Goal: Task Accomplishment & Management: Complete application form

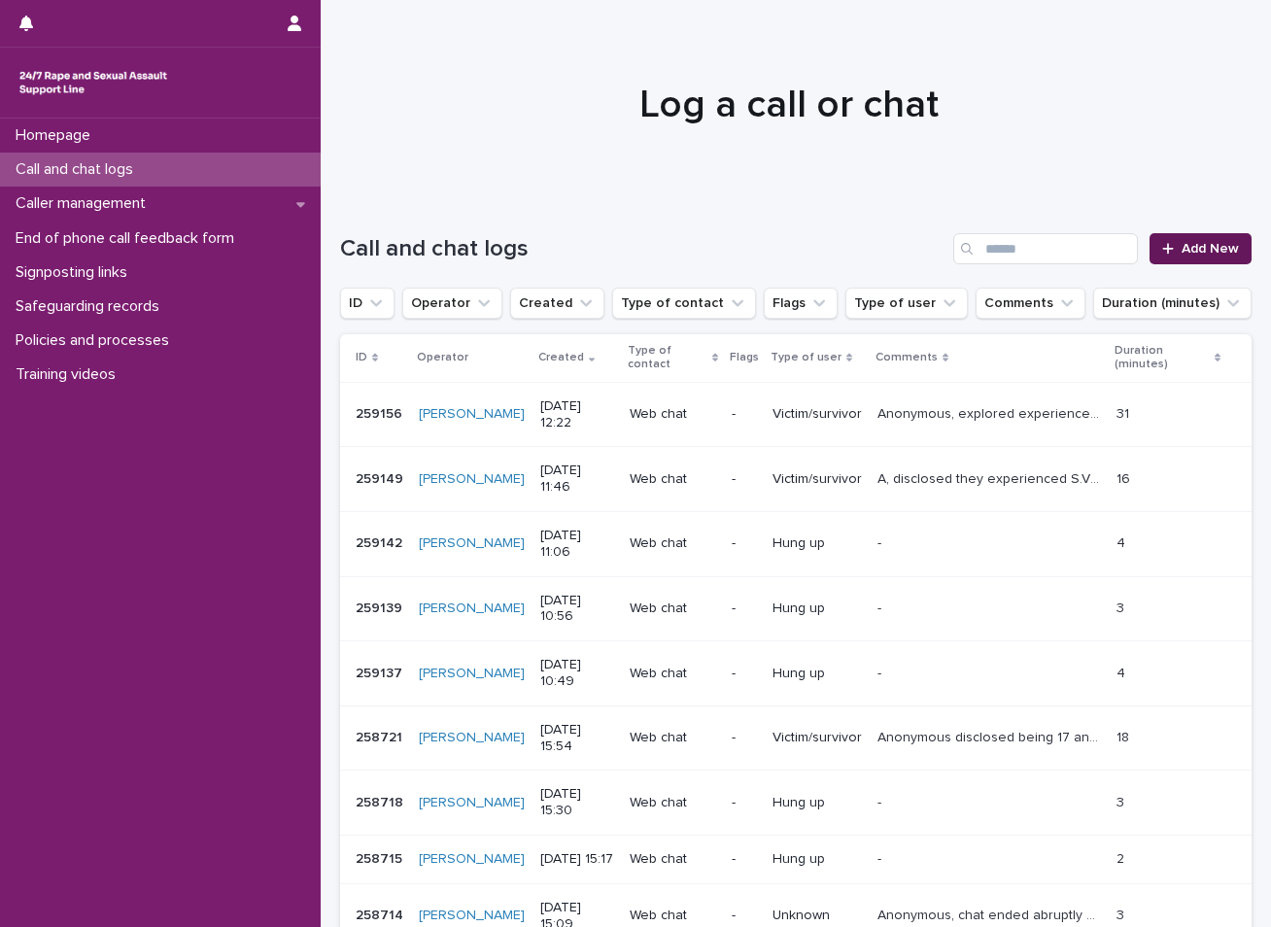
drag, startPoint x: 0, startPoint y: 0, endPoint x: 1182, endPoint y: 257, distance: 1210.0
click at [1182, 257] on link "Add New" at bounding box center [1200, 248] width 102 height 31
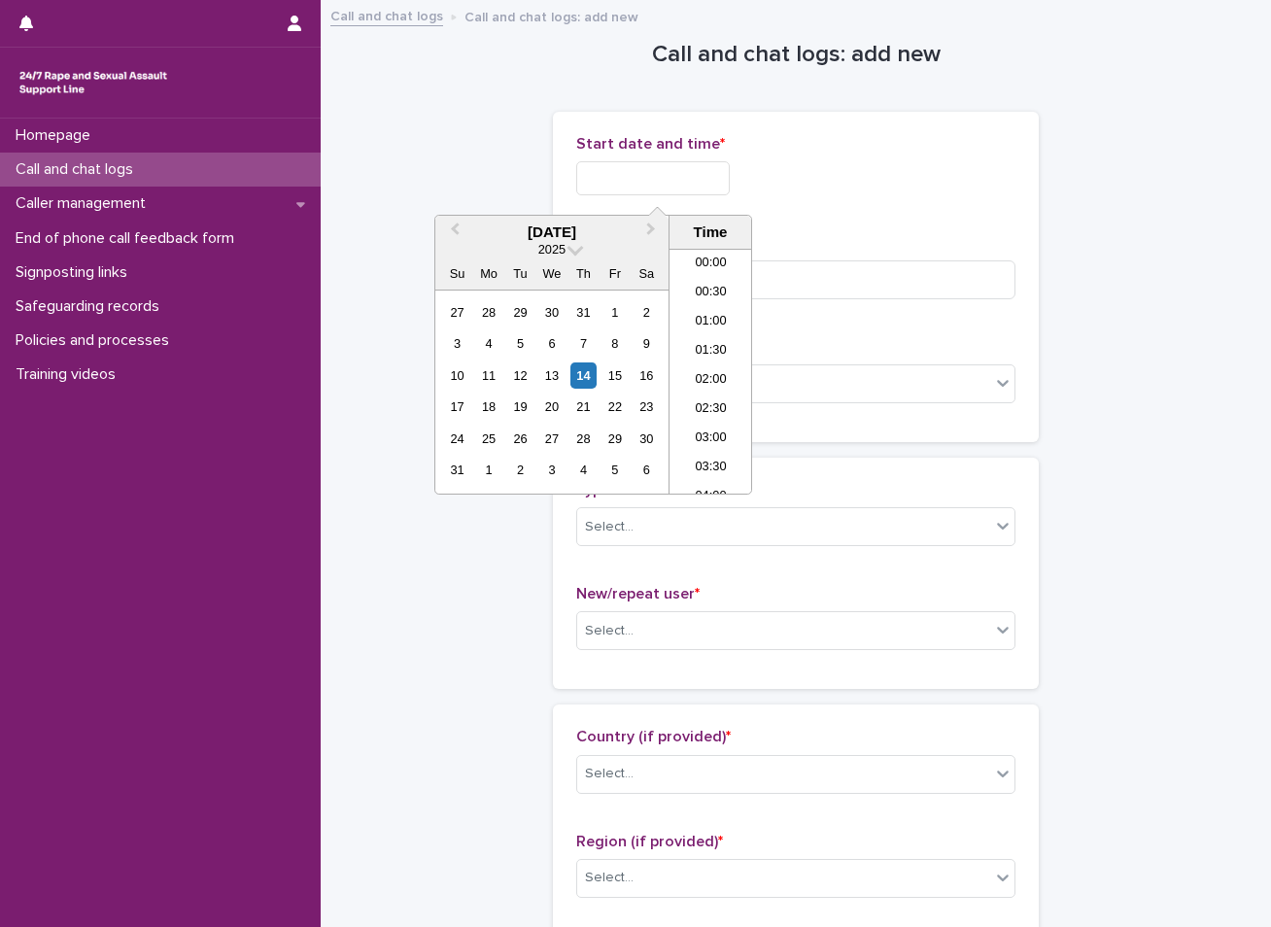
click at [693, 169] on input "text" at bounding box center [653, 178] width 154 height 34
click at [581, 378] on div "14" at bounding box center [583, 375] width 26 height 26
click at [707, 334] on li "12:30" at bounding box center [710, 341] width 83 height 29
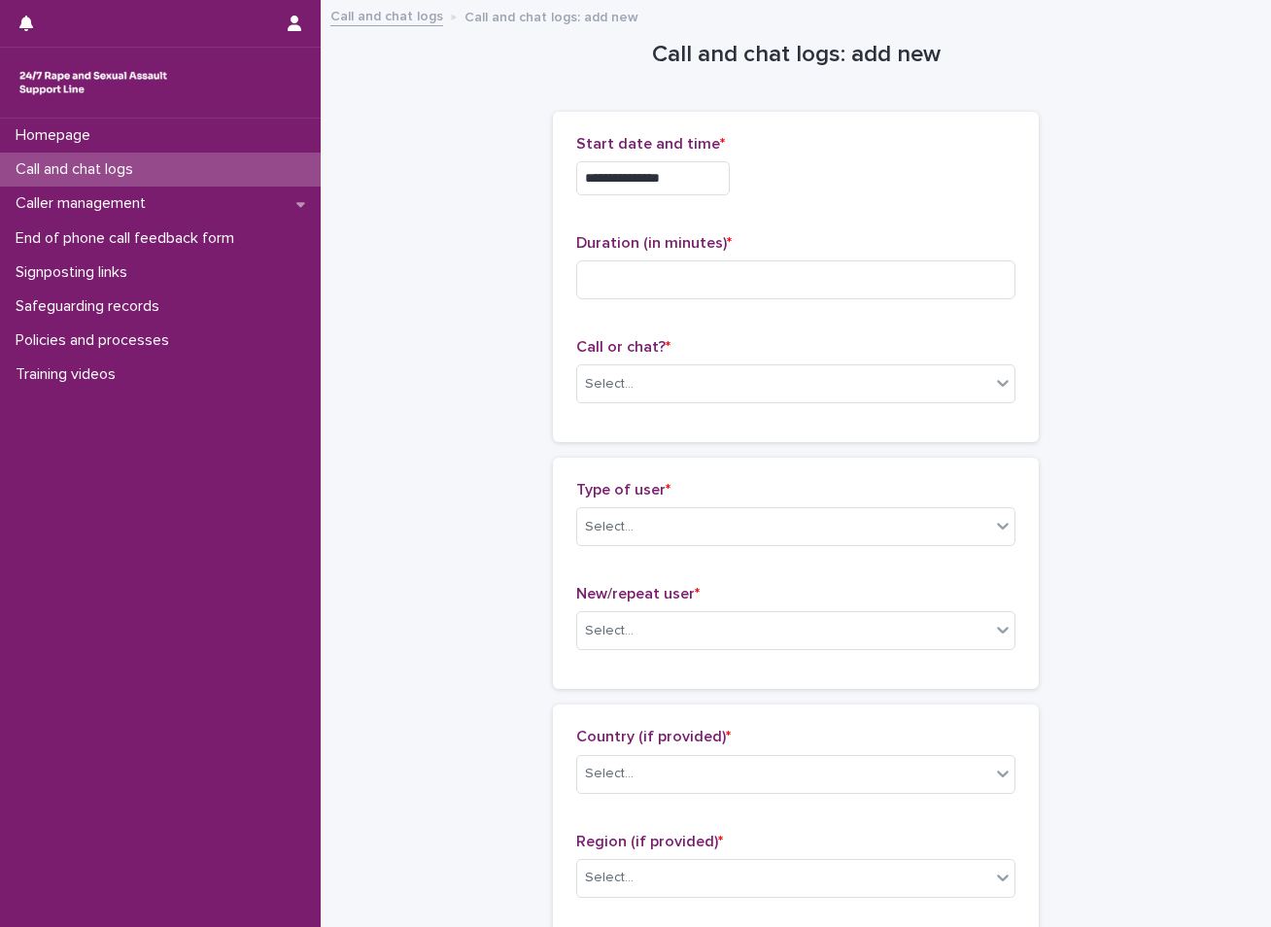
click at [709, 176] on input "**********" at bounding box center [653, 178] width 154 height 34
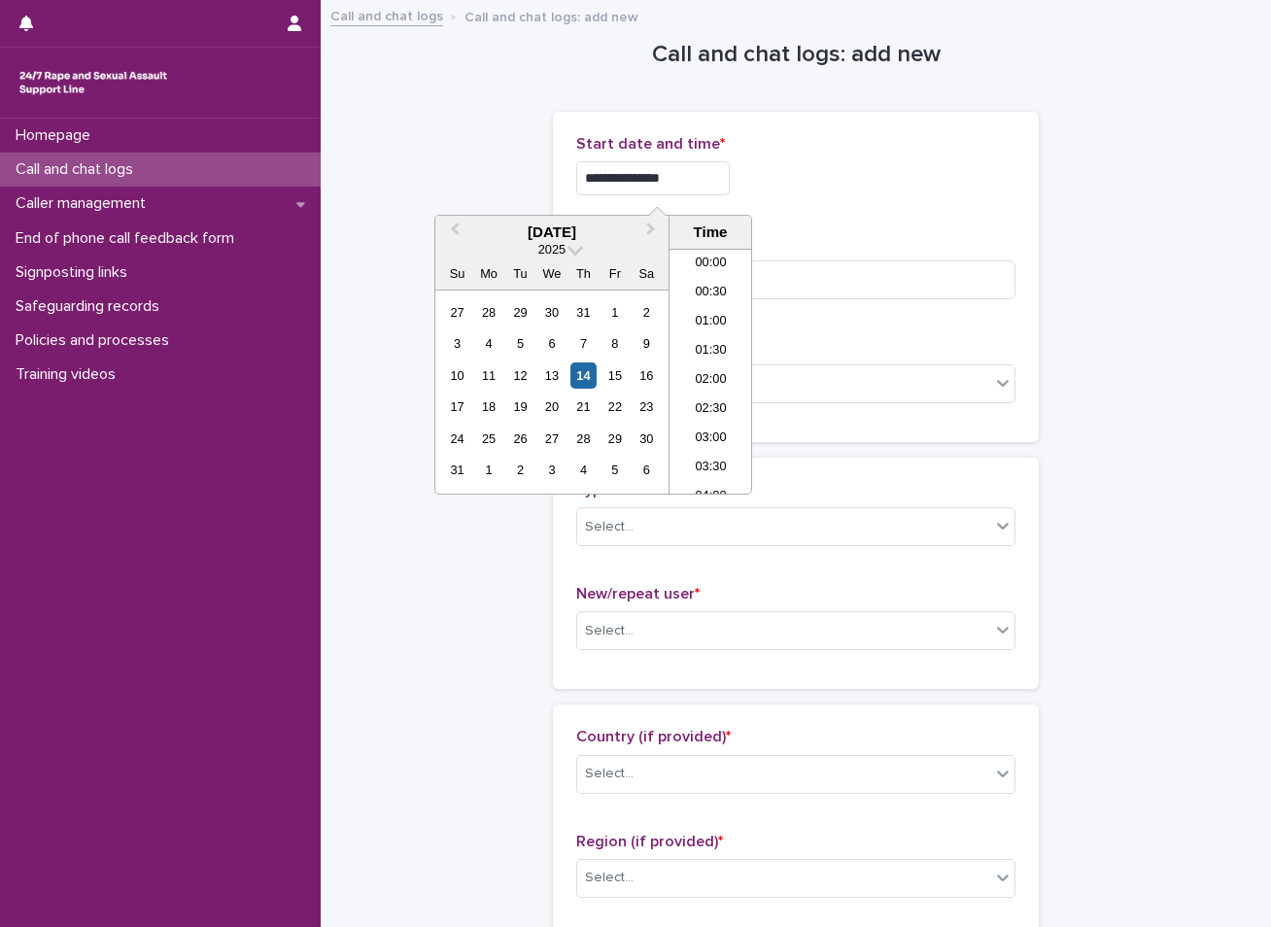
scroll to position [622, 0]
type input "**********"
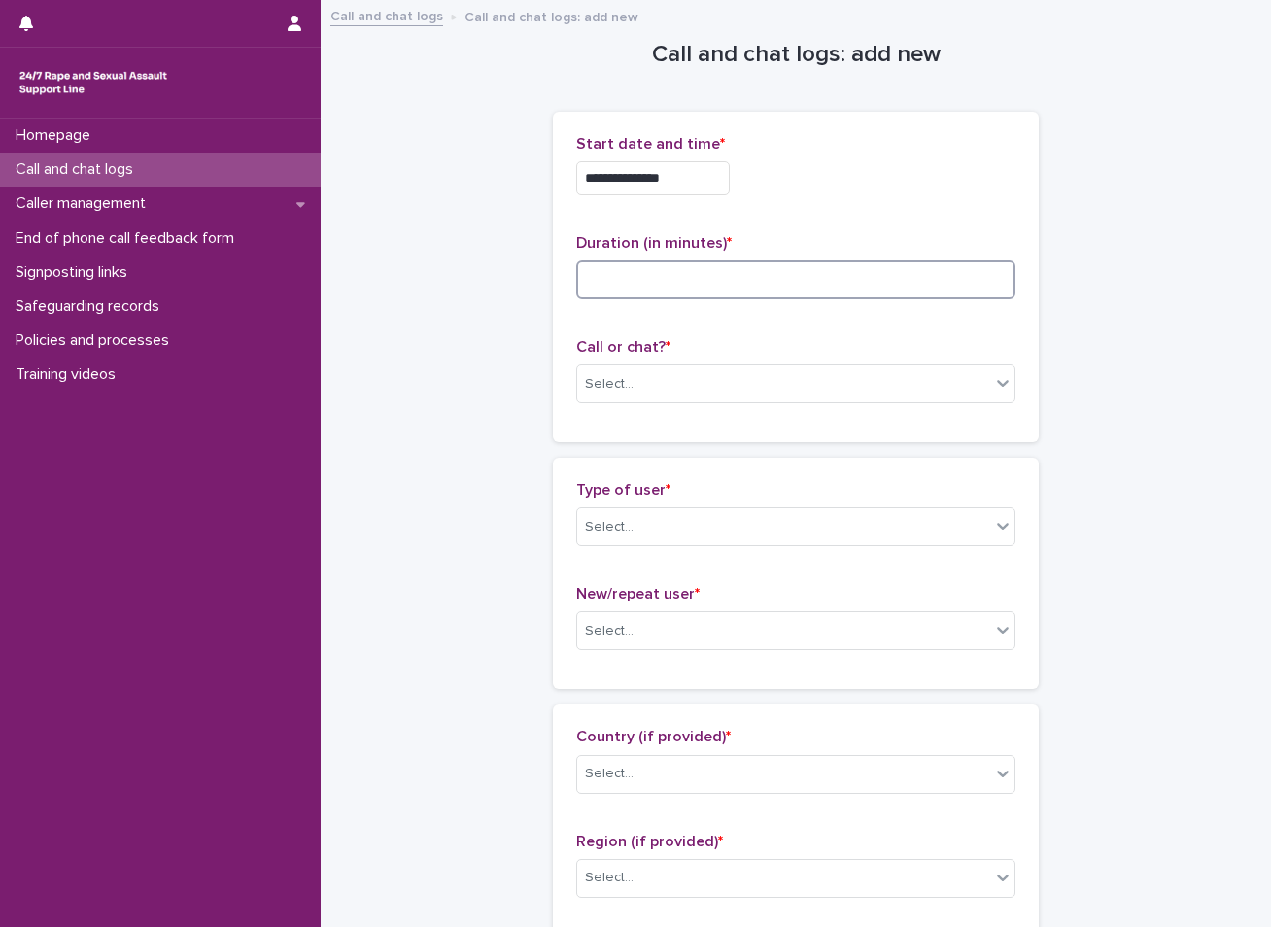
click at [733, 273] on input at bounding box center [795, 279] width 439 height 39
type input "*"
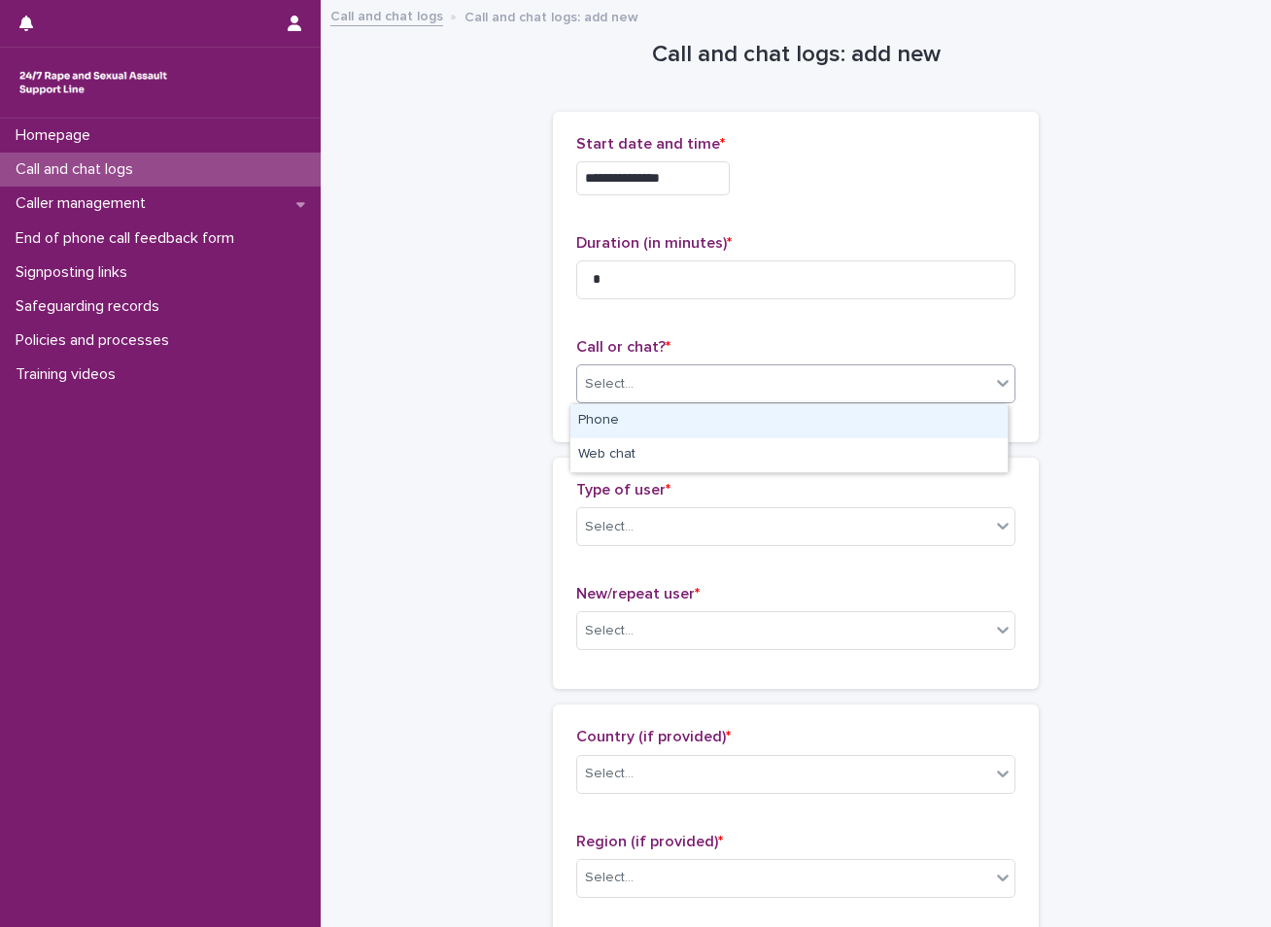
click at [739, 387] on div "Select..." at bounding box center [783, 384] width 413 height 32
click at [665, 385] on div "Select..." at bounding box center [783, 384] width 413 height 32
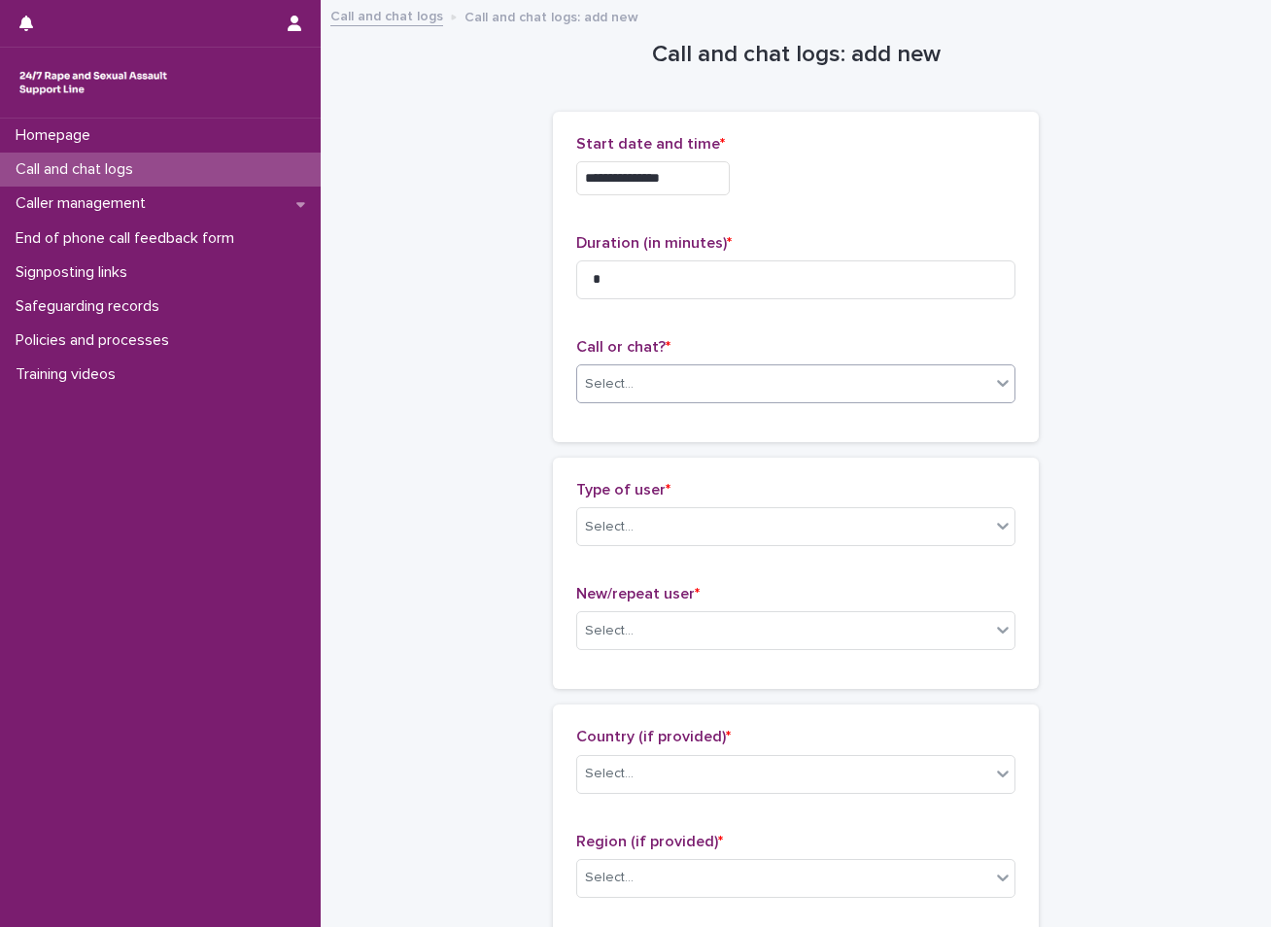
click at [658, 386] on div "Select..." at bounding box center [783, 384] width 413 height 32
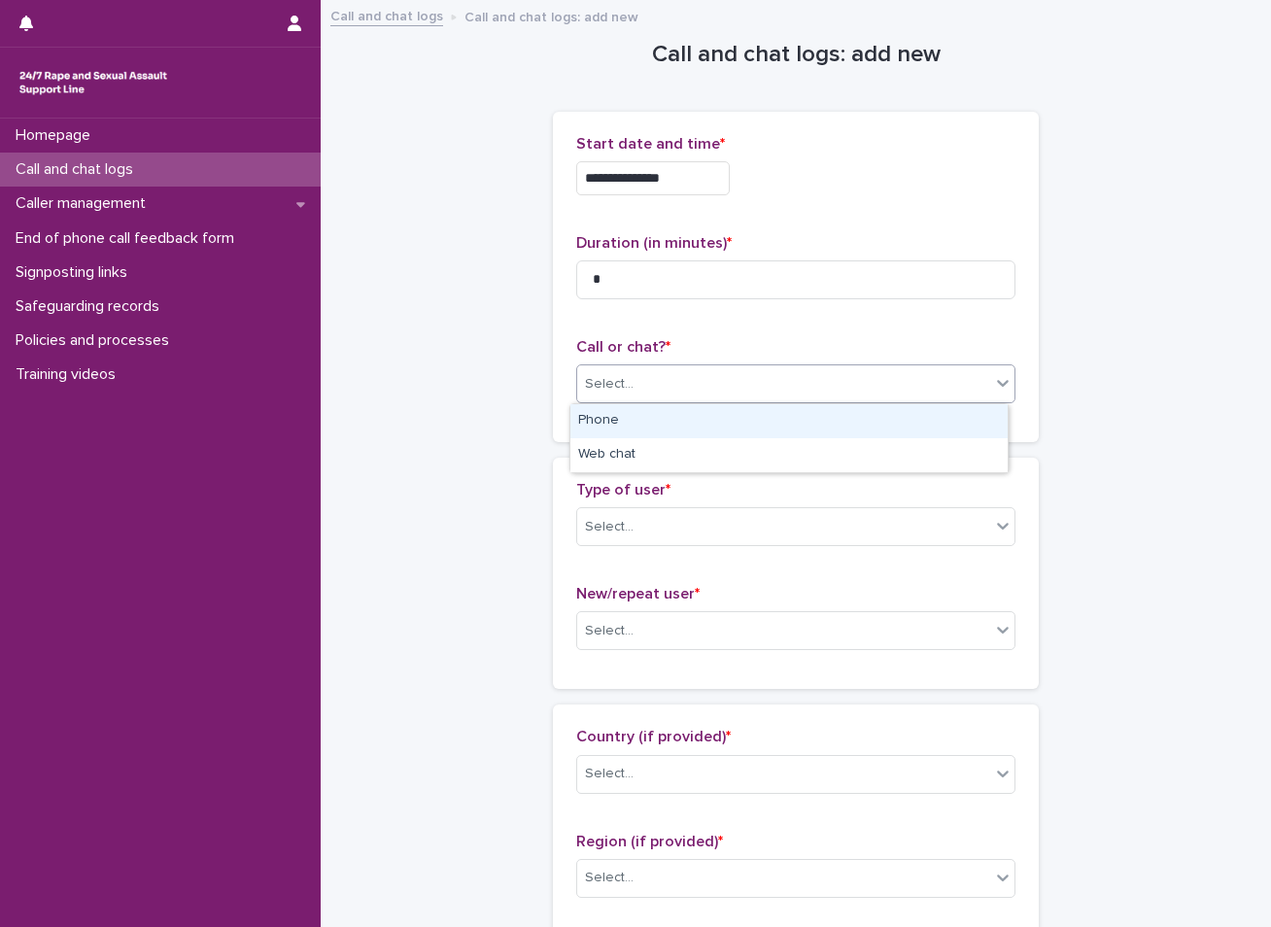
click at [641, 418] on div "Phone" at bounding box center [788, 421] width 437 height 34
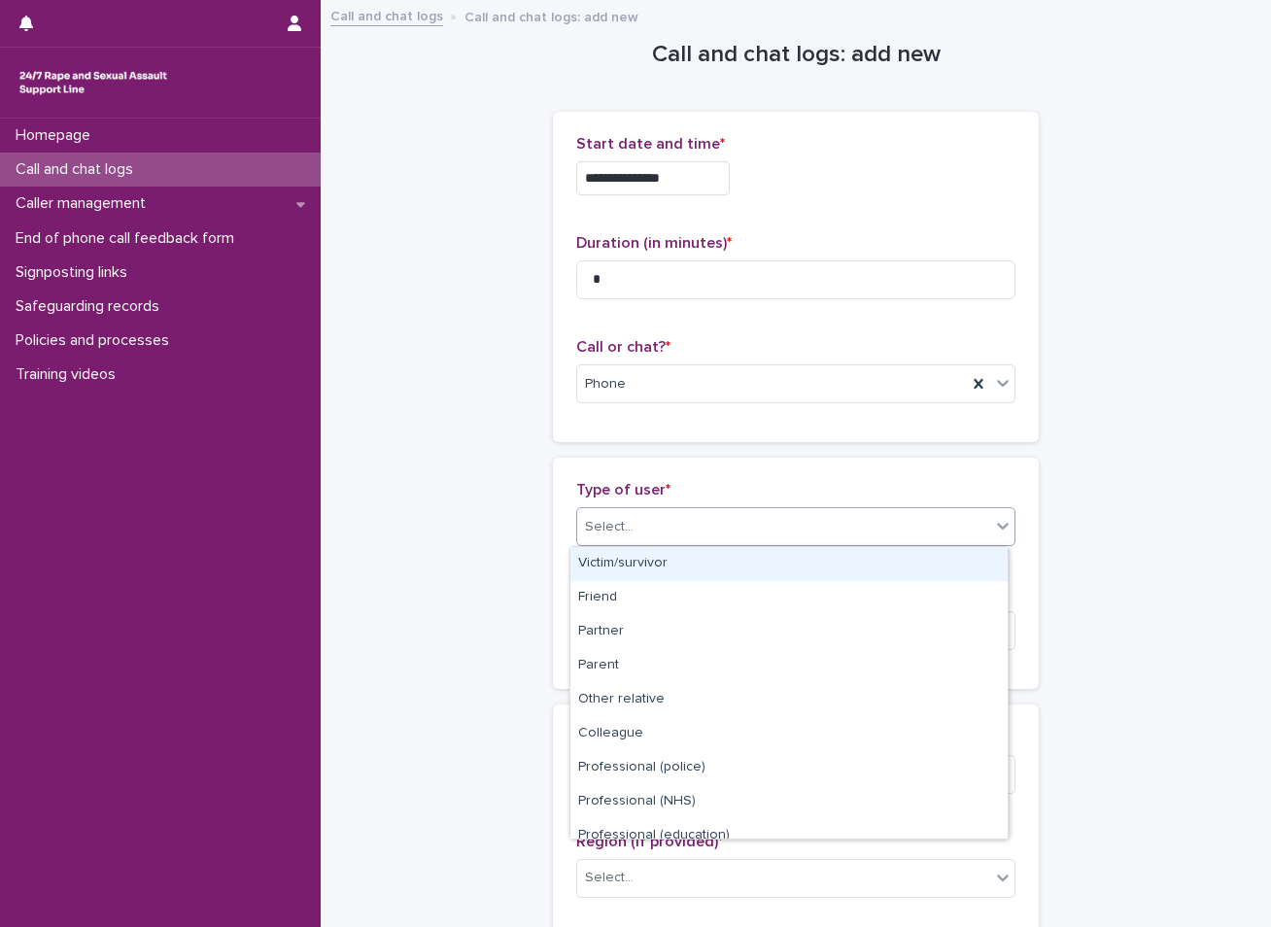
click at [647, 524] on div "Select..." at bounding box center [783, 527] width 413 height 32
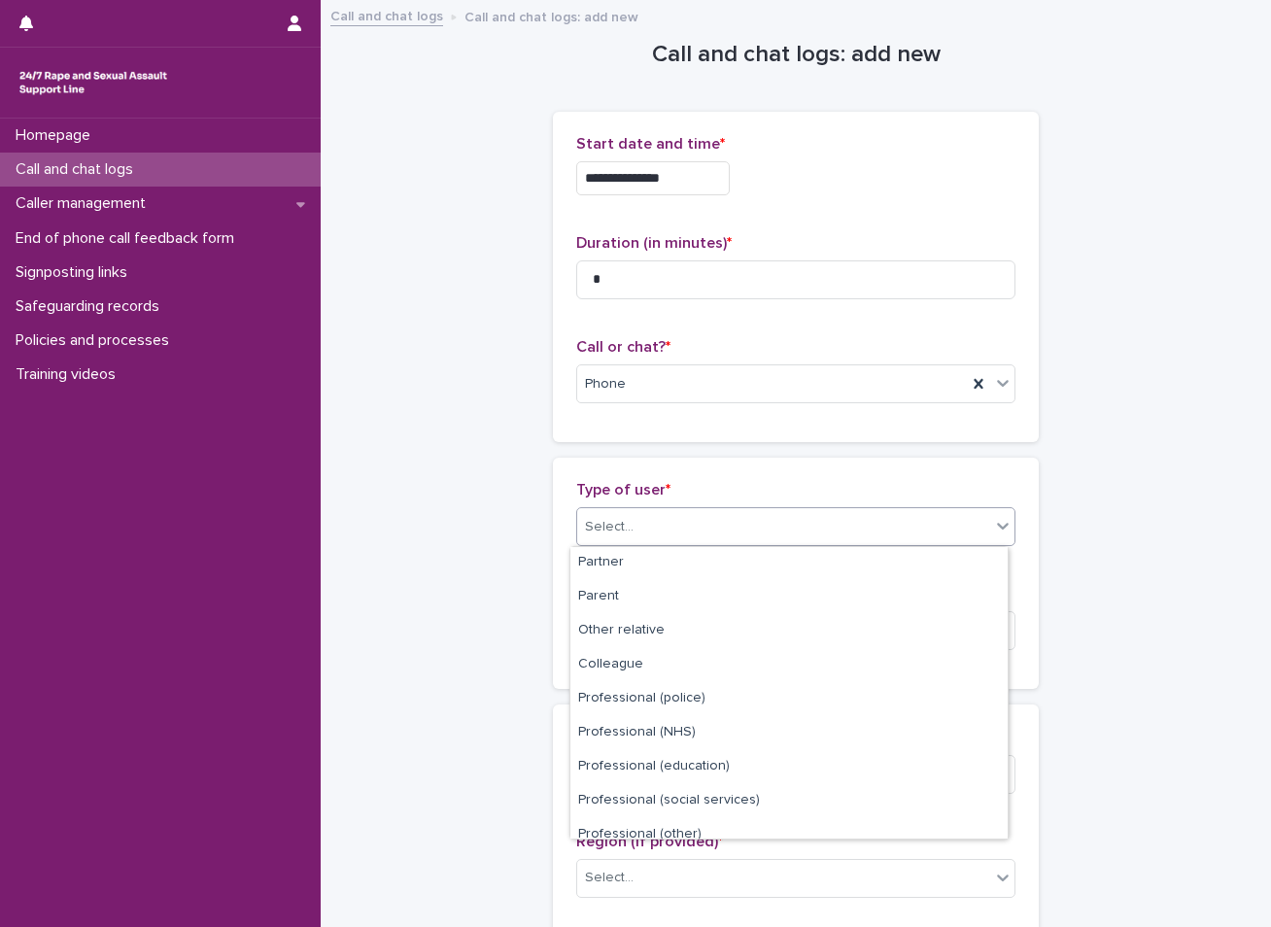
scroll to position [219, 0]
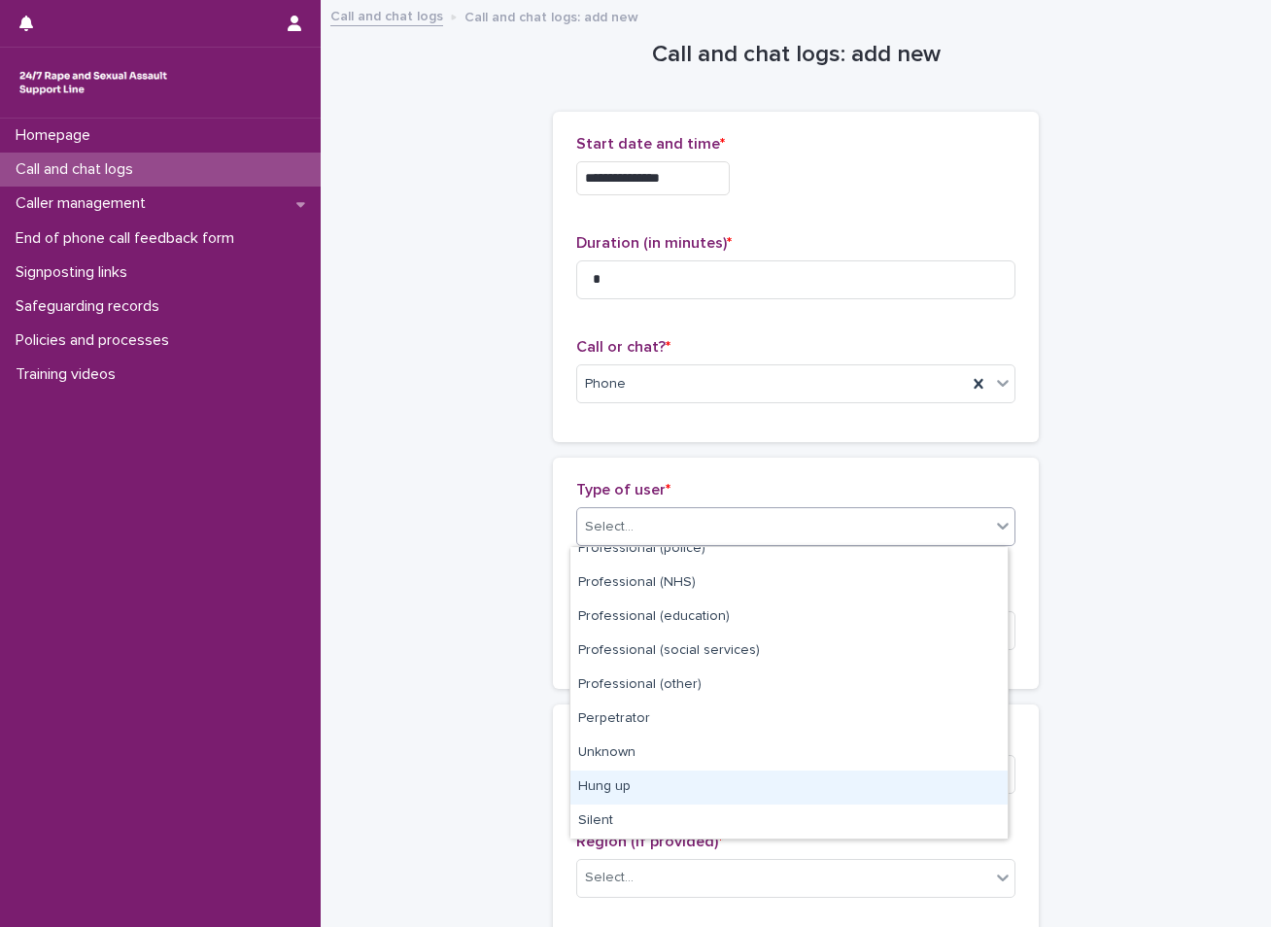
click at [626, 786] on div "Hung up" at bounding box center [788, 787] width 437 height 34
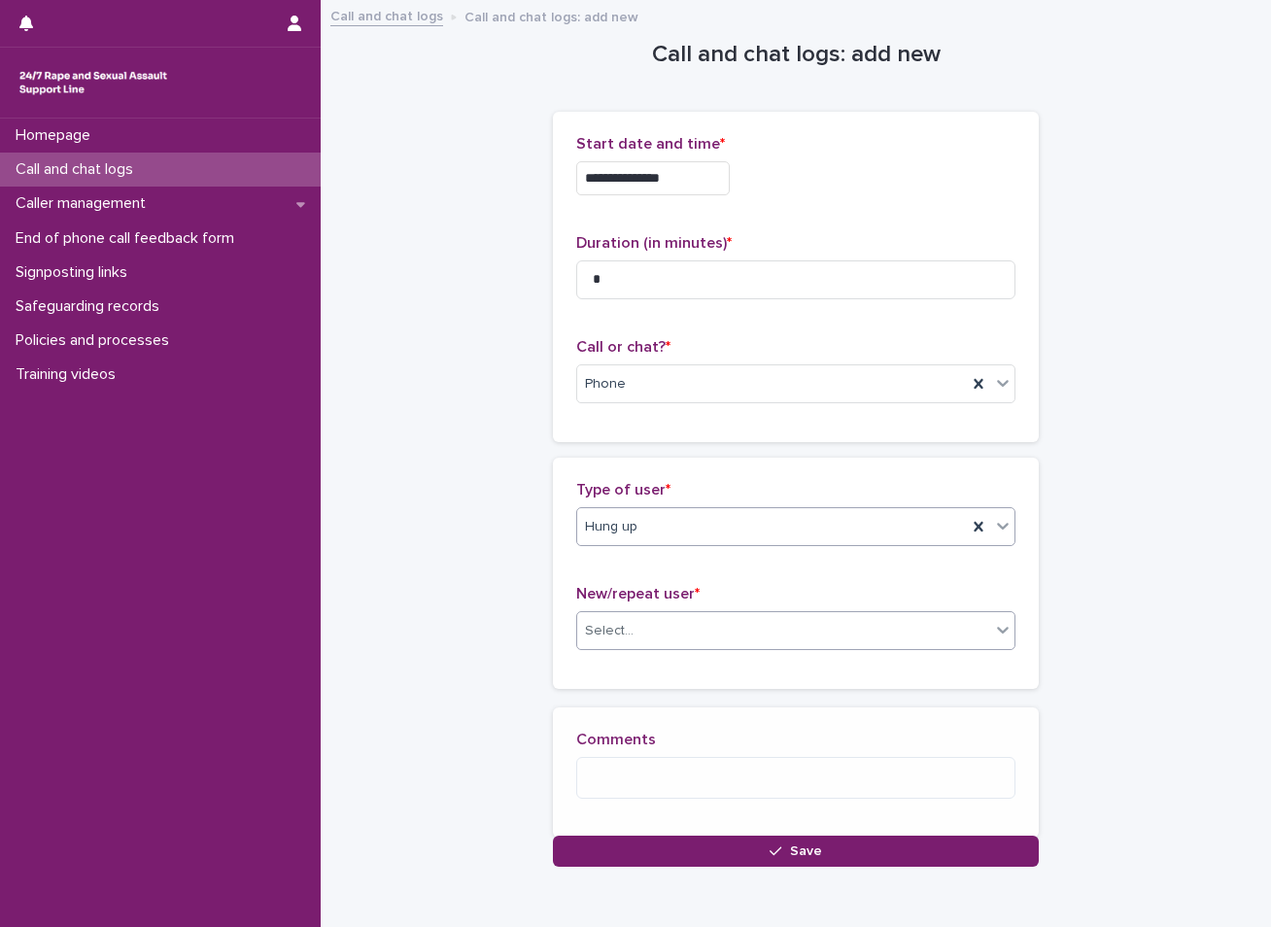
click at [634, 631] on div "Select..." at bounding box center [783, 631] width 413 height 32
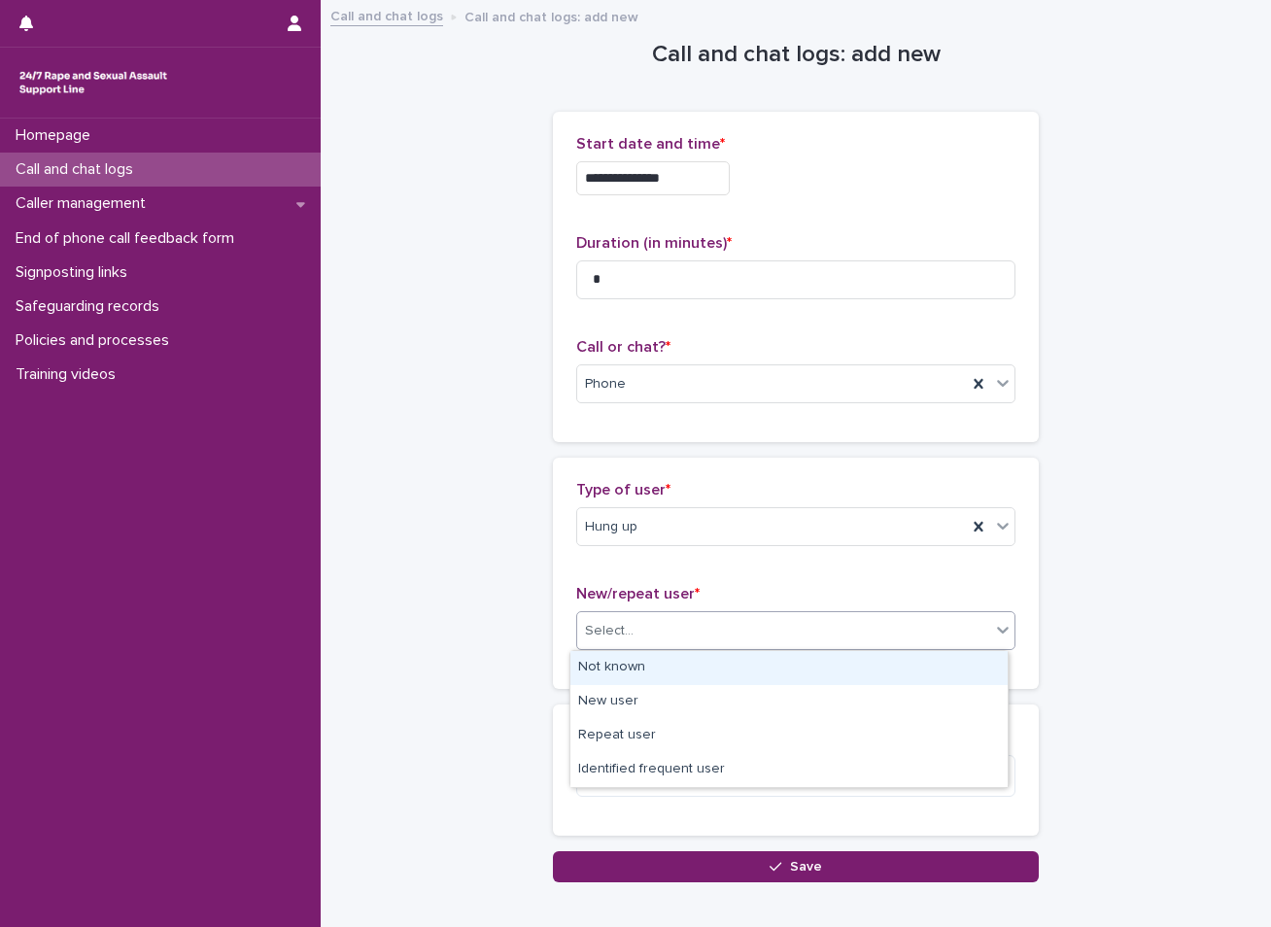
click at [614, 670] on div "Not known" at bounding box center [788, 668] width 437 height 34
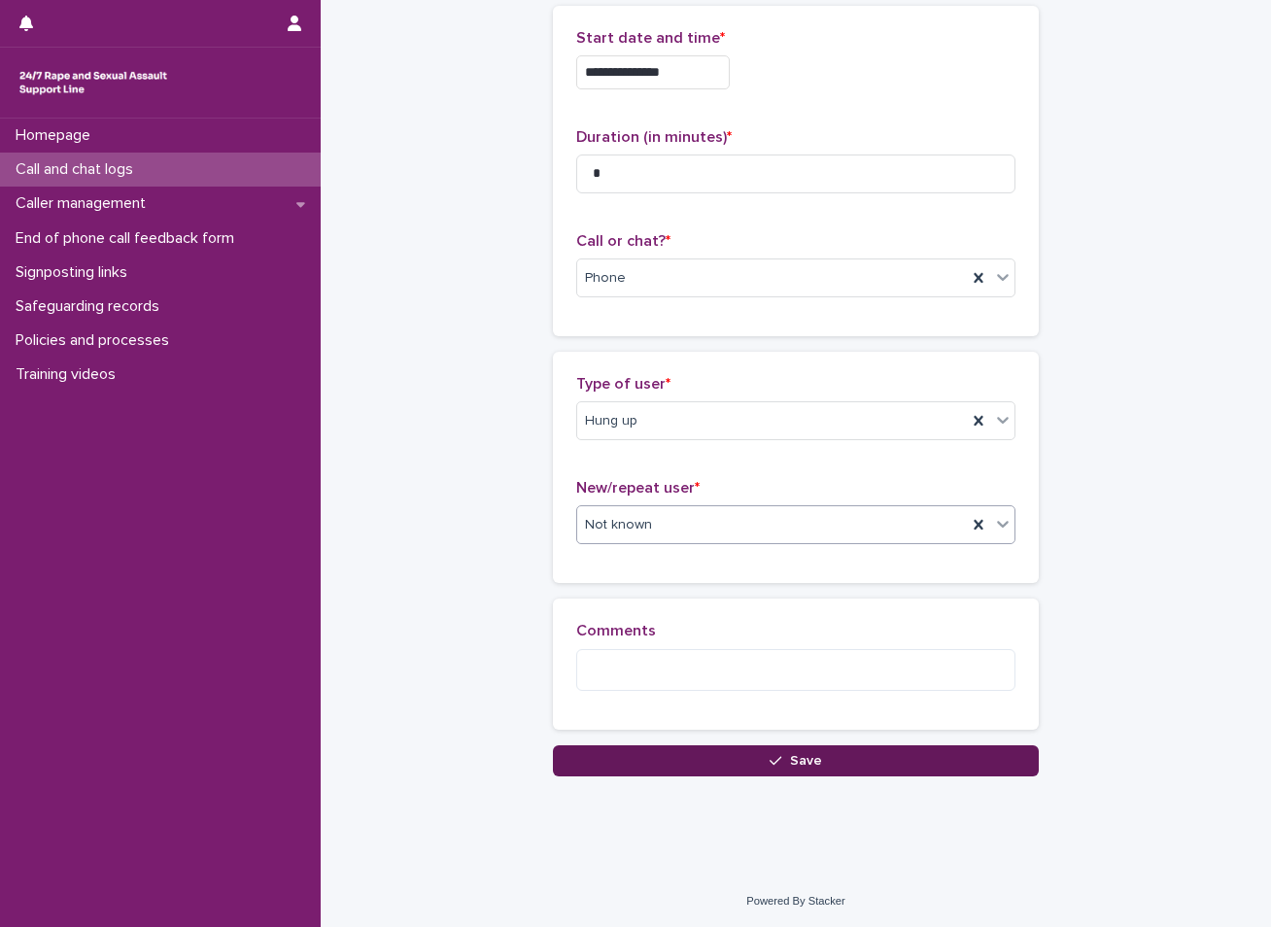
scroll to position [107, 0]
click at [728, 770] on button "Save" at bounding box center [796, 759] width 486 height 31
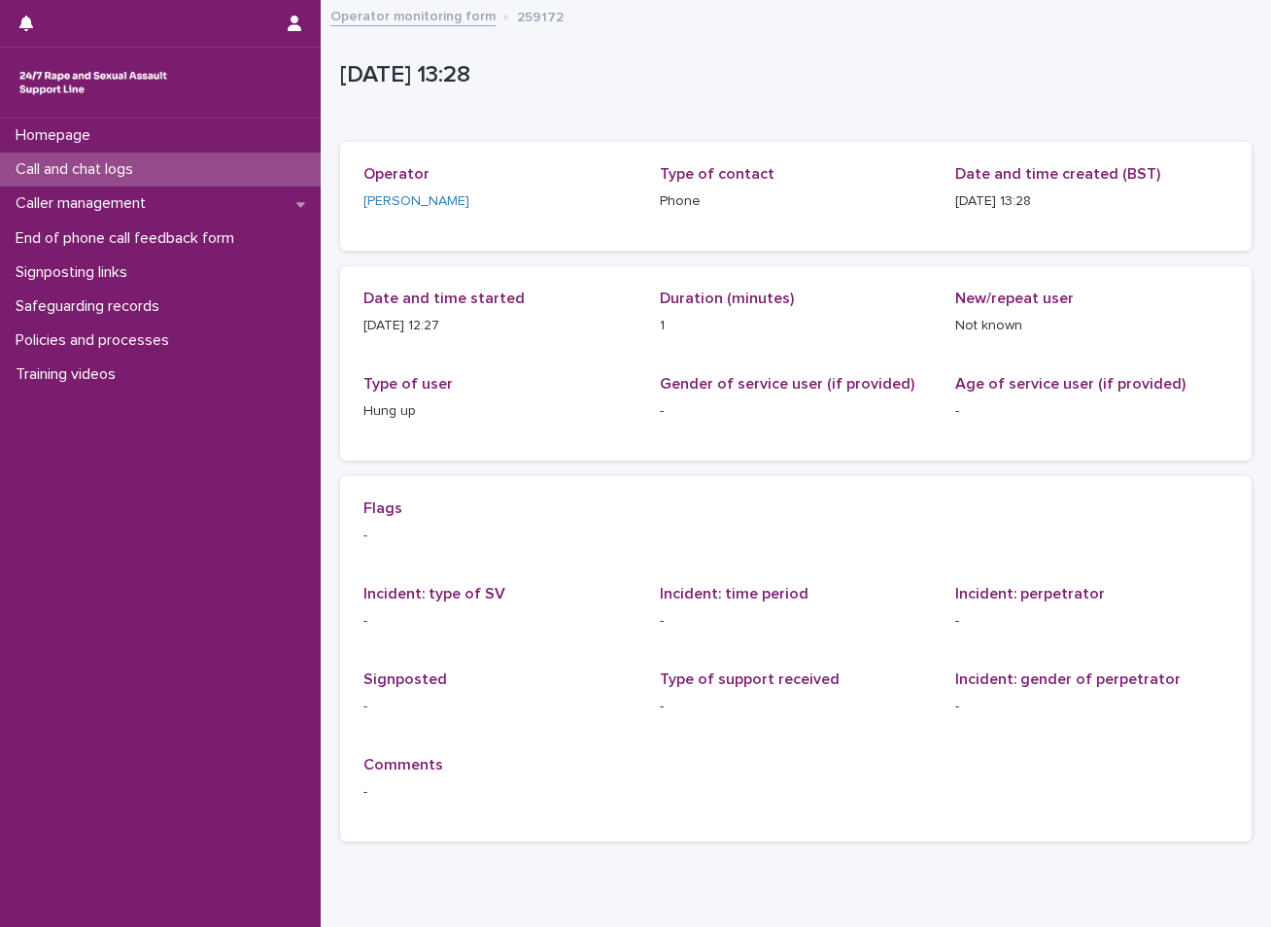
click at [222, 159] on div "Call and chat logs" at bounding box center [160, 170] width 321 height 34
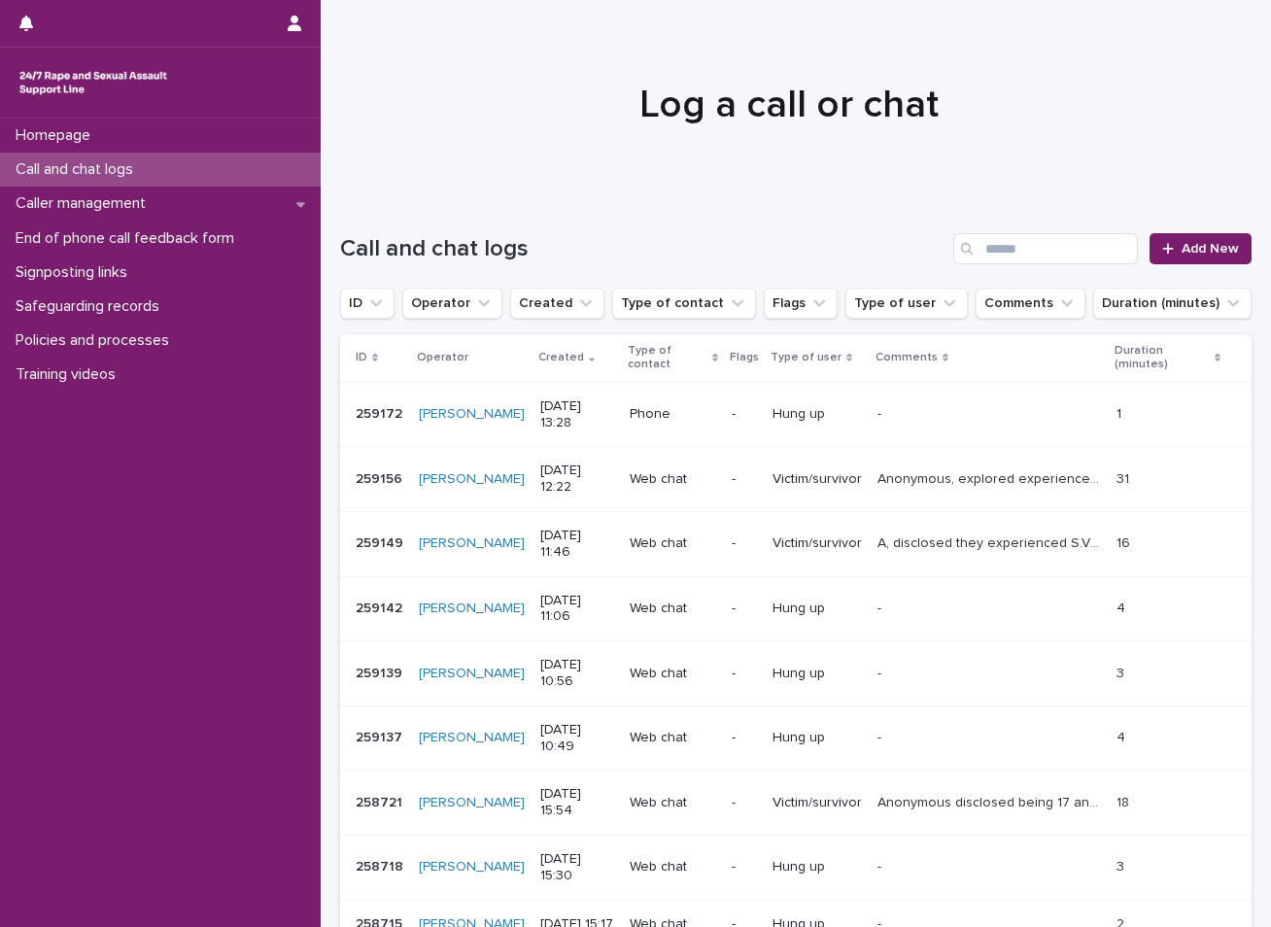
click at [136, 682] on div "Homepage Call and chat logs Caller management End of phone call feedback form S…" at bounding box center [160, 523] width 321 height 808
click at [78, 340] on p "Policies and processes" at bounding box center [96, 340] width 177 height 18
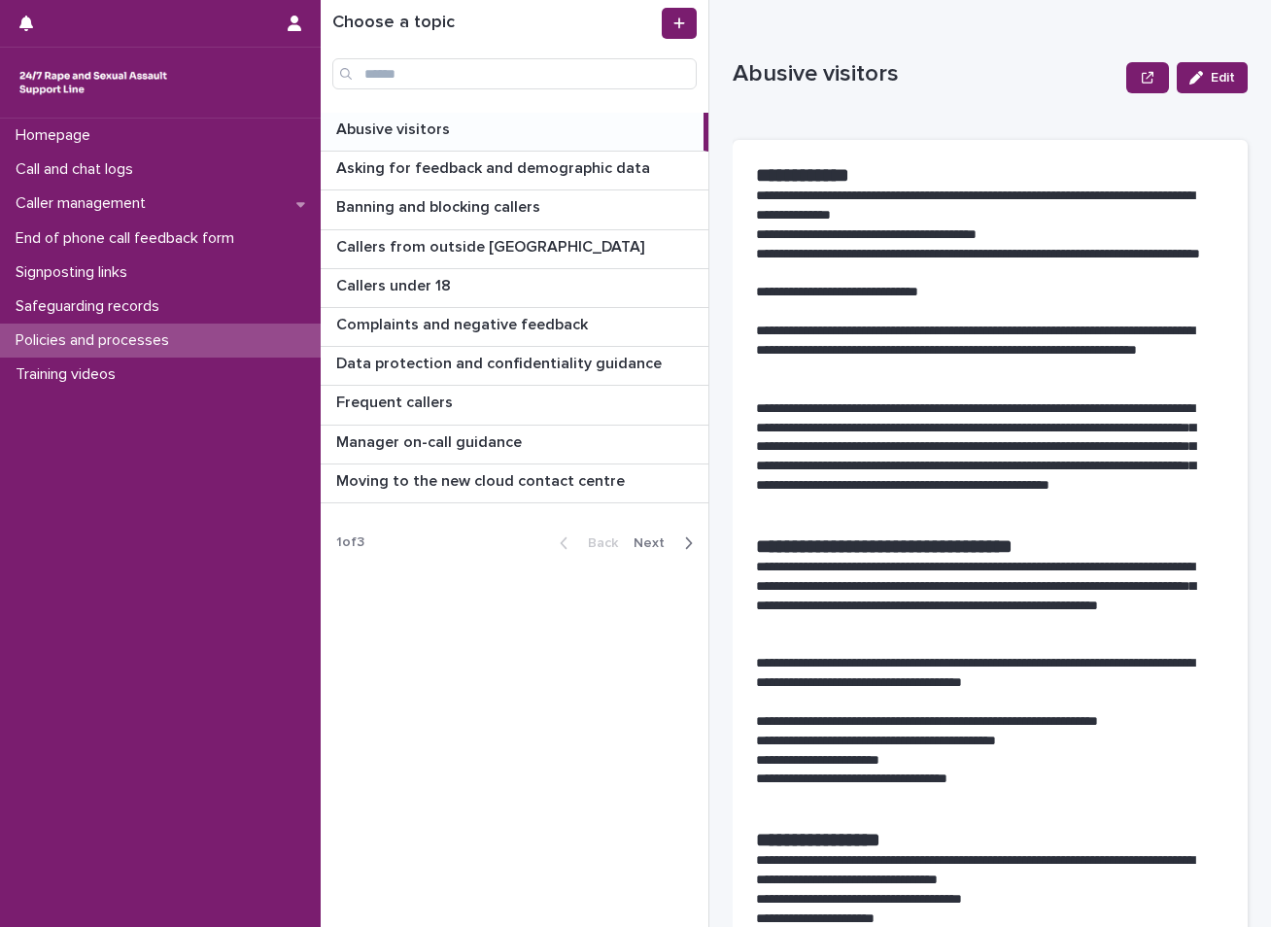
click at [659, 550] on button "Next" at bounding box center [667, 542] width 83 height 17
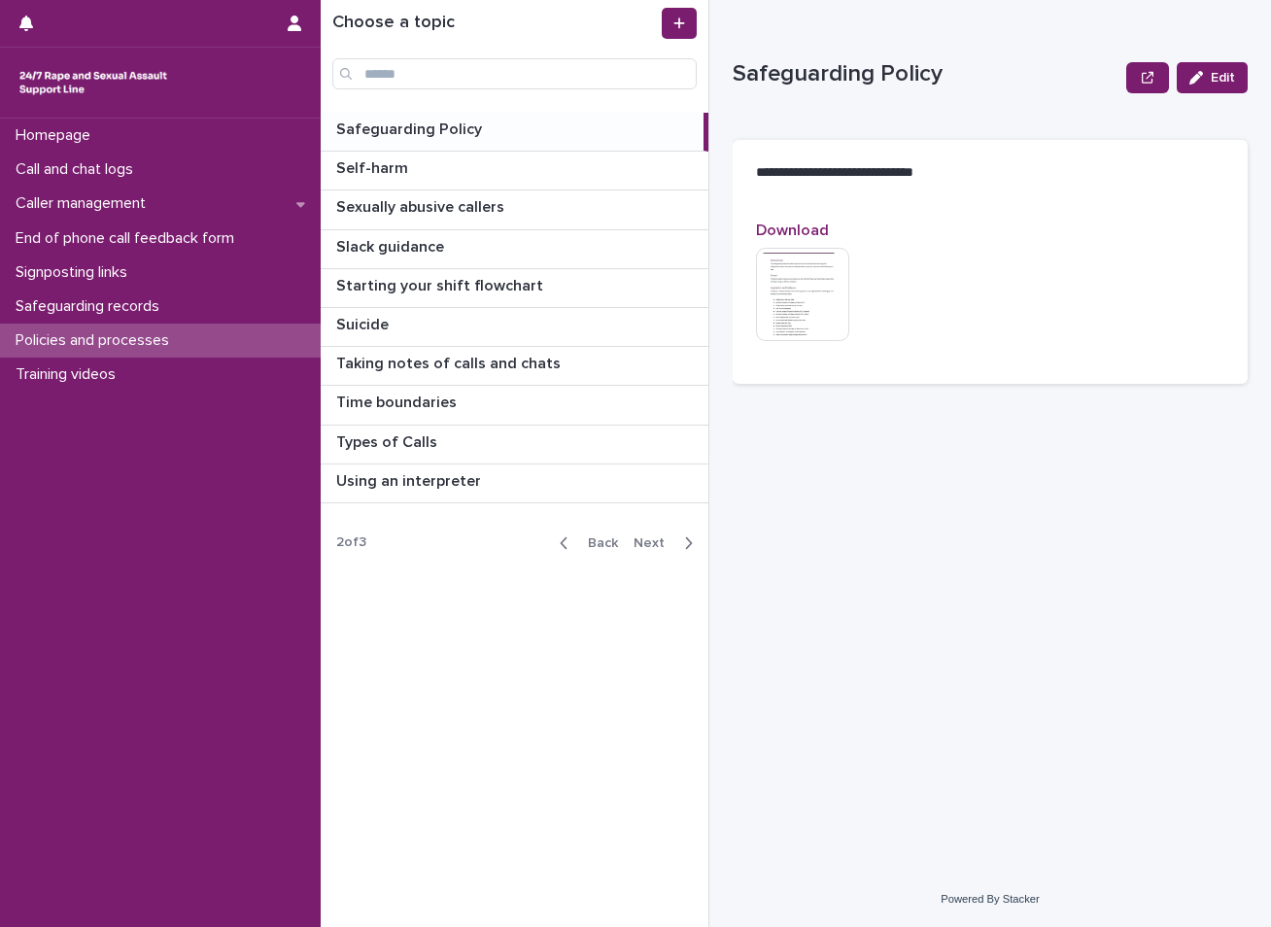
click at [825, 299] on img at bounding box center [802, 294] width 93 height 93
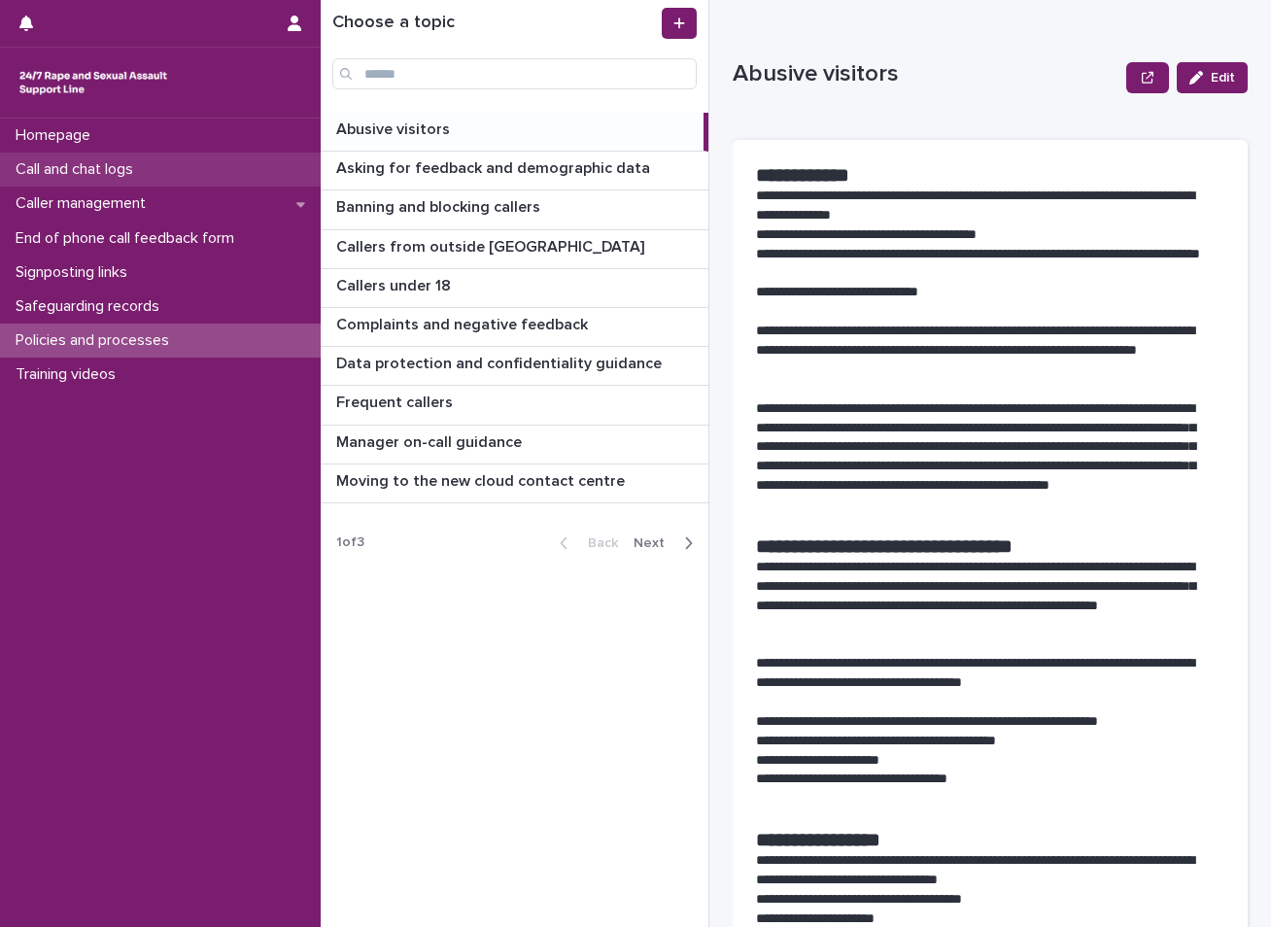
click at [100, 173] on p "Call and chat logs" at bounding box center [78, 169] width 141 height 18
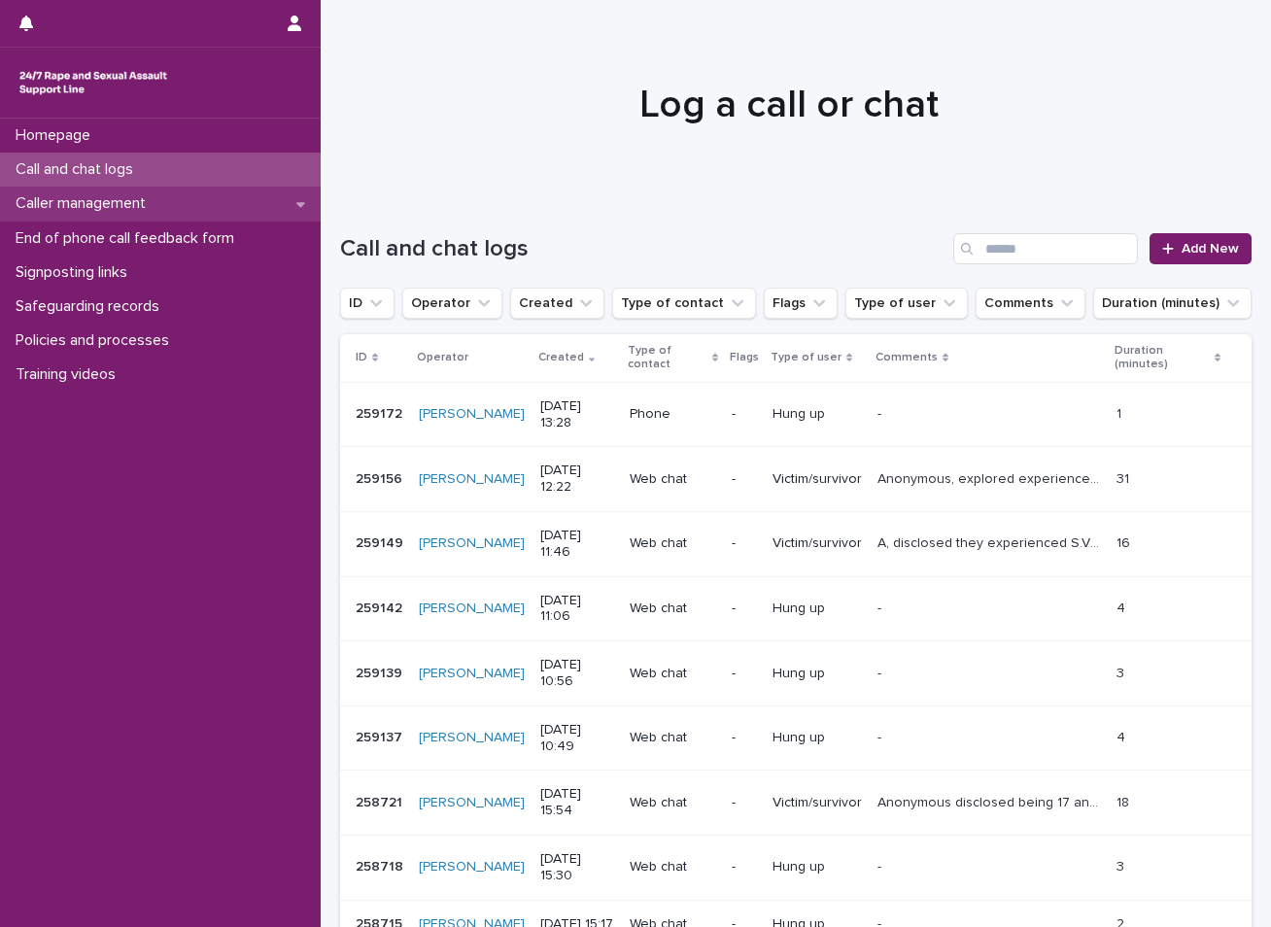
click at [125, 207] on p "Caller management" at bounding box center [85, 203] width 154 height 18
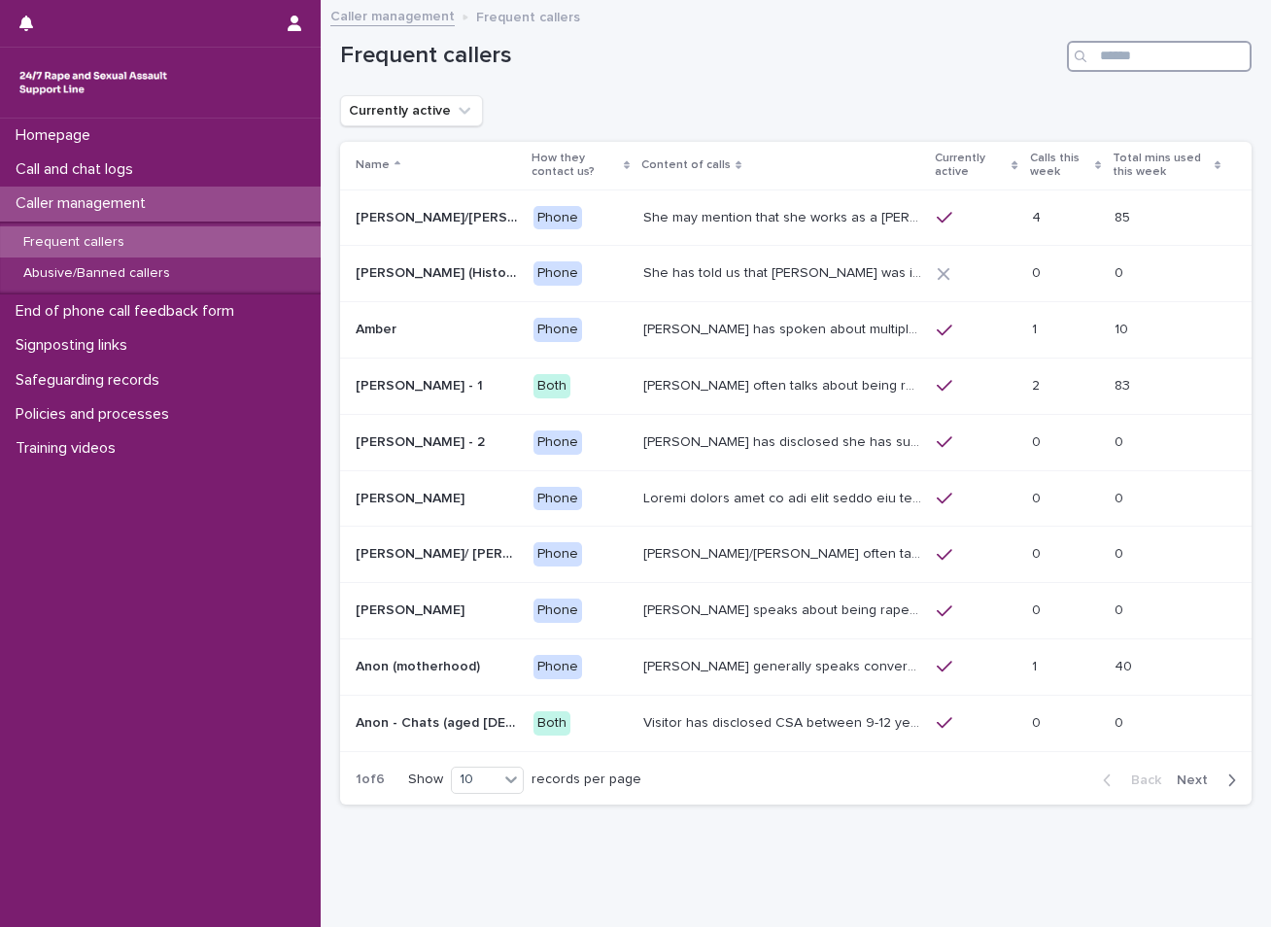
click at [1134, 61] on input "Search" at bounding box center [1159, 56] width 185 height 31
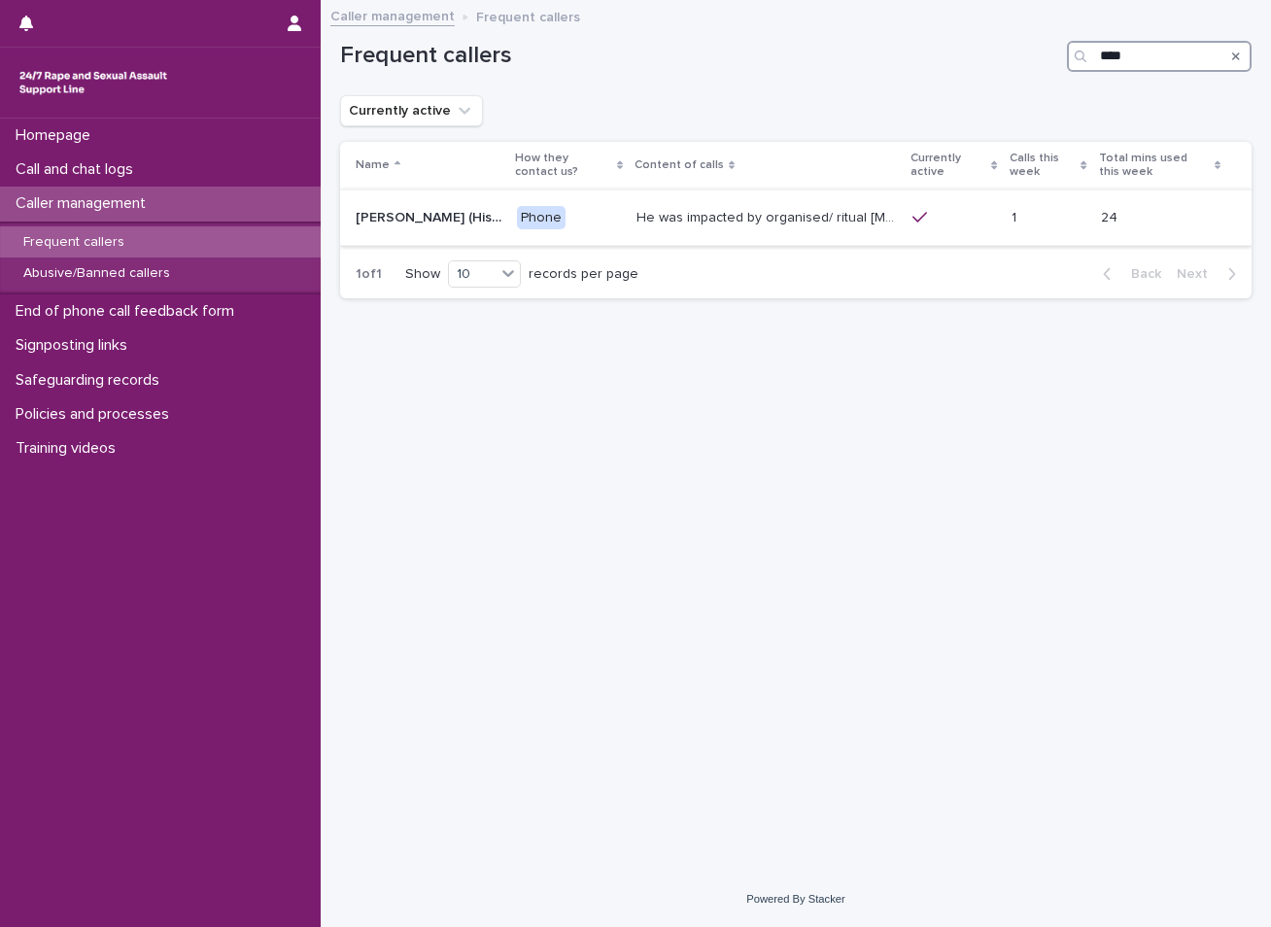
type input "****"
click at [812, 218] on p "He was impacted by organised/ ritual [MEDICAL_DATA] and was sexually abused by …" at bounding box center [767, 216] width 263 height 20
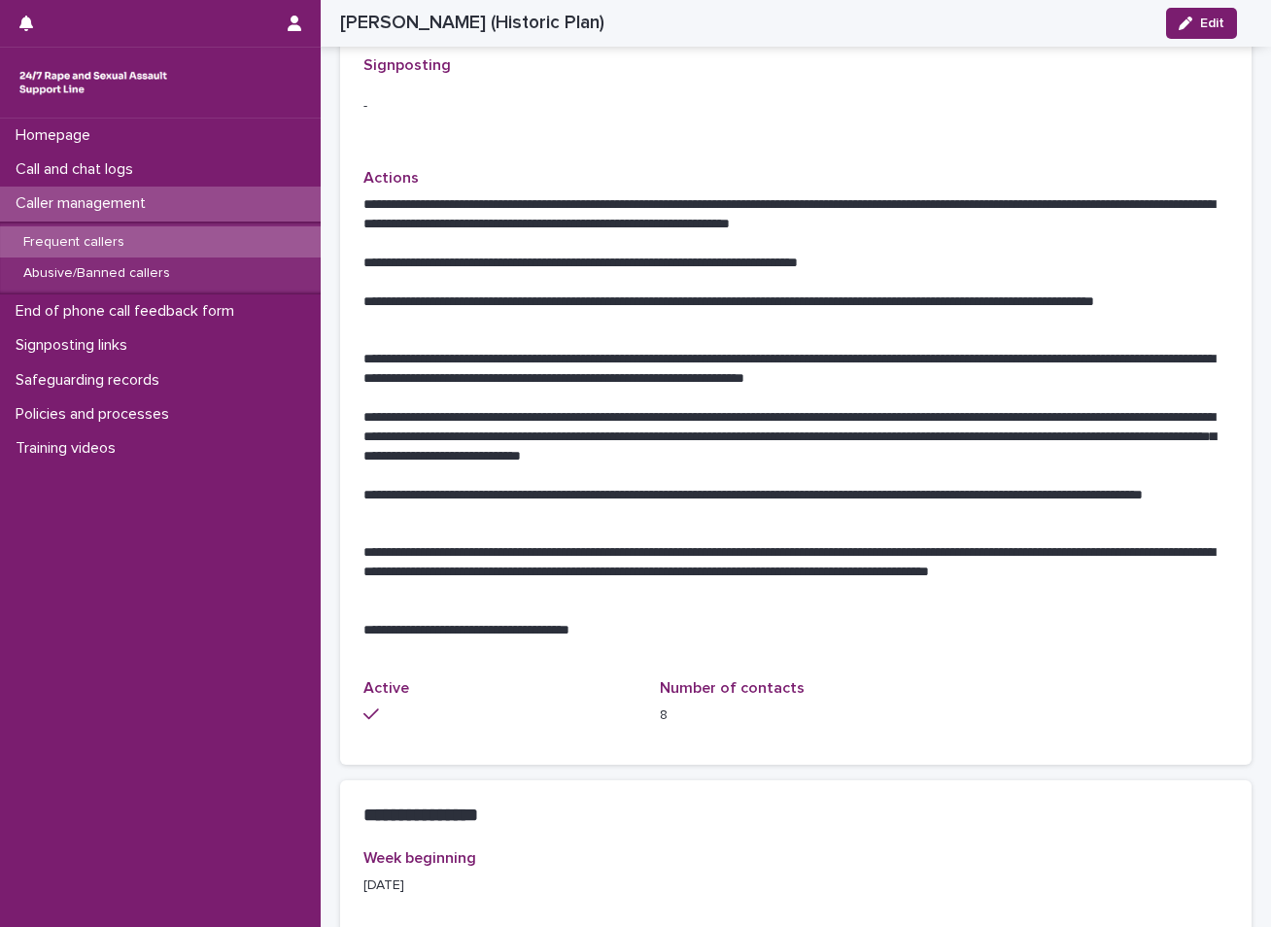
scroll to position [697, 0]
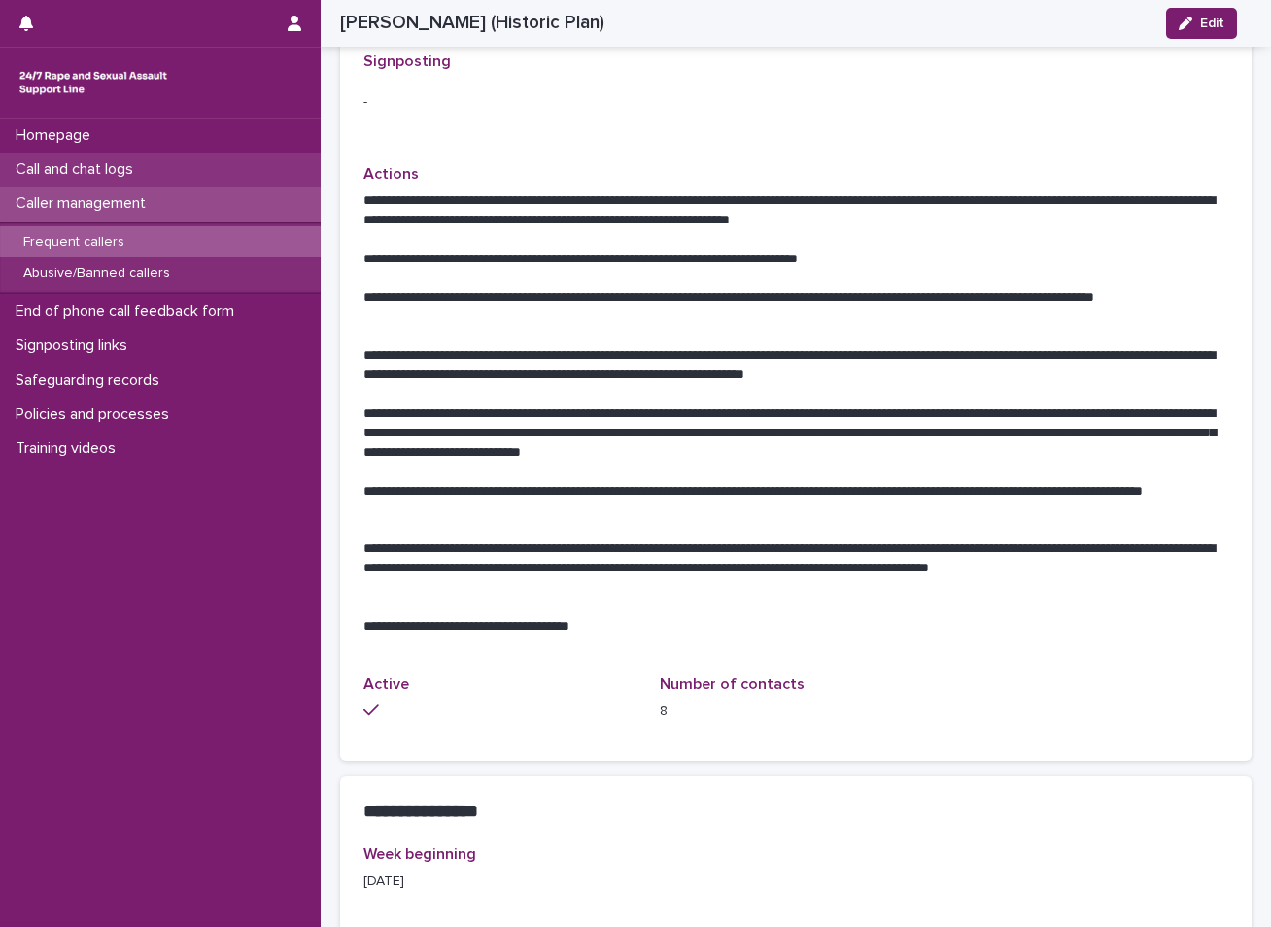
click at [154, 160] on div "Call and chat logs" at bounding box center [160, 170] width 321 height 34
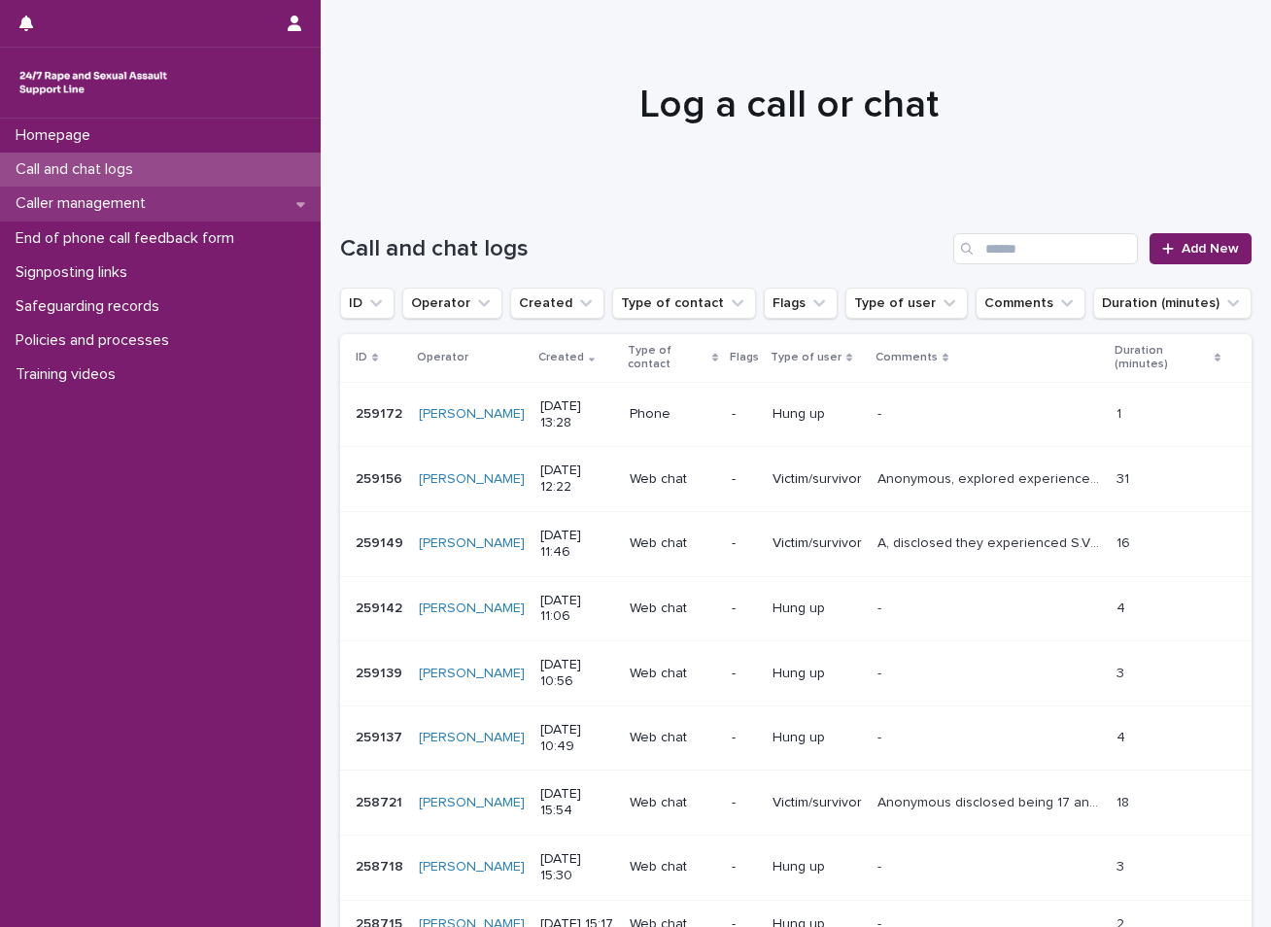
click at [198, 200] on div "Caller management" at bounding box center [160, 204] width 321 height 34
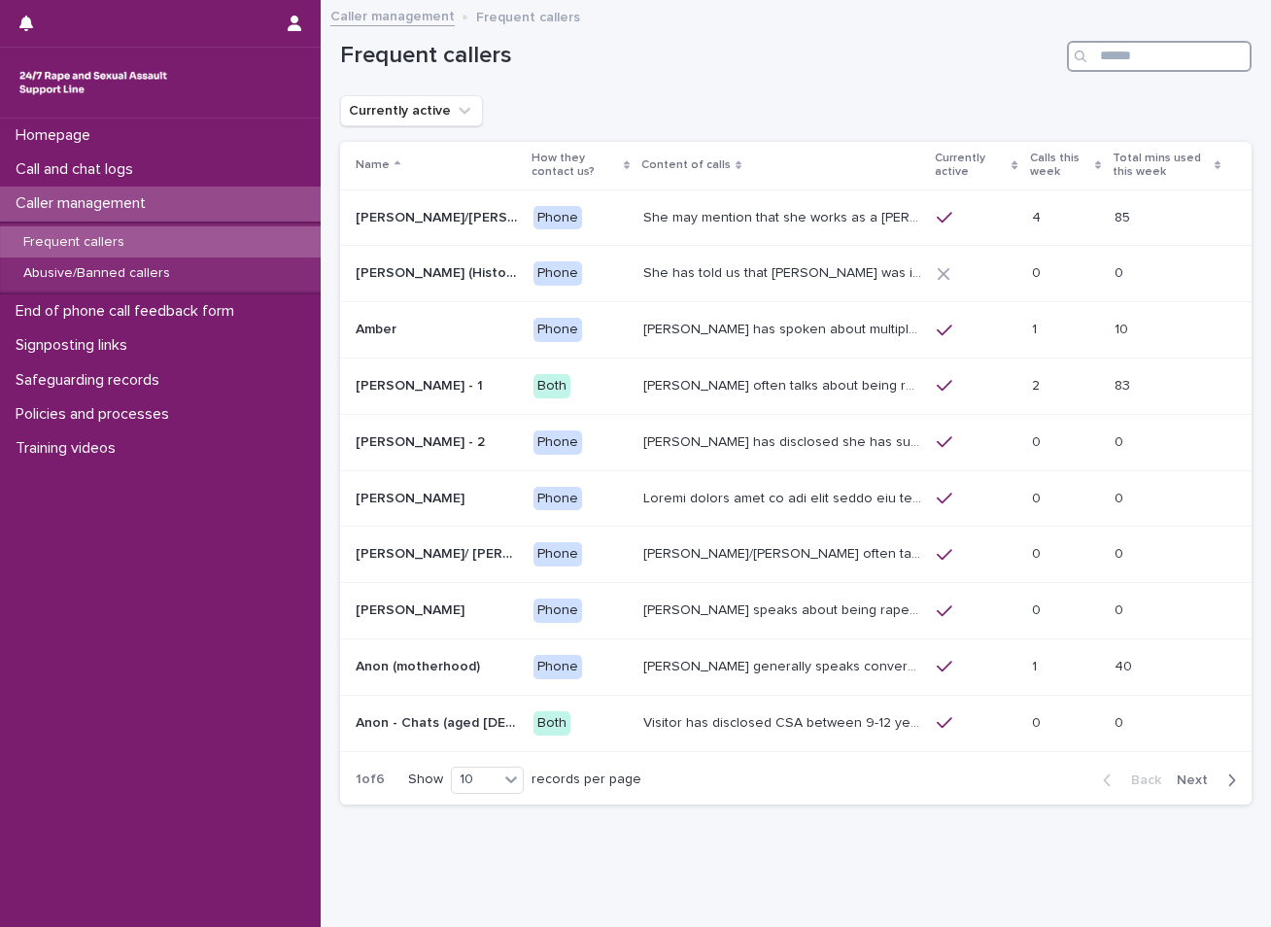
click at [1089, 57] on input "Search" at bounding box center [1159, 56] width 185 height 31
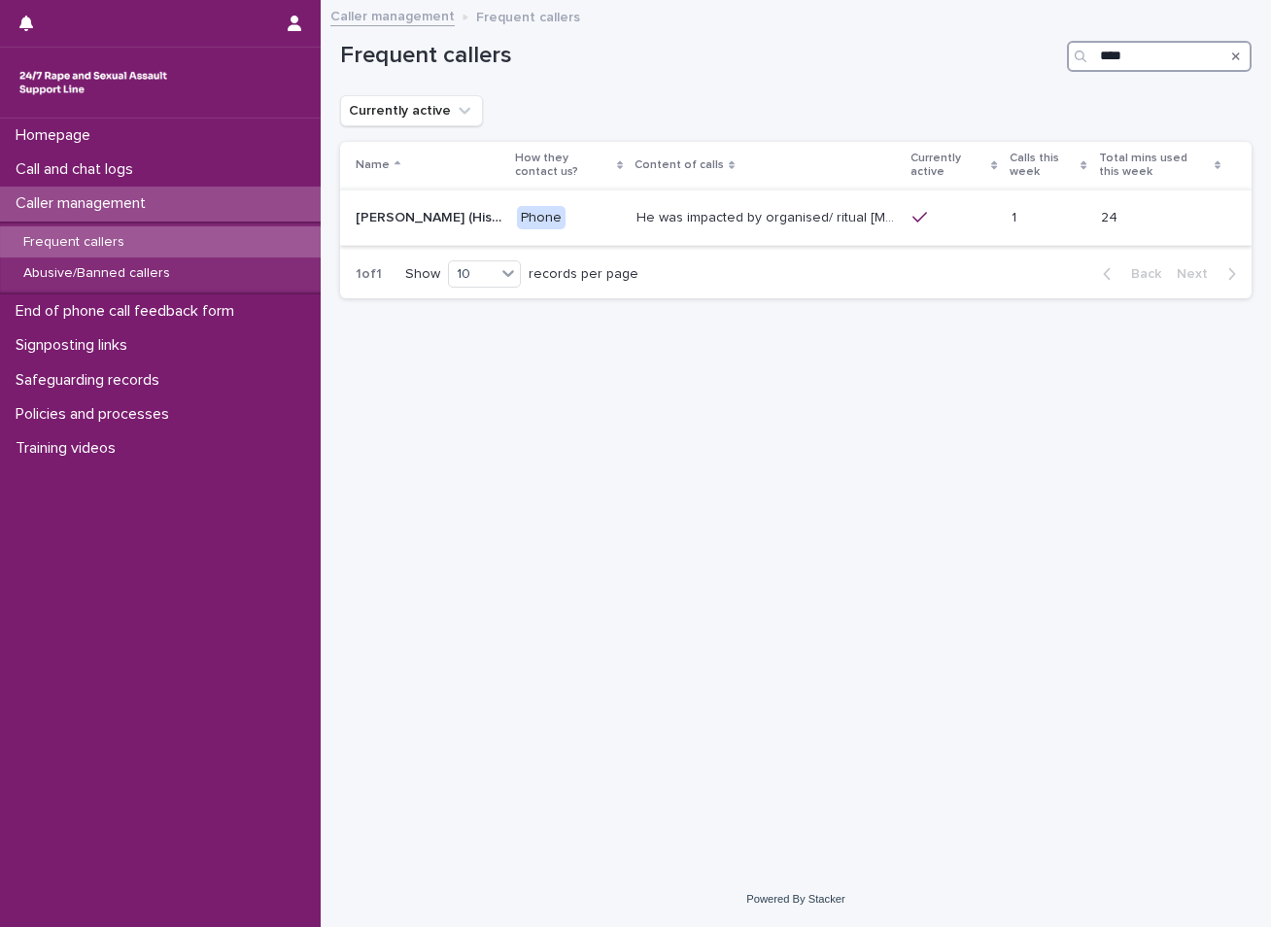
type input "****"
click at [814, 215] on p "He was impacted by organised/ ritual [MEDICAL_DATA] and was sexually abused by …" at bounding box center [767, 216] width 263 height 20
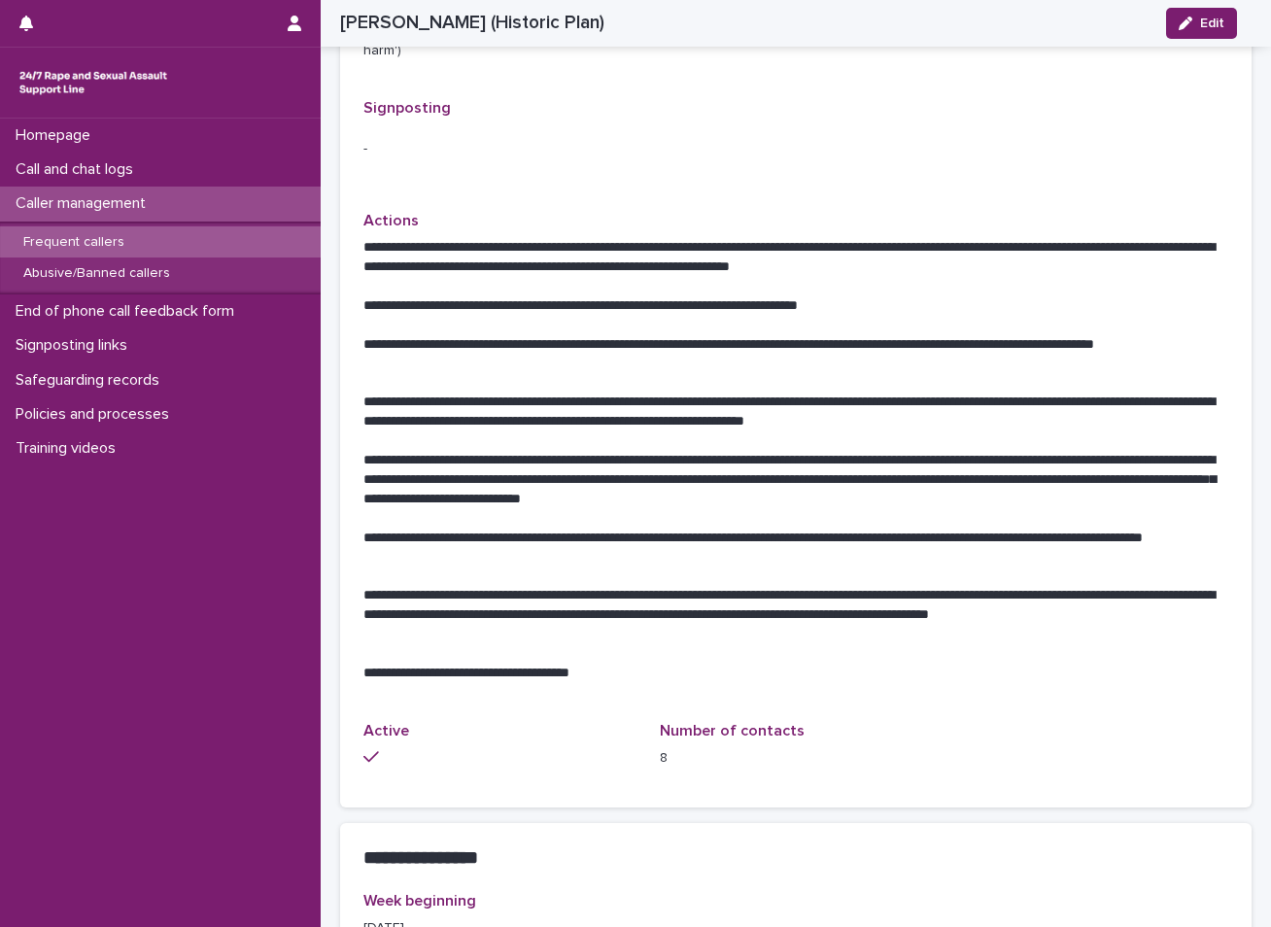
scroll to position [680, 0]
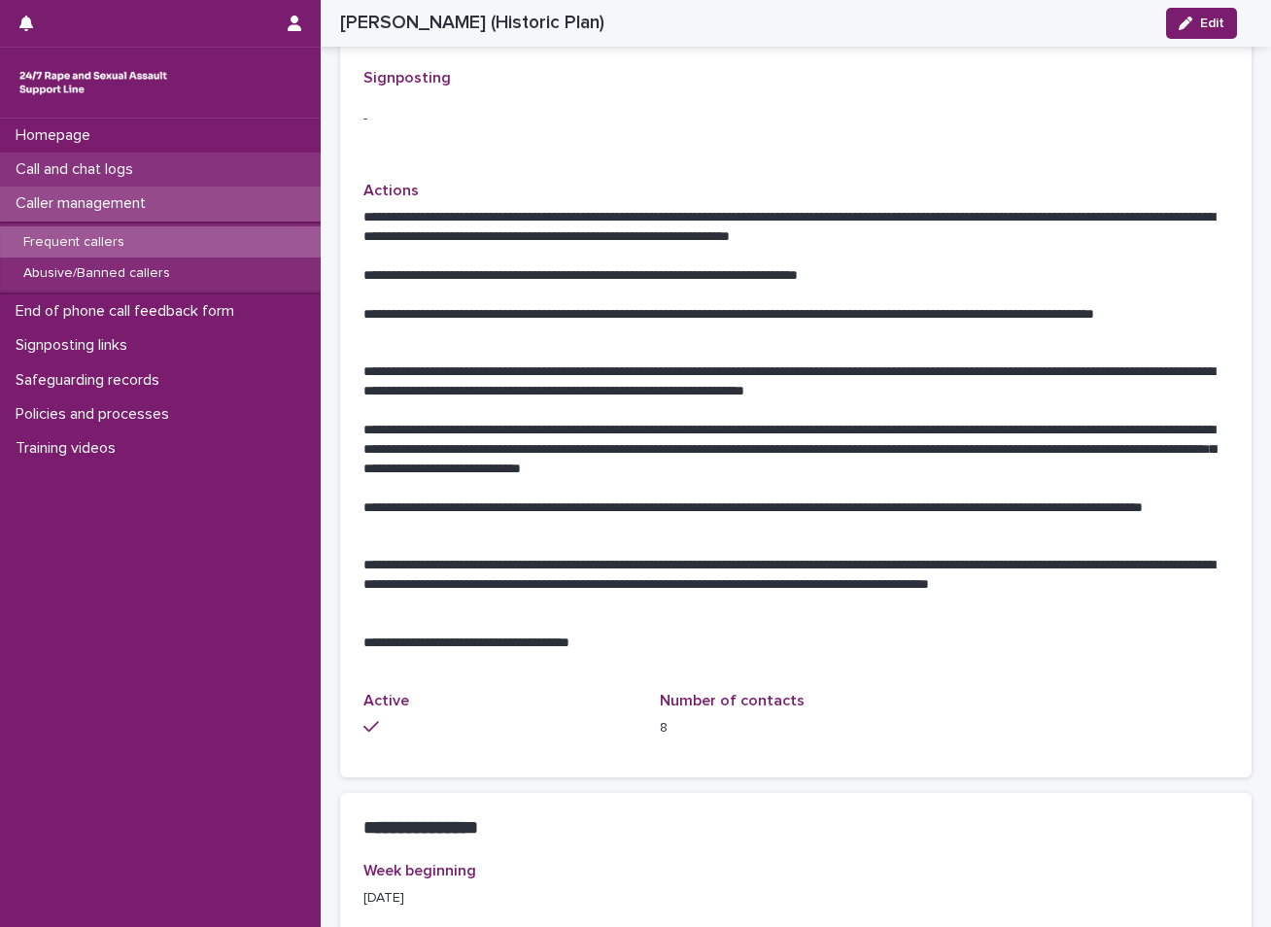
click at [120, 165] on p "Call and chat logs" at bounding box center [78, 169] width 141 height 18
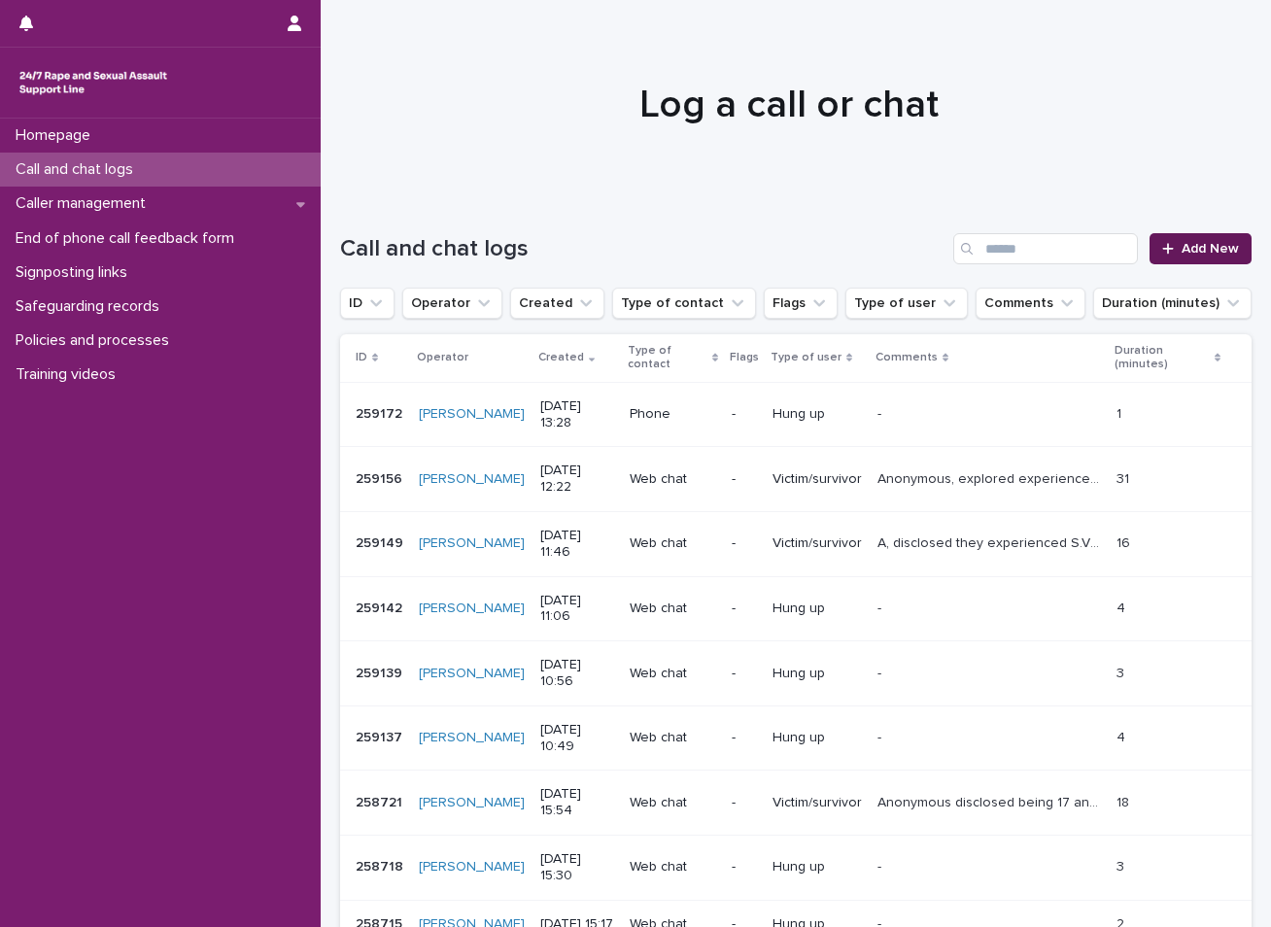
click at [1208, 248] on span "Add New" at bounding box center [1209, 249] width 57 height 14
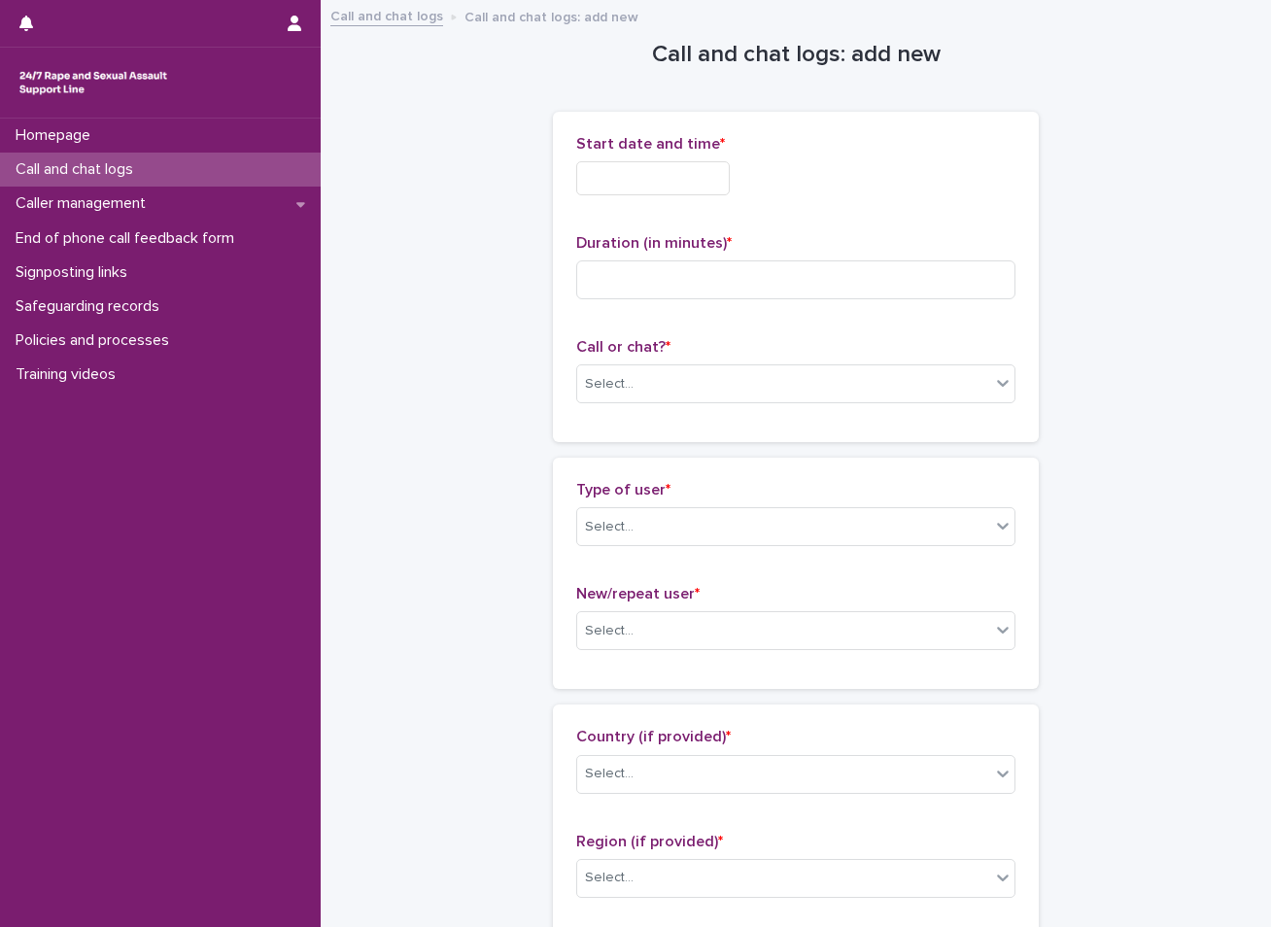
click at [686, 174] on input "text" at bounding box center [653, 178] width 154 height 34
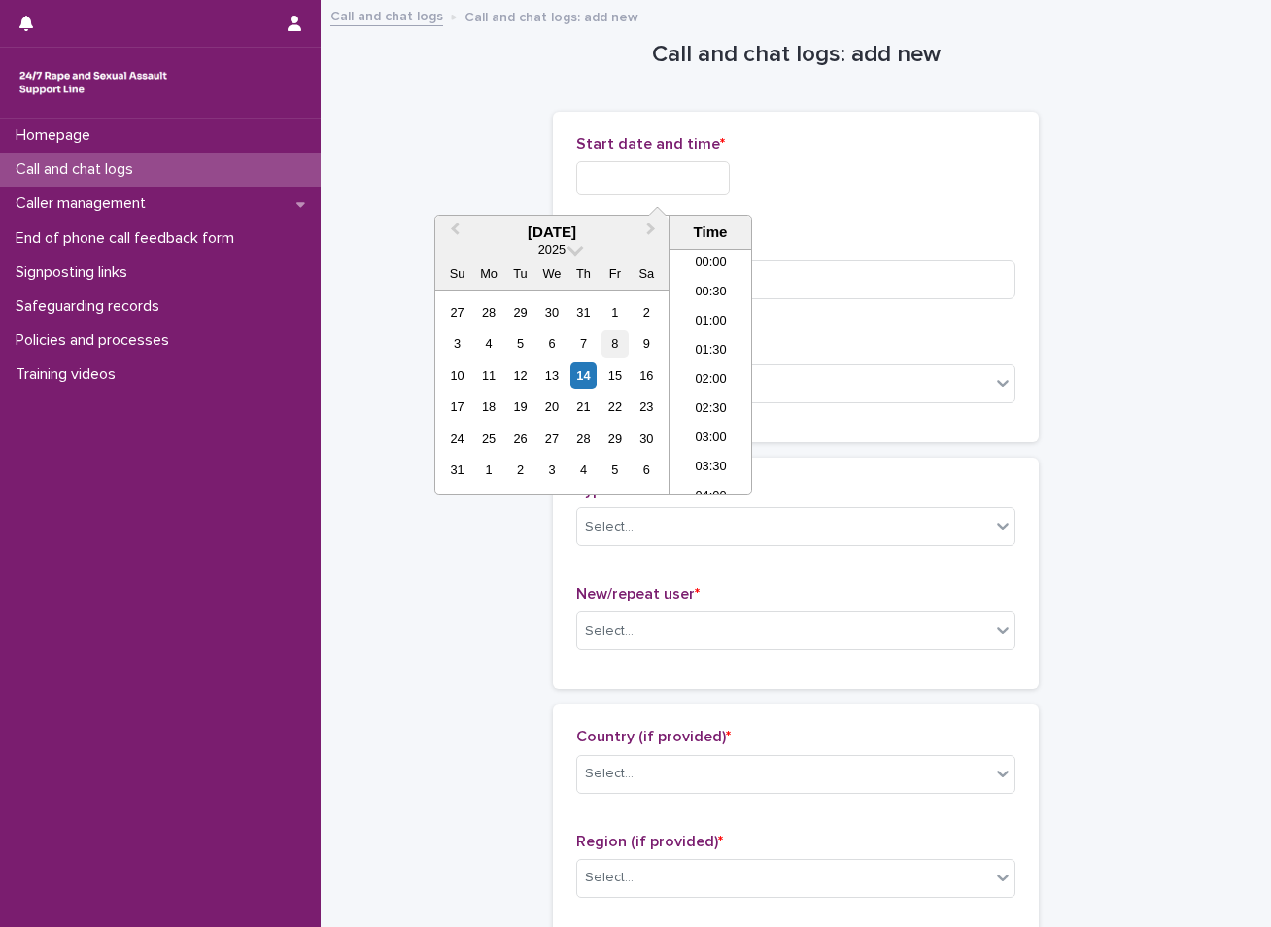
scroll to position [709, 0]
click at [586, 369] on div "14" at bounding box center [583, 375] width 26 height 26
click at [718, 334] on li "13:30" at bounding box center [710, 341] width 83 height 29
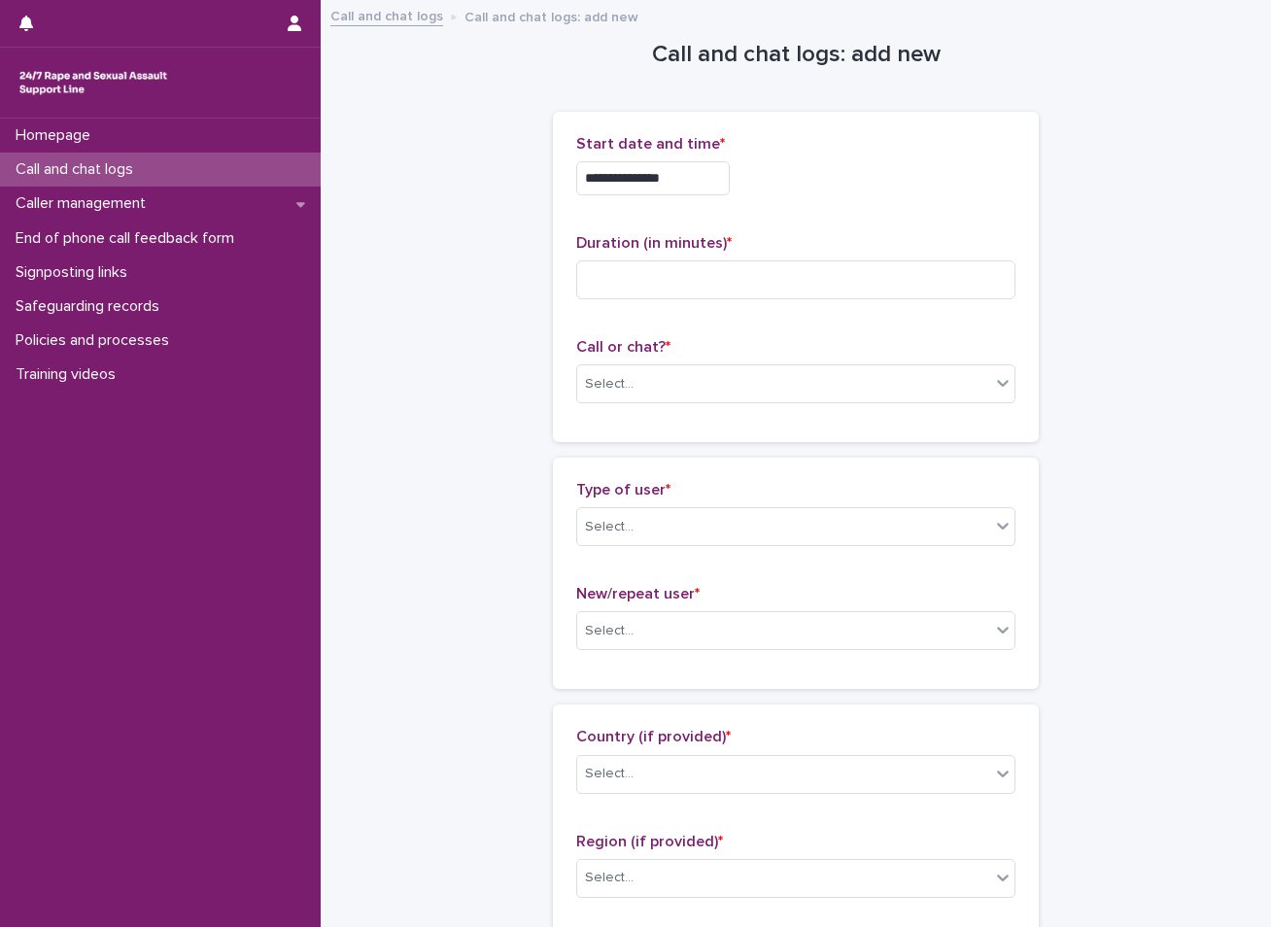
click at [692, 164] on input "**********" at bounding box center [653, 178] width 154 height 34
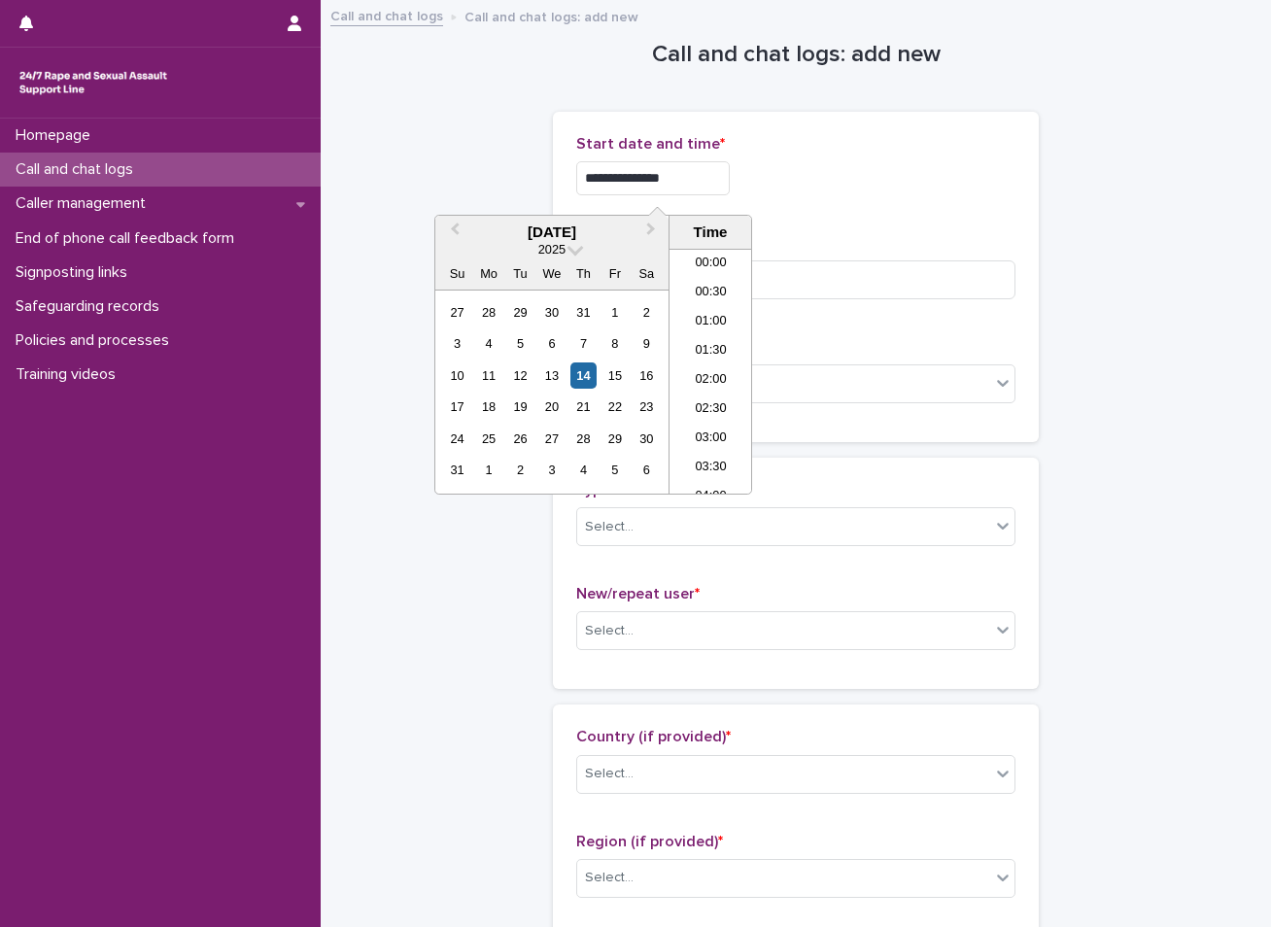
scroll to position [680, 0]
type input "**********"
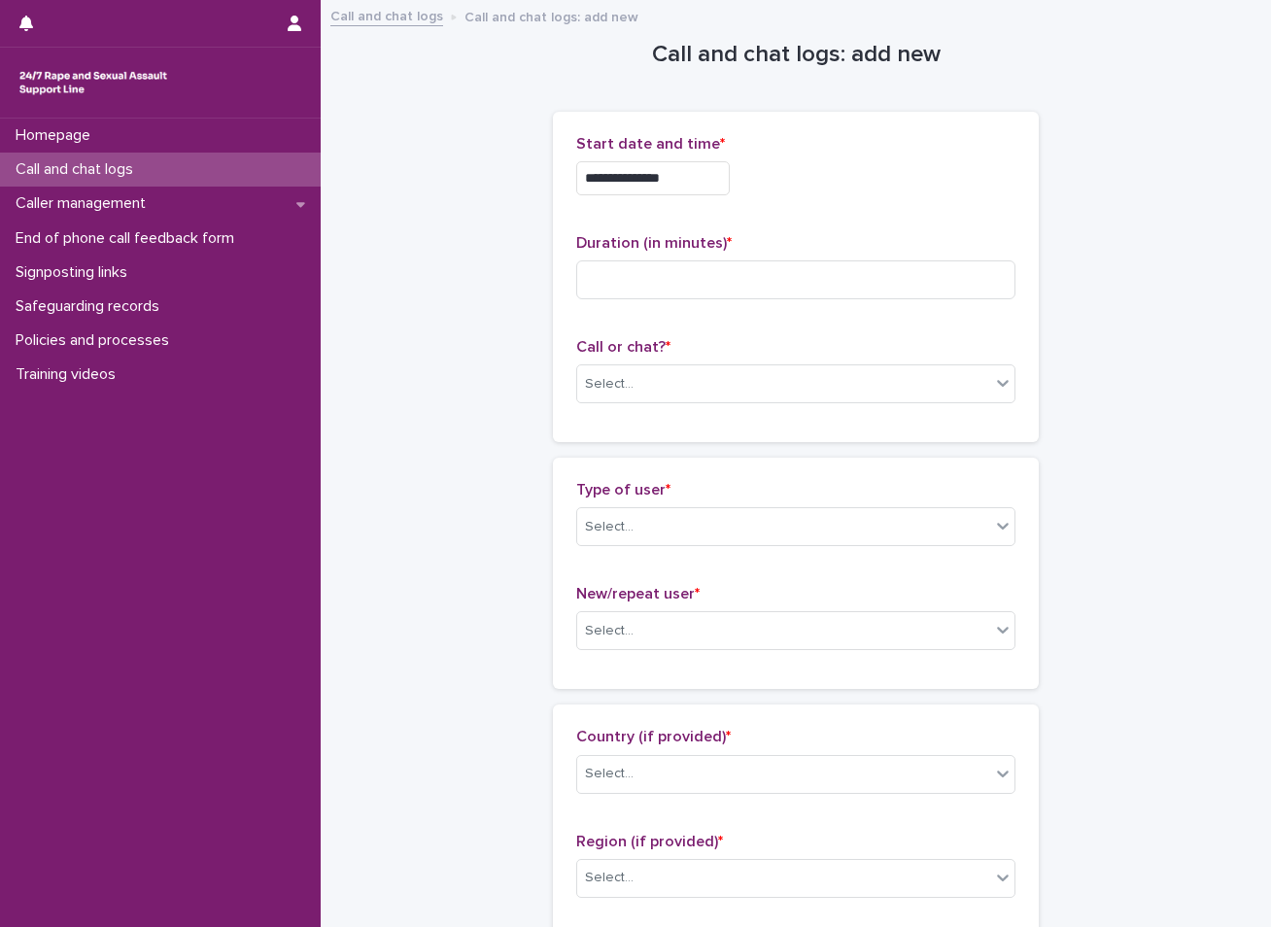
click at [595, 268] on input at bounding box center [795, 279] width 439 height 39
type input "**"
click at [624, 385] on div "Select..." at bounding box center [609, 384] width 49 height 20
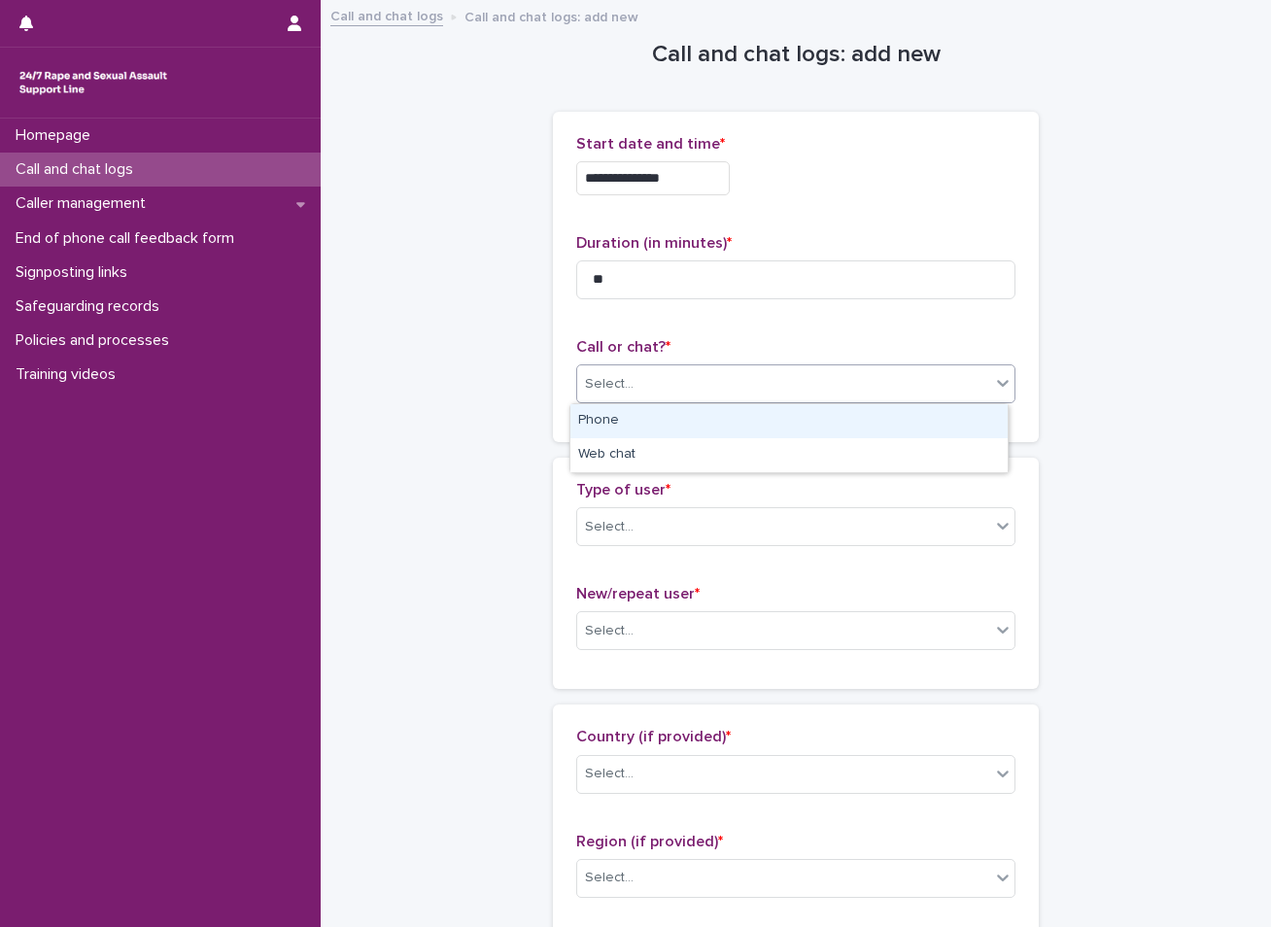
click at [624, 424] on div "Phone" at bounding box center [788, 421] width 437 height 34
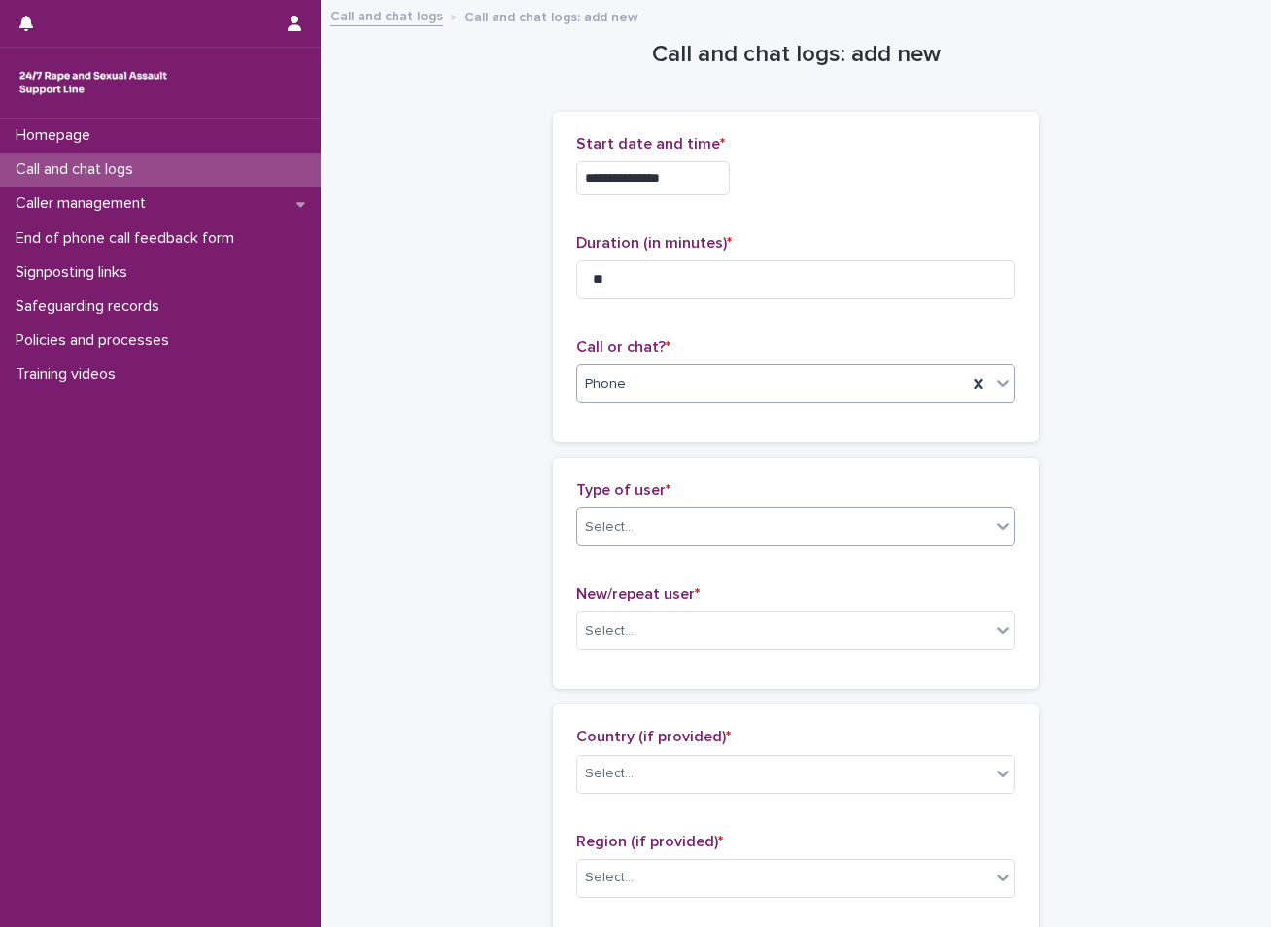
click at [621, 531] on div "Select..." at bounding box center [609, 527] width 49 height 20
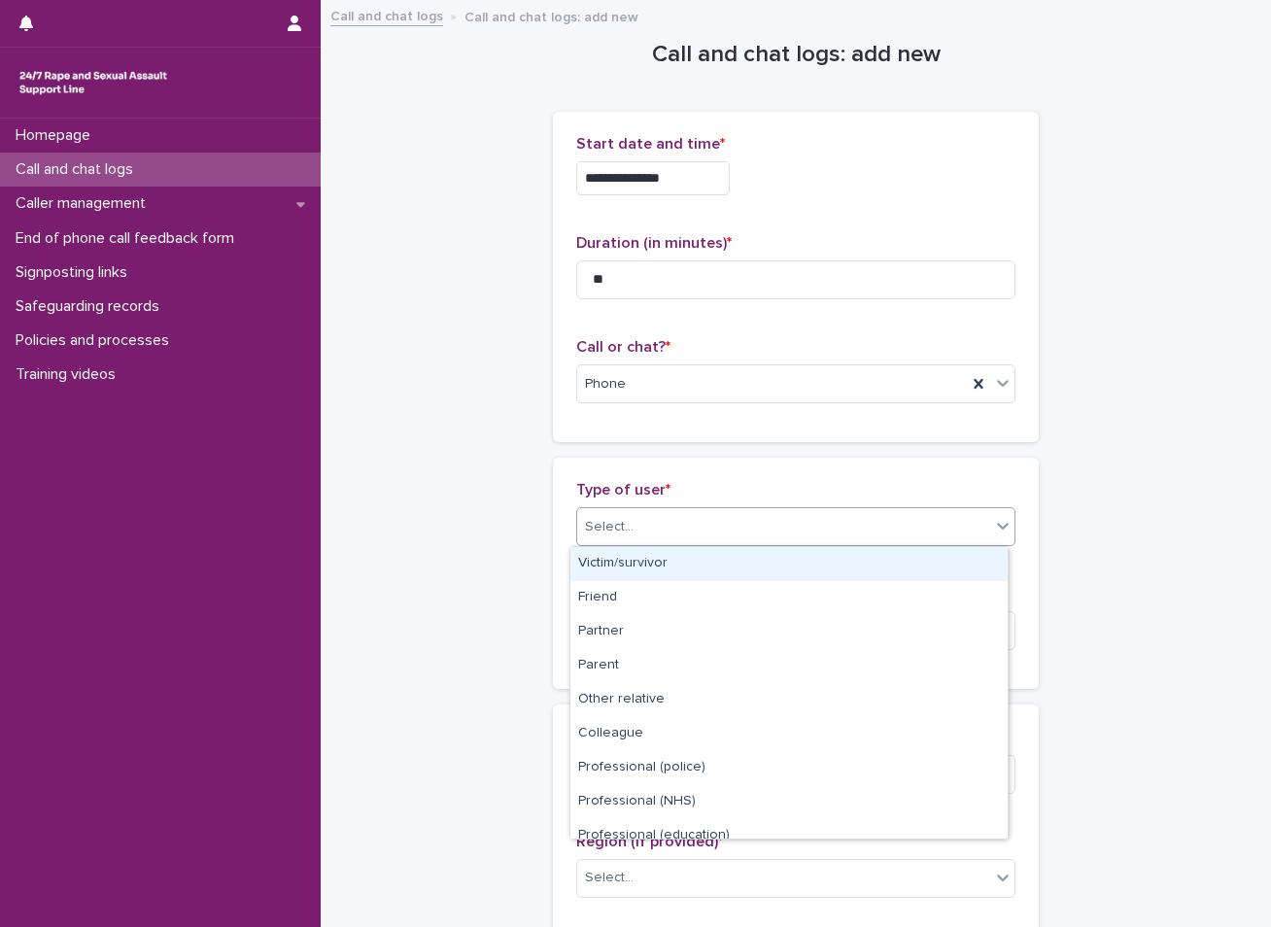
click at [618, 564] on div "Victim/survivor" at bounding box center [788, 564] width 437 height 34
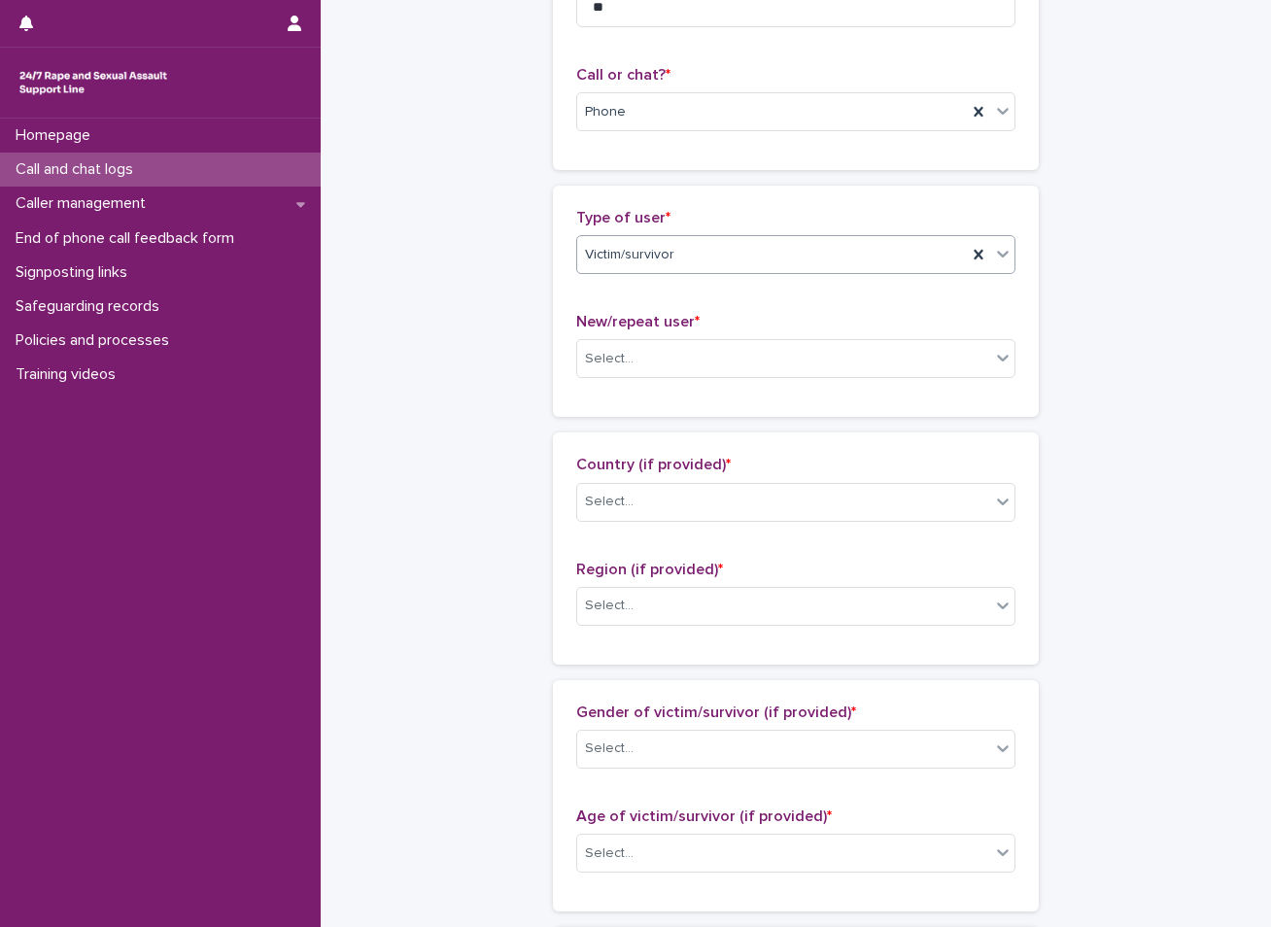
scroll to position [291, 0]
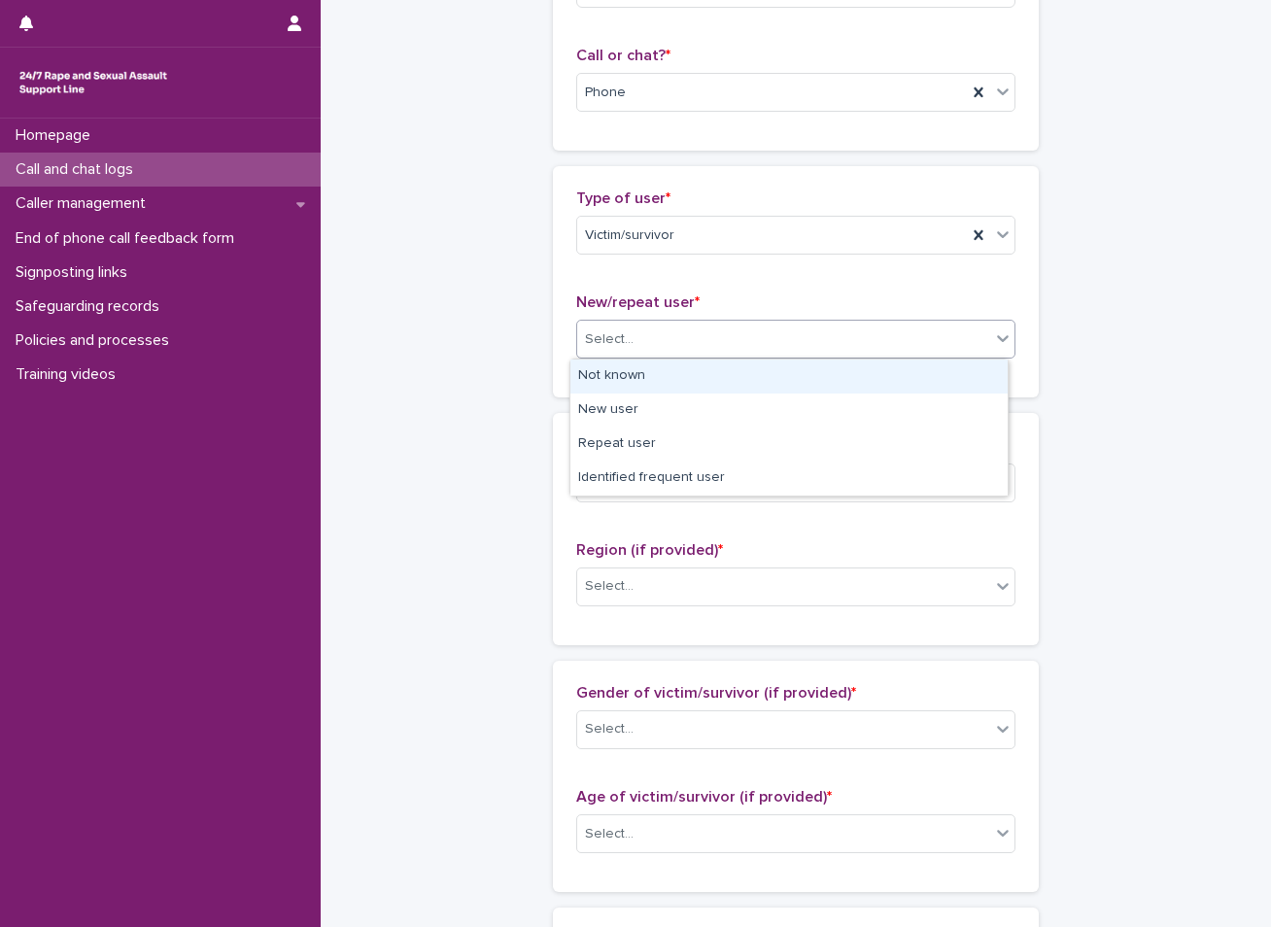
click at [659, 335] on div "Select..." at bounding box center [783, 340] width 413 height 32
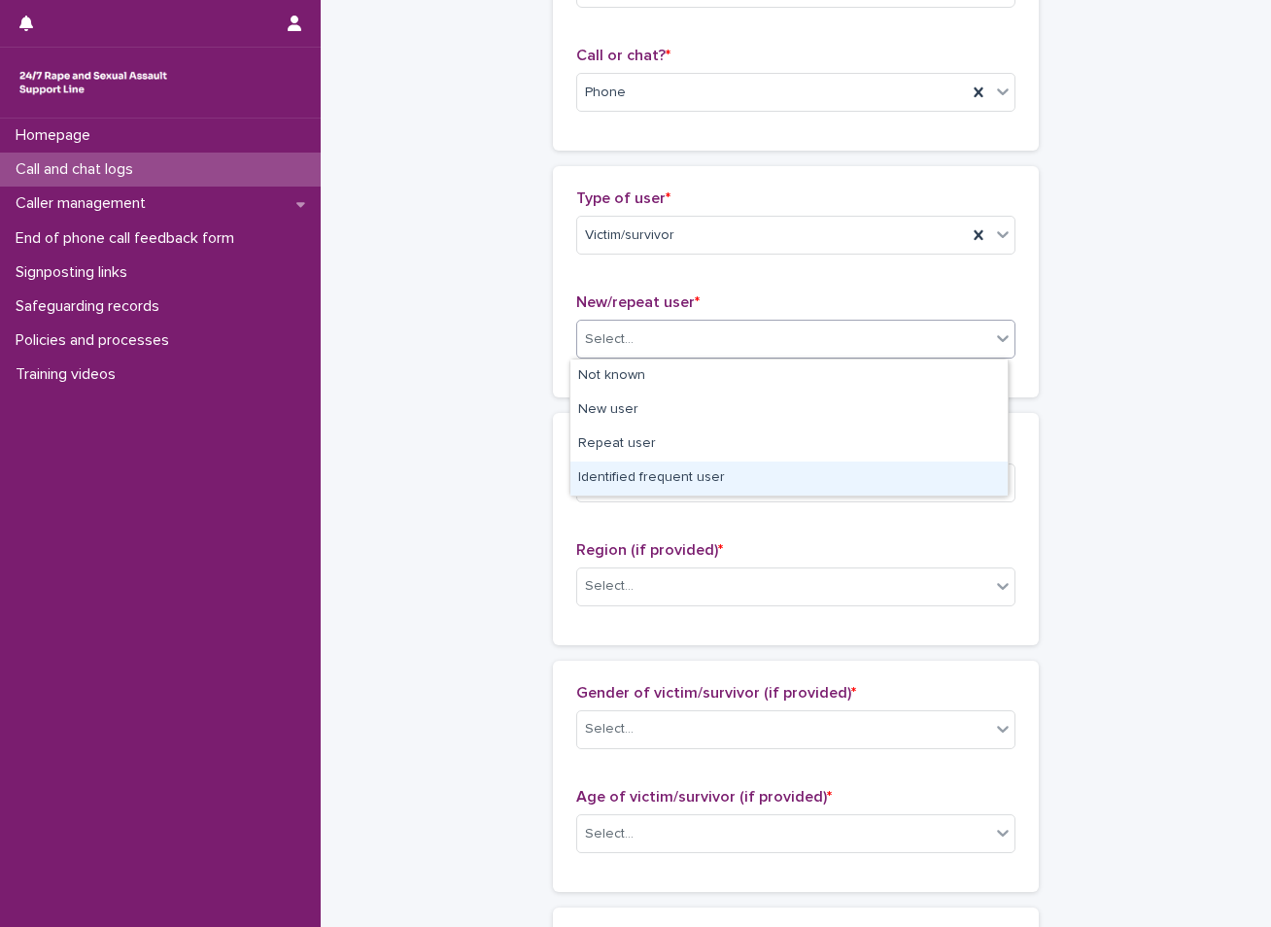
click at [616, 478] on div "Identified frequent user" at bounding box center [788, 479] width 437 height 34
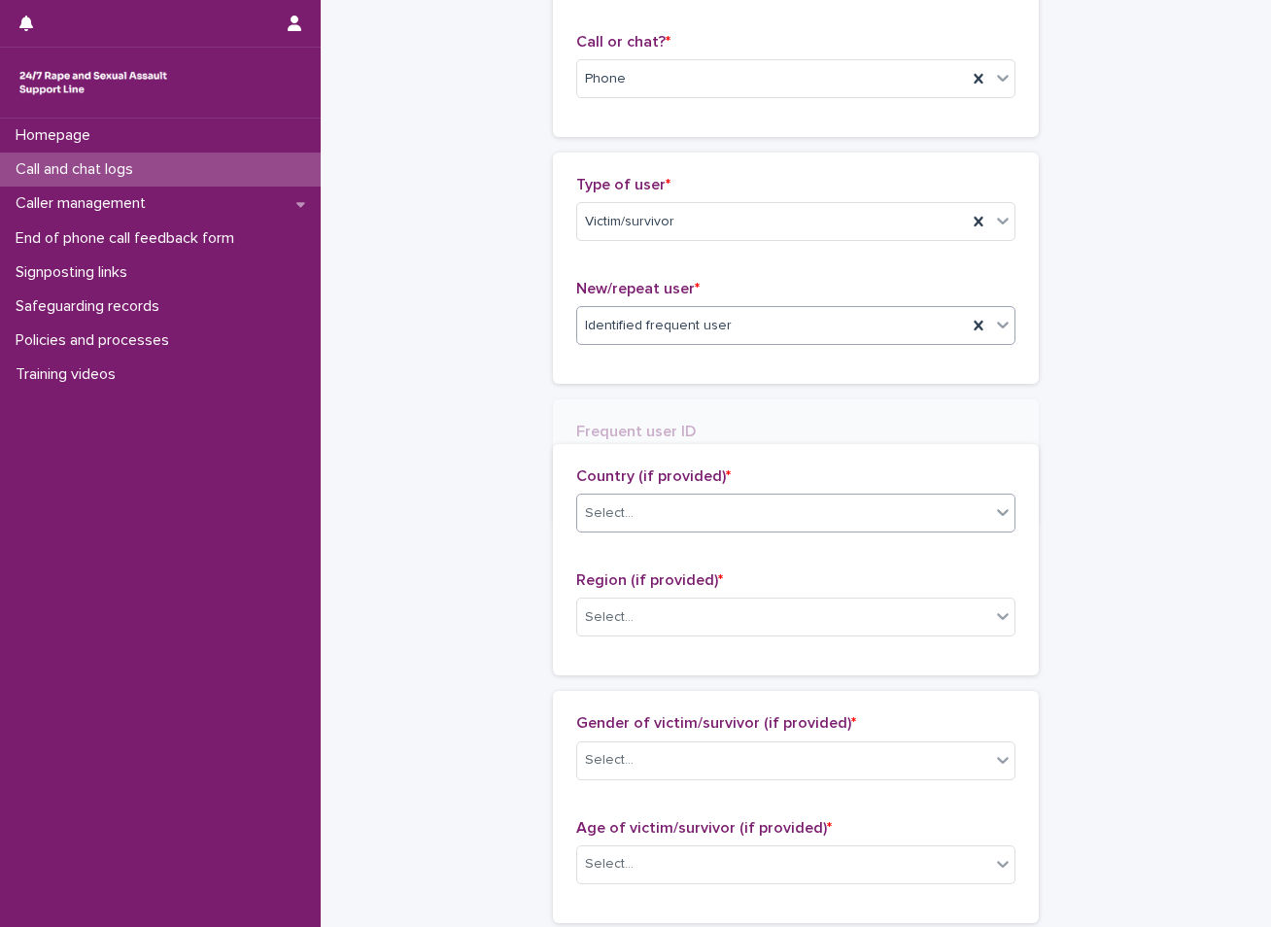
scroll to position [362, 0]
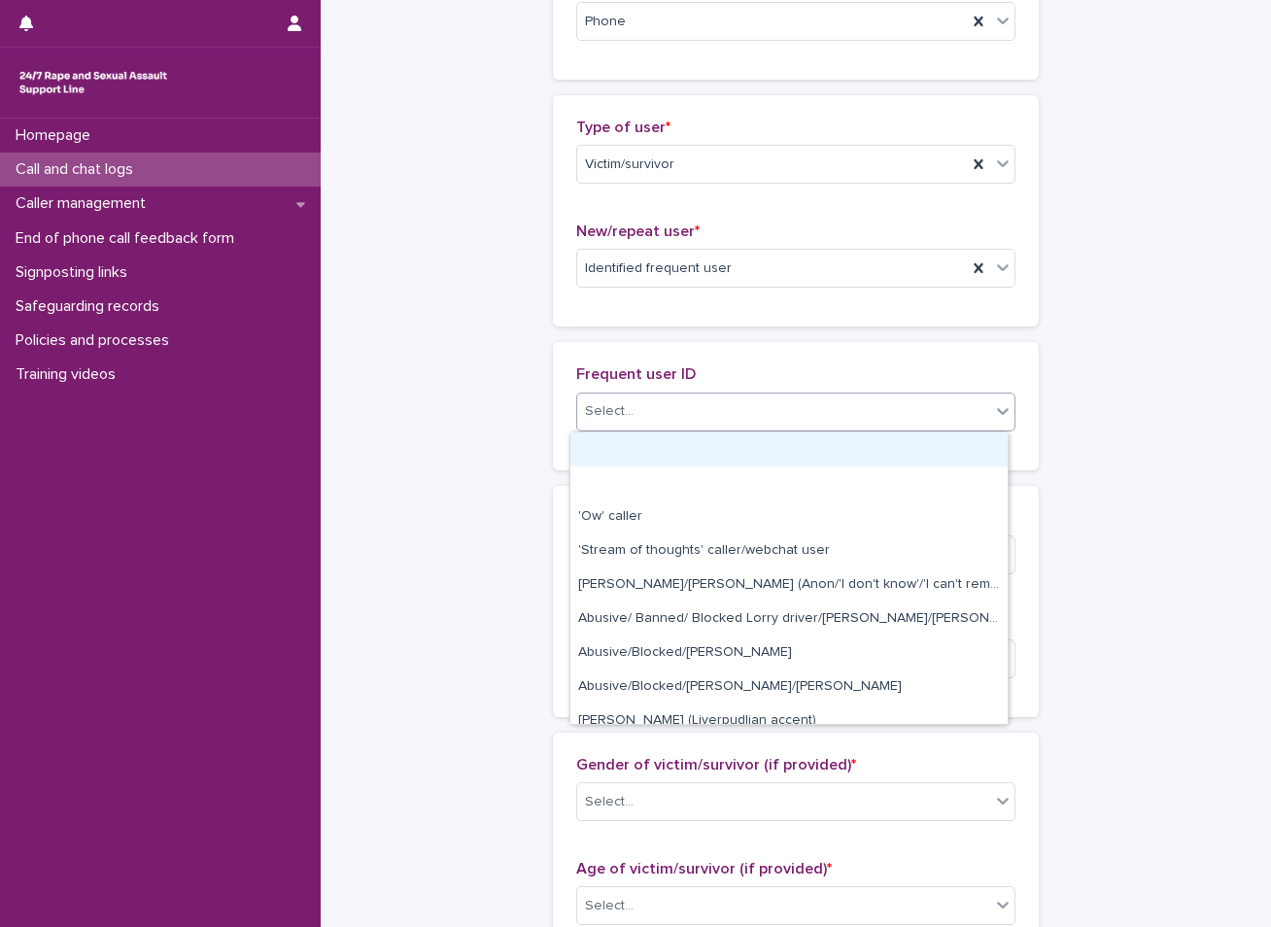
click at [619, 407] on div "Select..." at bounding box center [609, 411] width 49 height 20
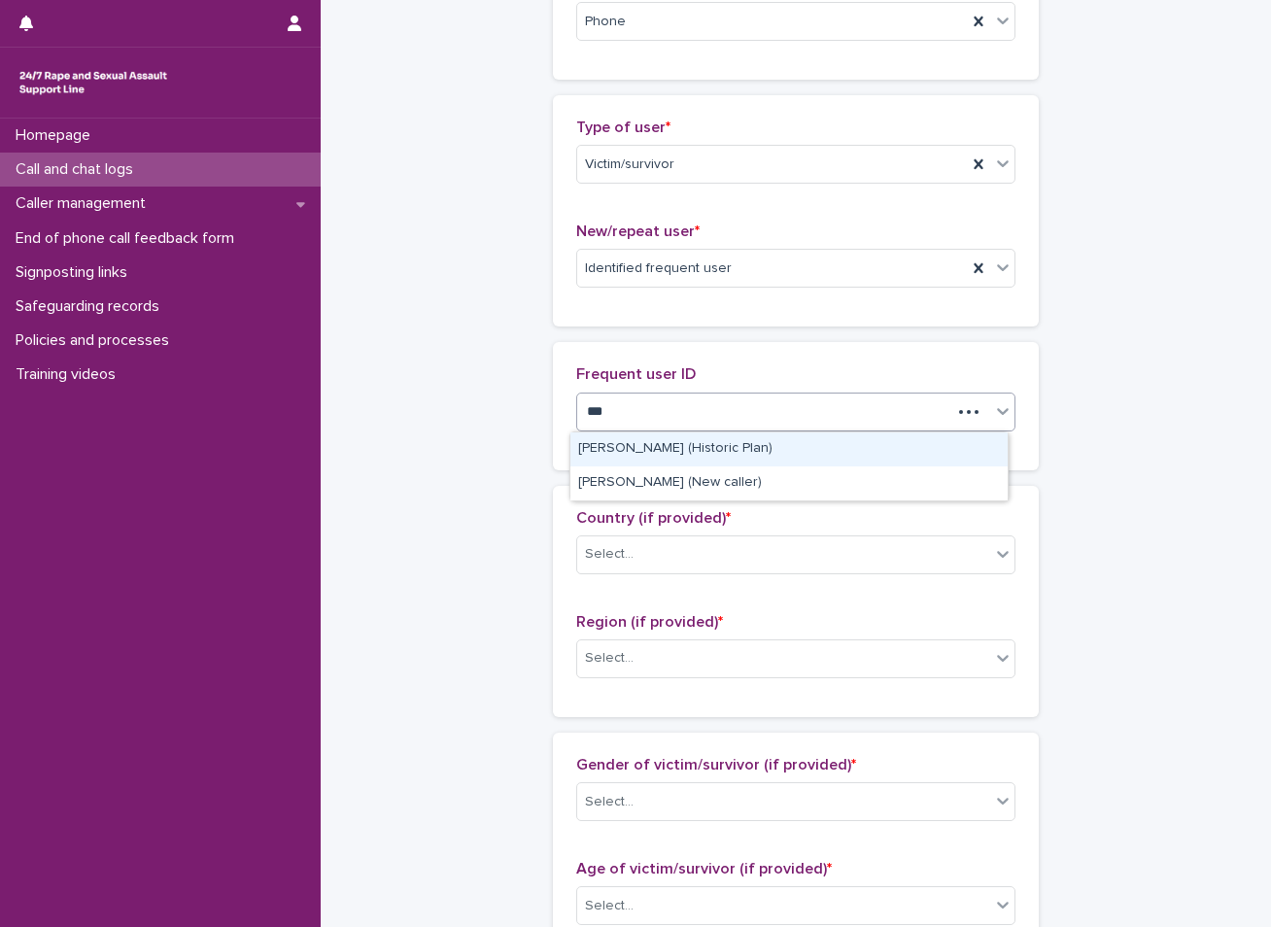
type input "****"
click at [608, 445] on div "[PERSON_NAME] (Historic Plan)" at bounding box center [788, 449] width 437 height 34
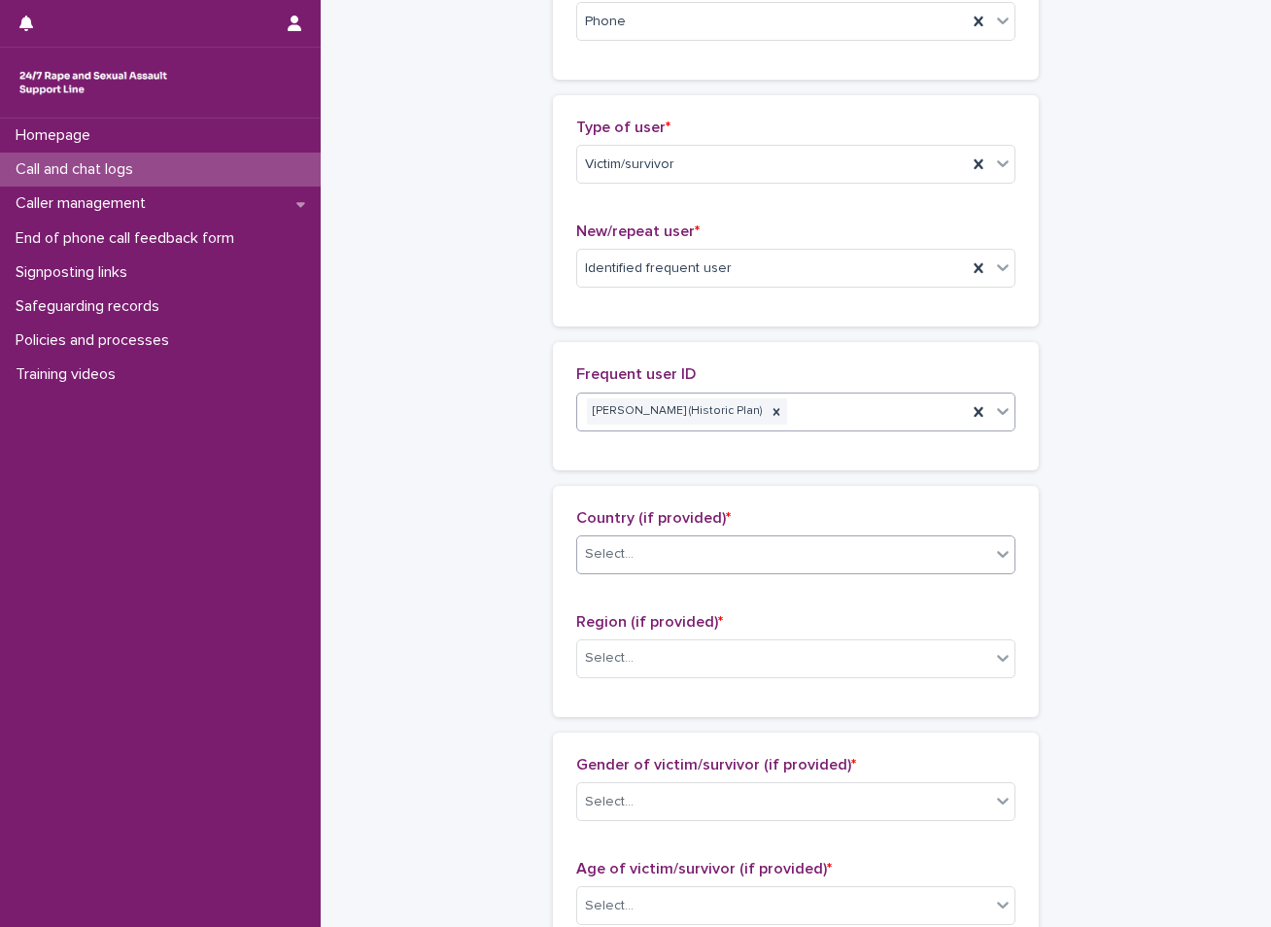
click at [598, 558] on div "Select..." at bounding box center [609, 554] width 49 height 20
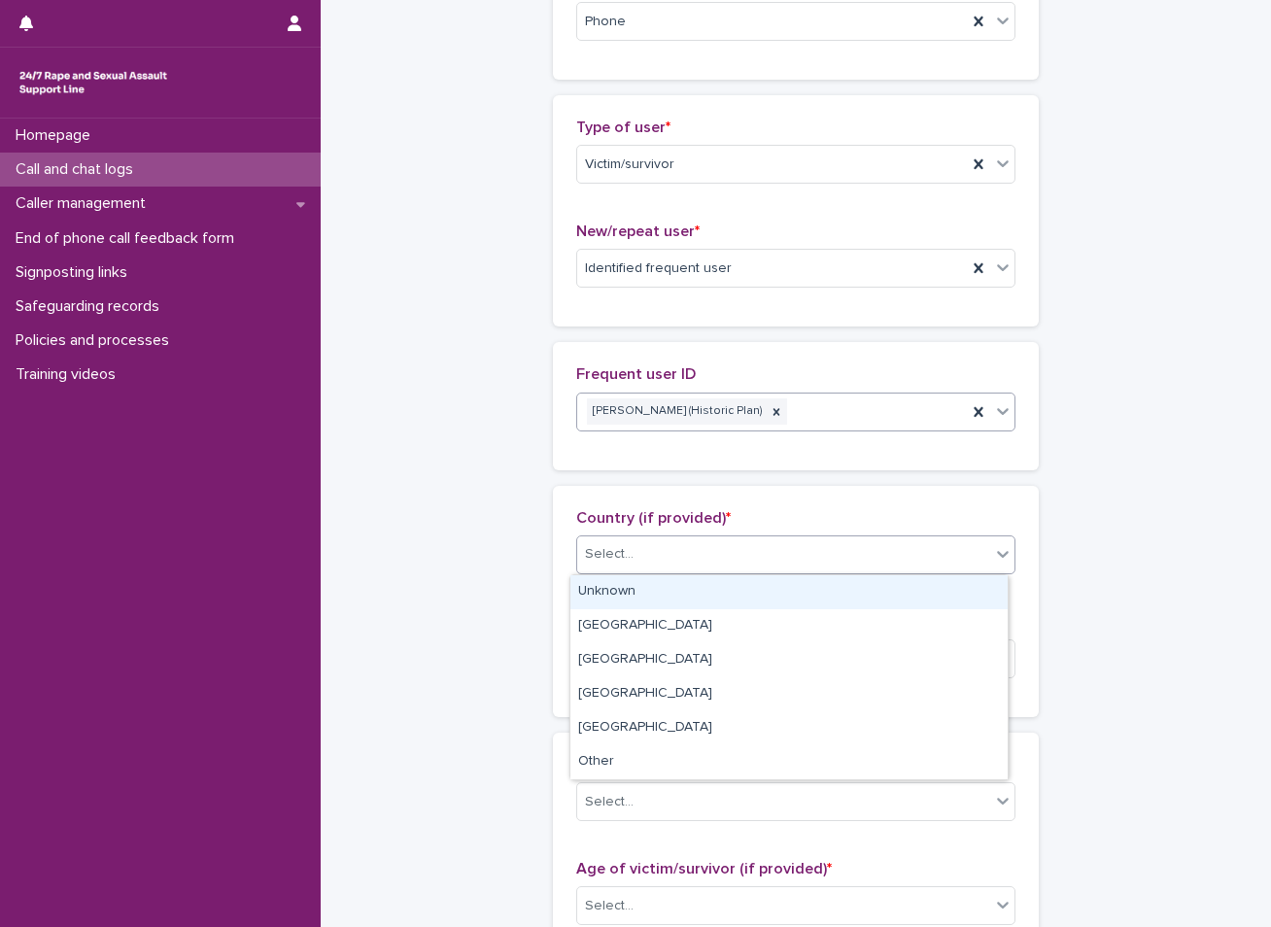
click at [592, 589] on div "Unknown" at bounding box center [788, 592] width 437 height 34
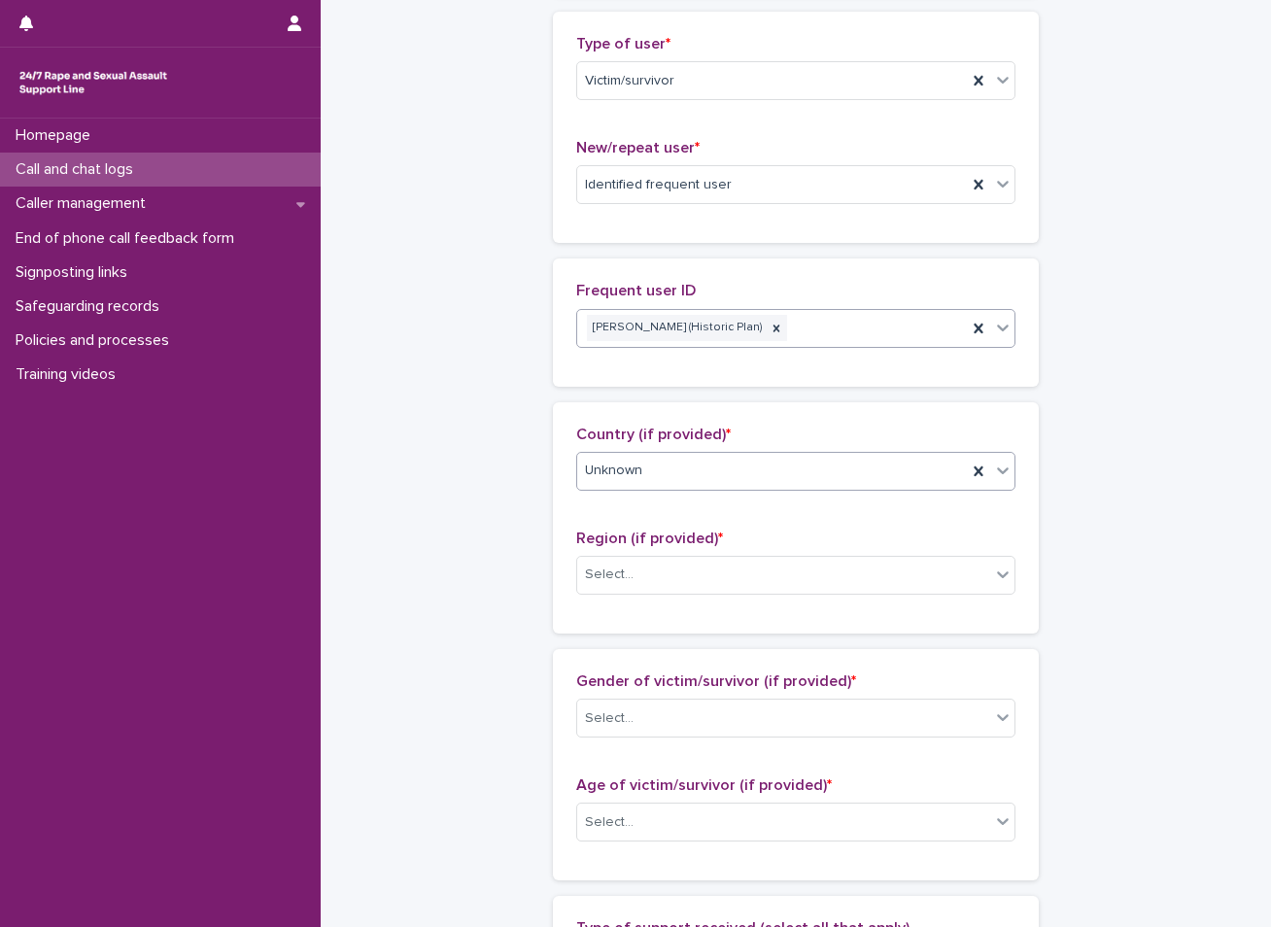
scroll to position [557, 0]
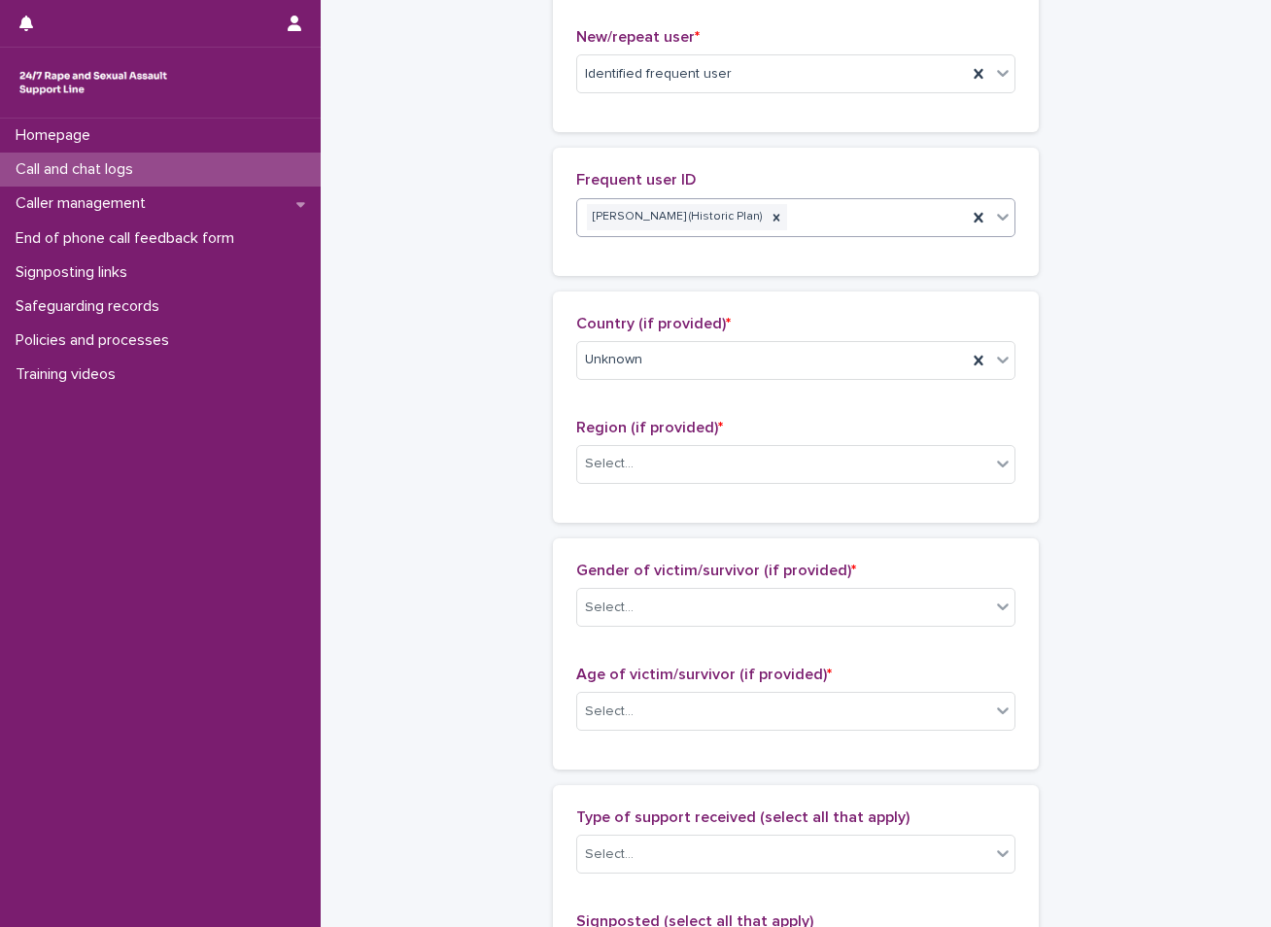
click at [622, 442] on div "Region (if provided) * Select..." at bounding box center [795, 459] width 439 height 81
click at [618, 458] on div "Select..." at bounding box center [609, 464] width 49 height 20
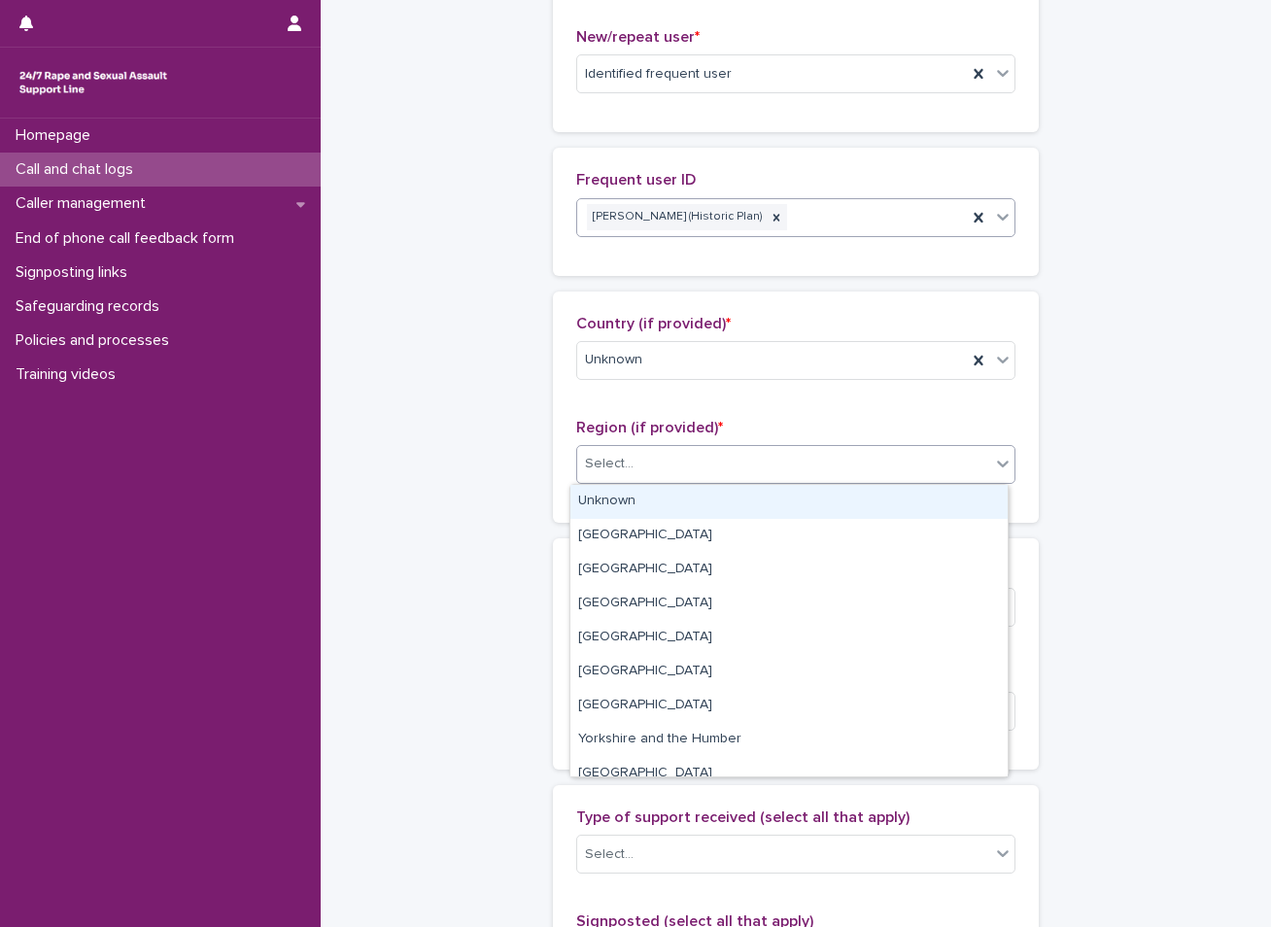
click at [618, 500] on div "Unknown" at bounding box center [788, 502] width 437 height 34
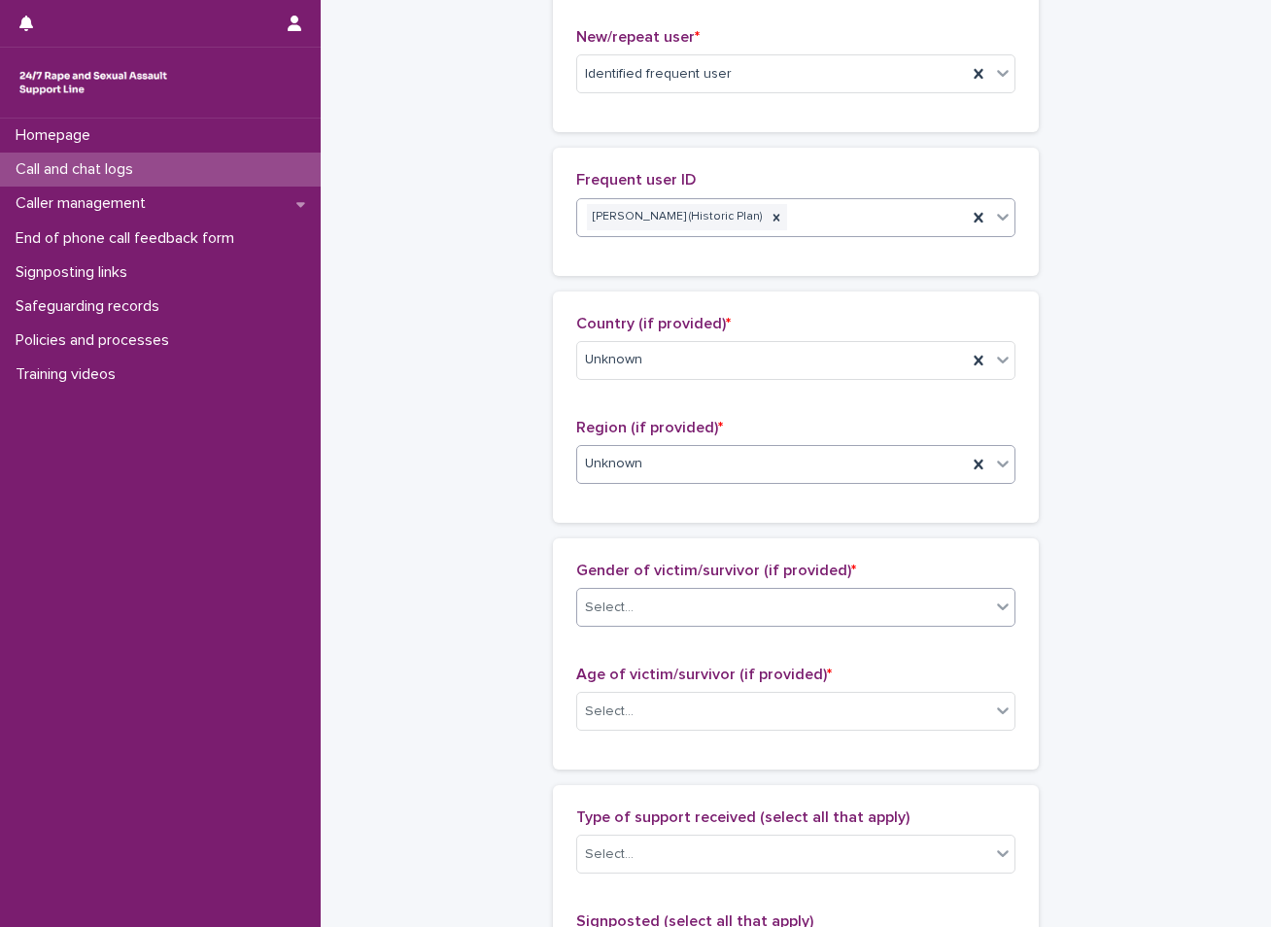
click at [613, 599] on div "Select..." at bounding box center [609, 608] width 49 height 20
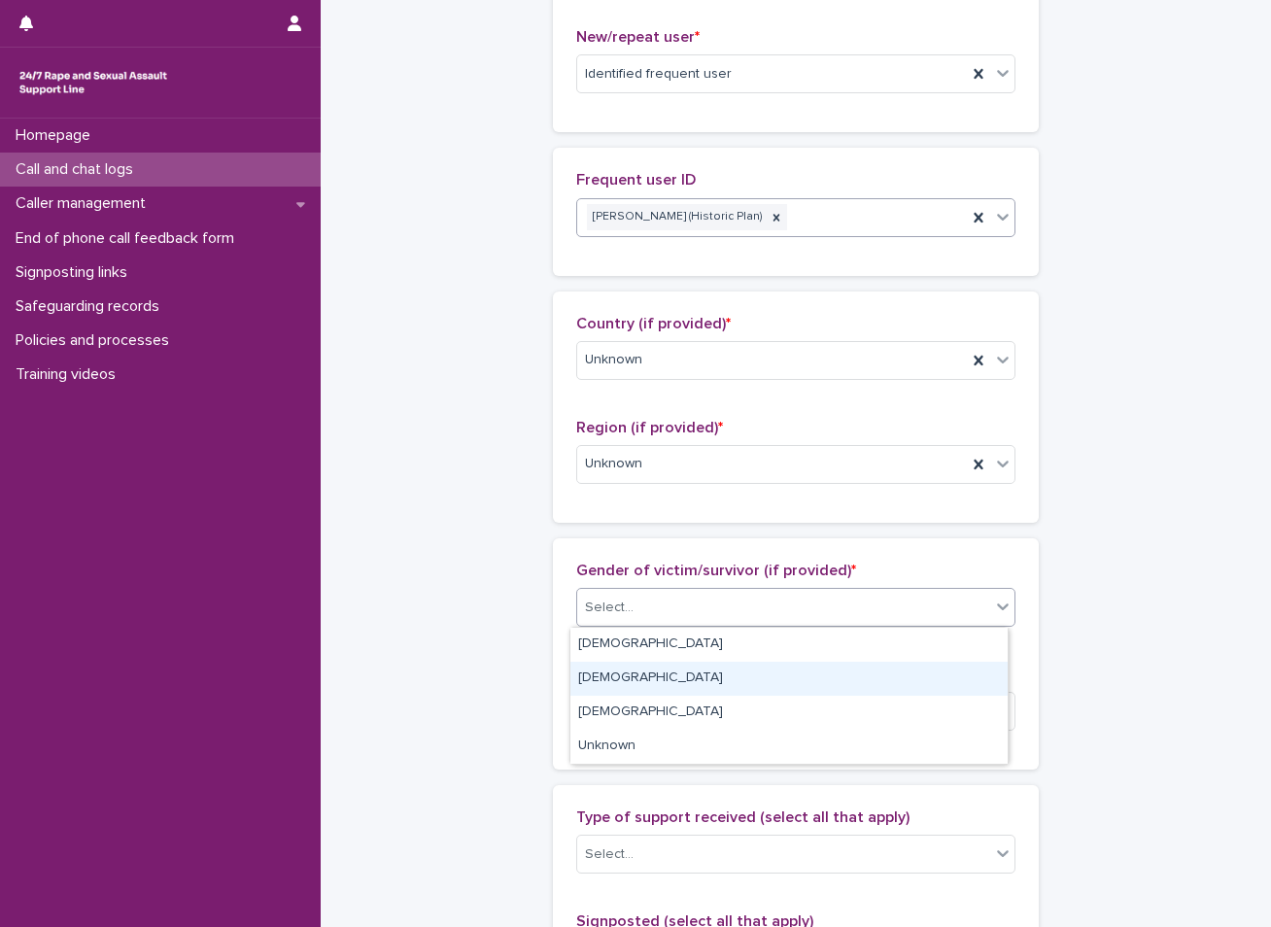
click at [615, 680] on div "Male" at bounding box center [788, 679] width 437 height 34
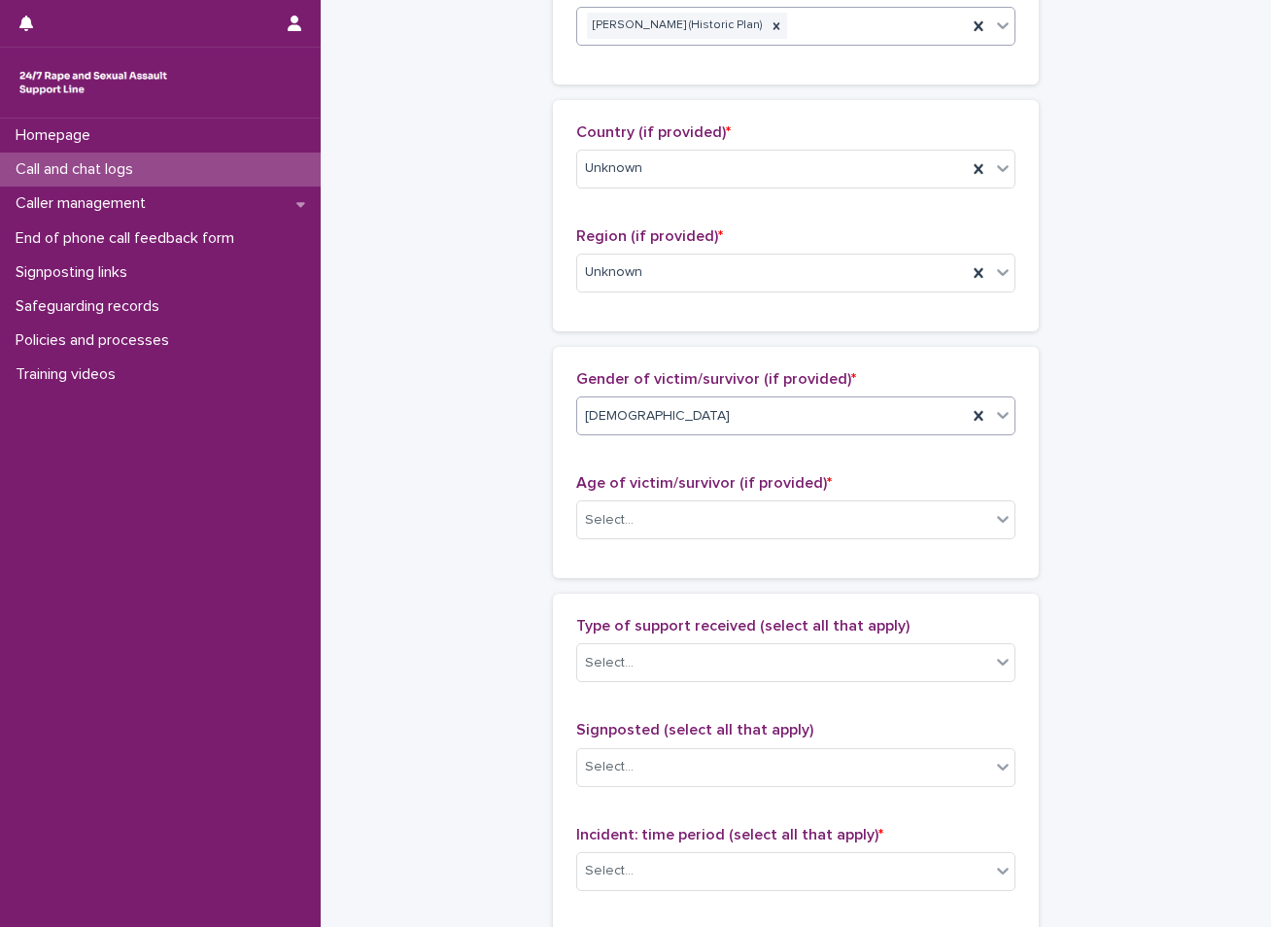
scroll to position [848, 0]
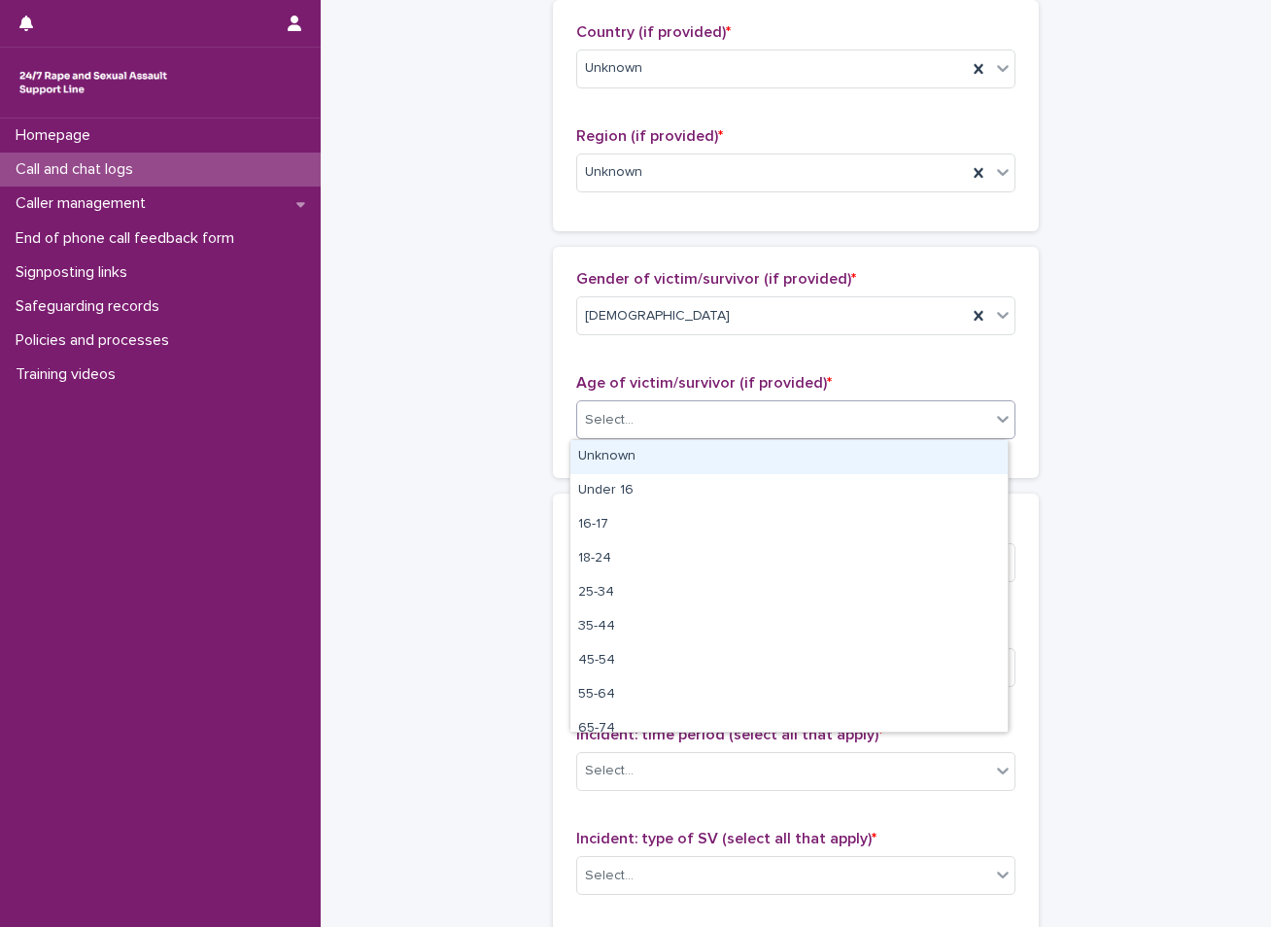
click at [675, 419] on div "Select..." at bounding box center [783, 420] width 413 height 32
click at [640, 461] on div "Unknown" at bounding box center [788, 457] width 437 height 34
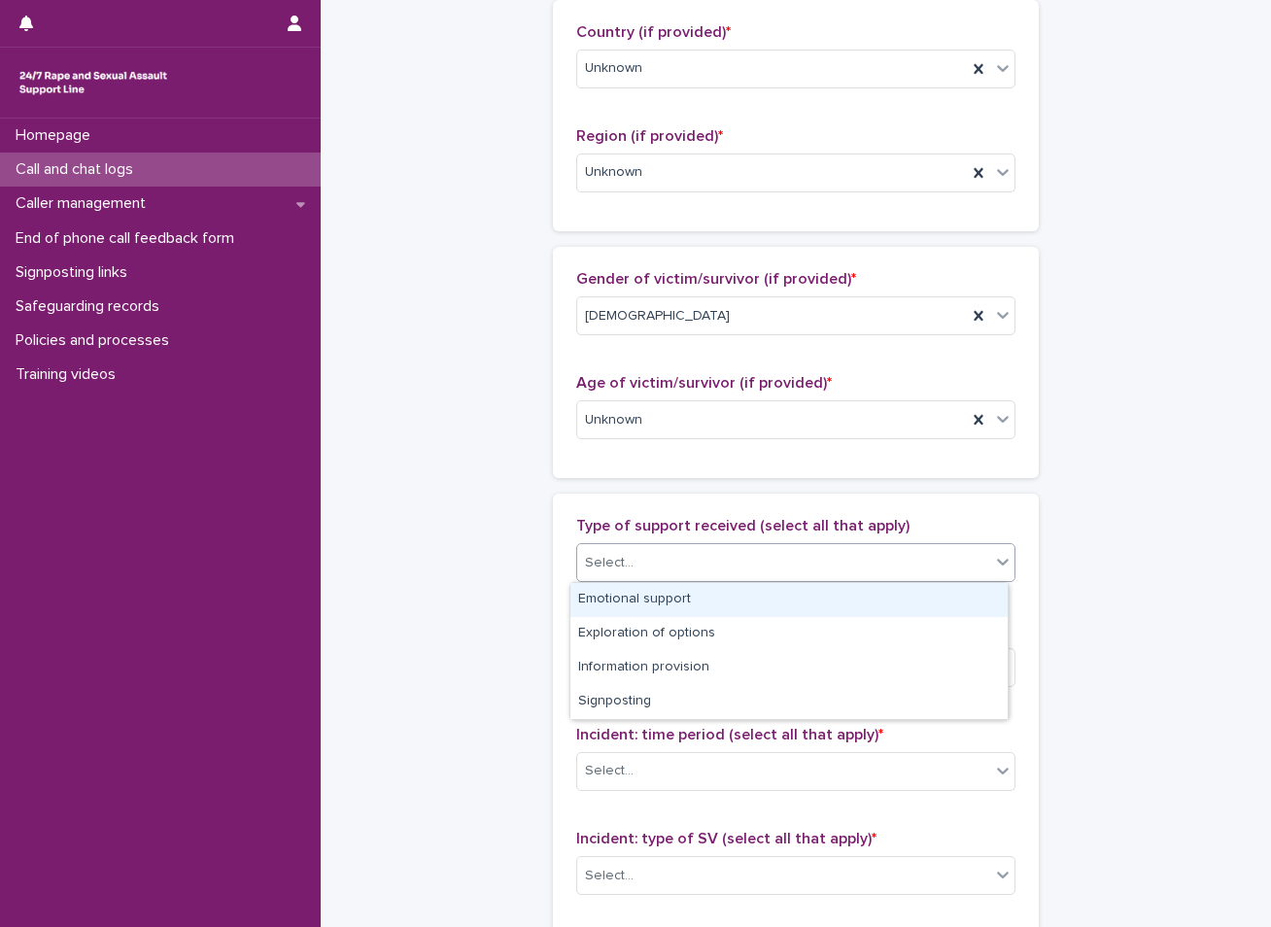
click at [622, 544] on div "Select..." at bounding box center [795, 562] width 439 height 39
click at [640, 590] on div "Emotional support" at bounding box center [788, 600] width 437 height 34
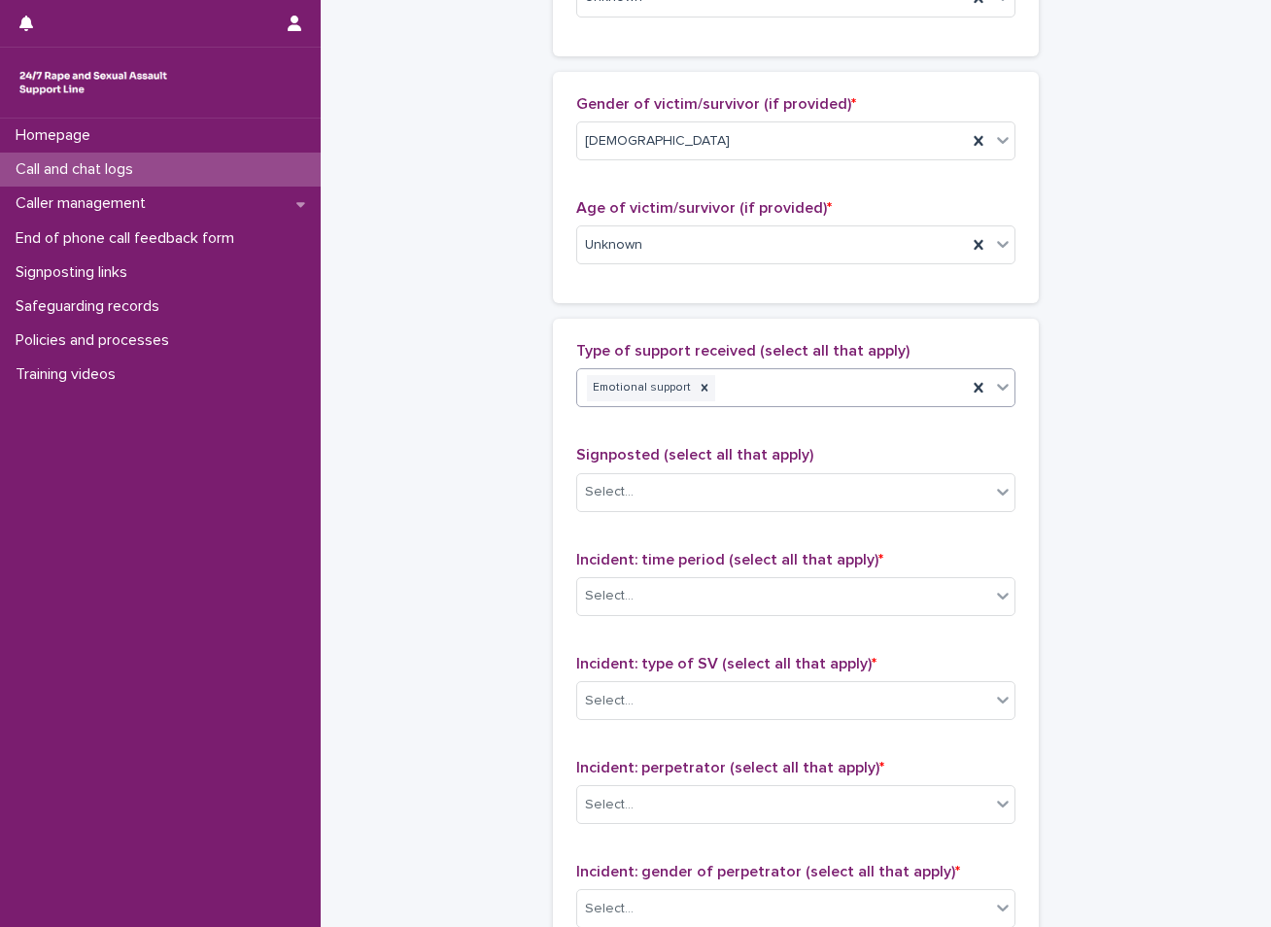
scroll to position [1043, 0]
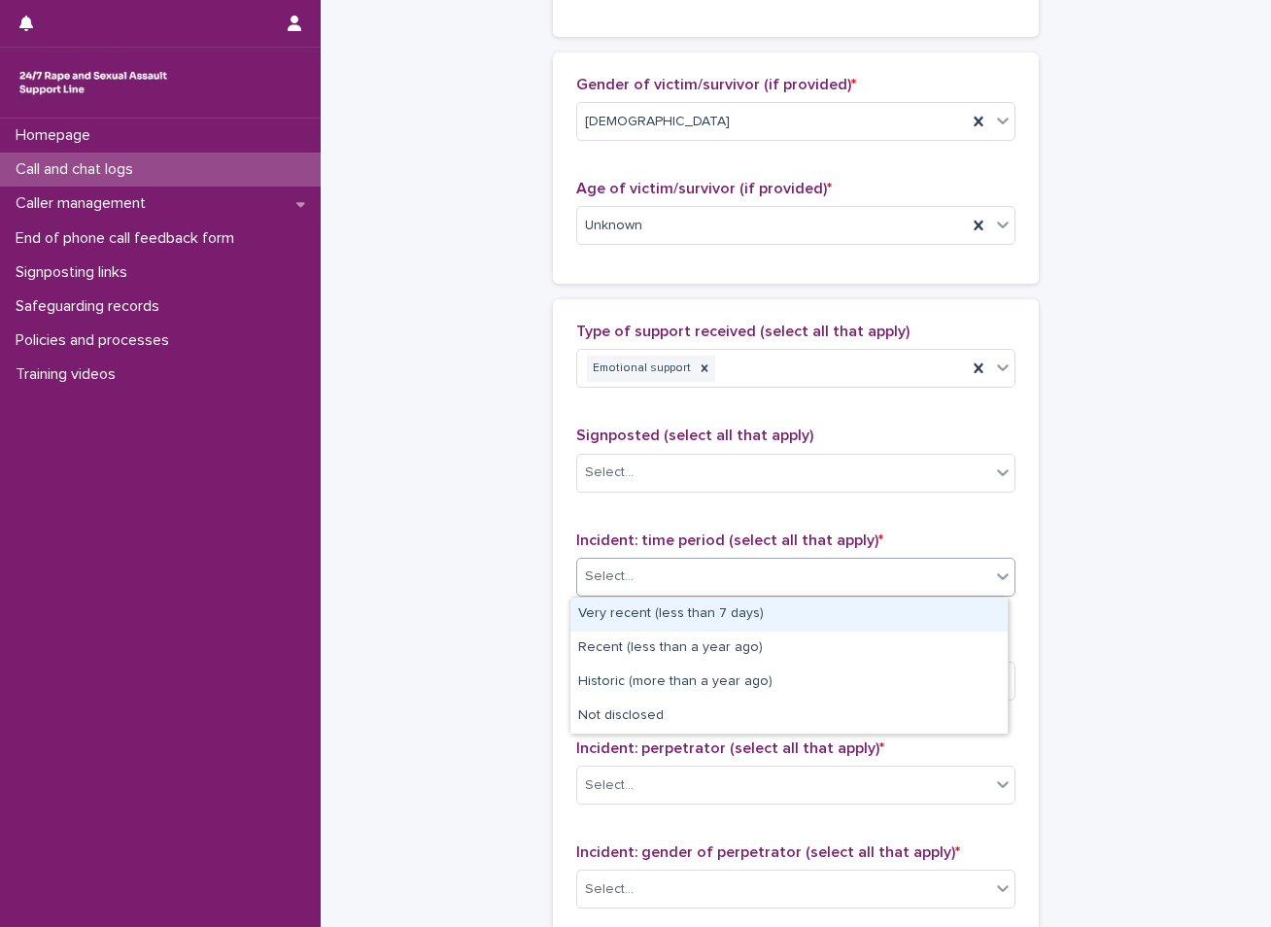
click at [665, 564] on div "Select..." at bounding box center [783, 577] width 413 height 32
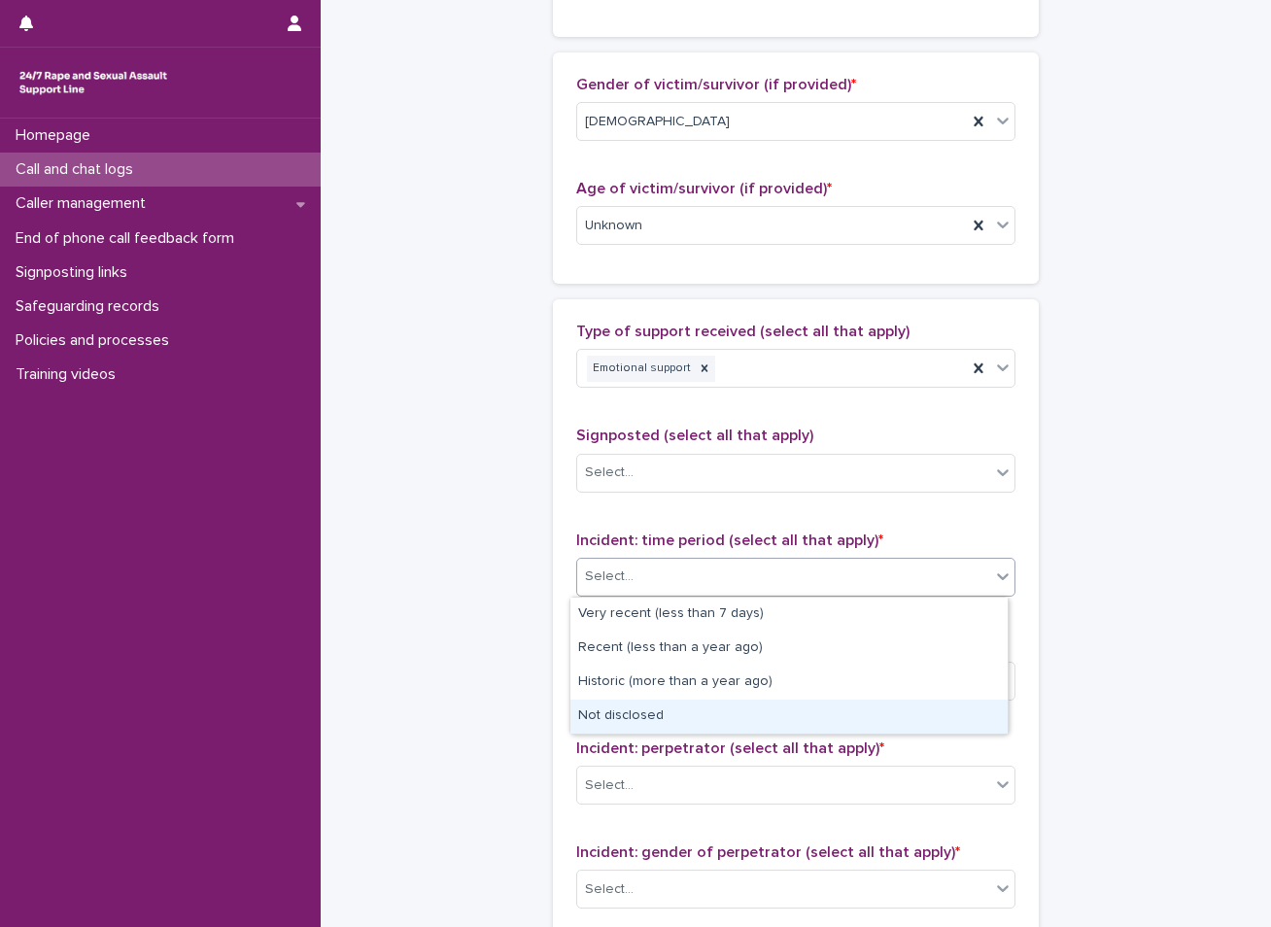
click at [619, 711] on div "Not disclosed" at bounding box center [788, 717] width 437 height 34
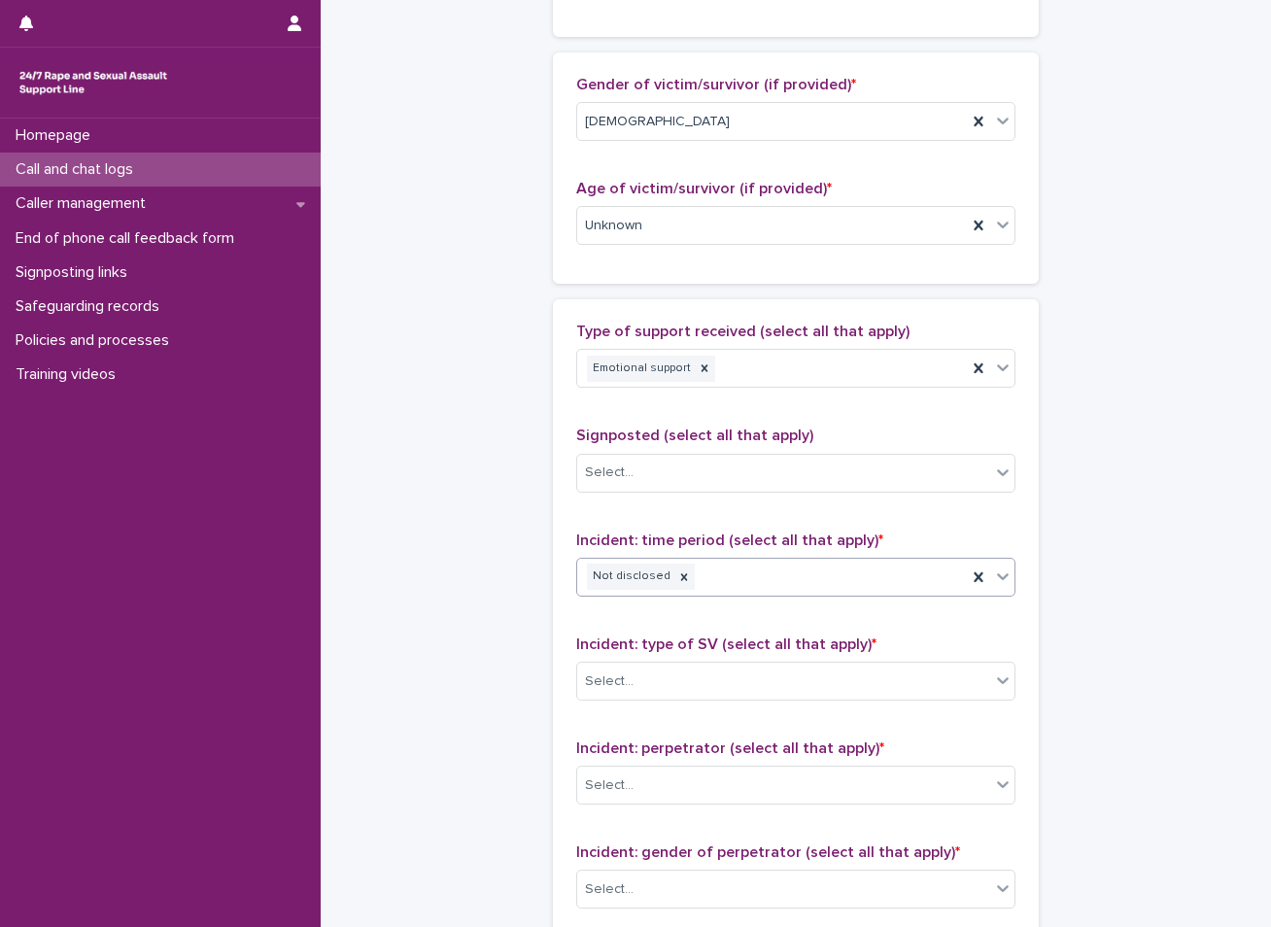
scroll to position [1237, 0]
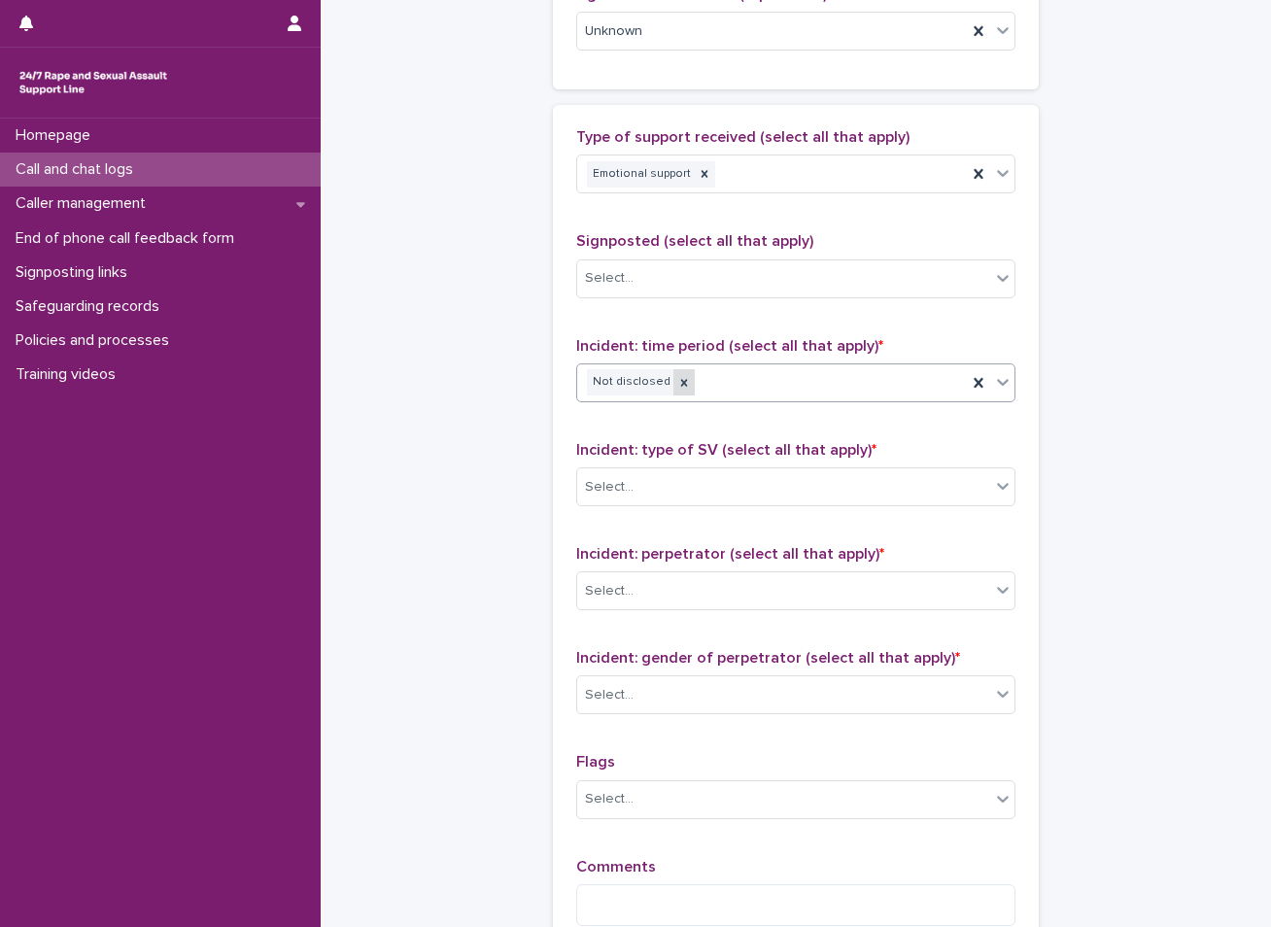
click at [677, 377] on icon at bounding box center [684, 383] width 14 height 14
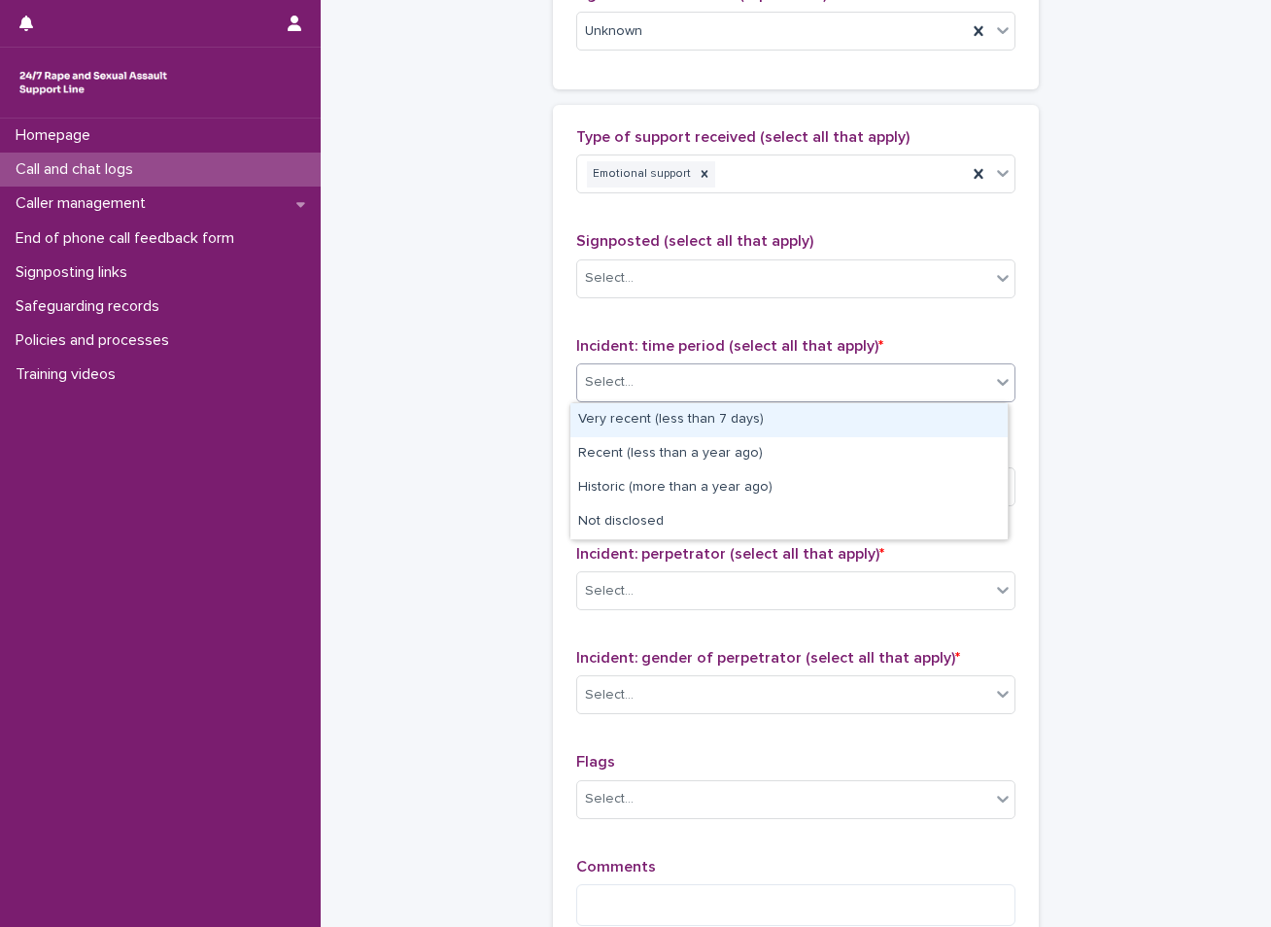
click at [665, 388] on div "Select..." at bounding box center [783, 382] width 413 height 32
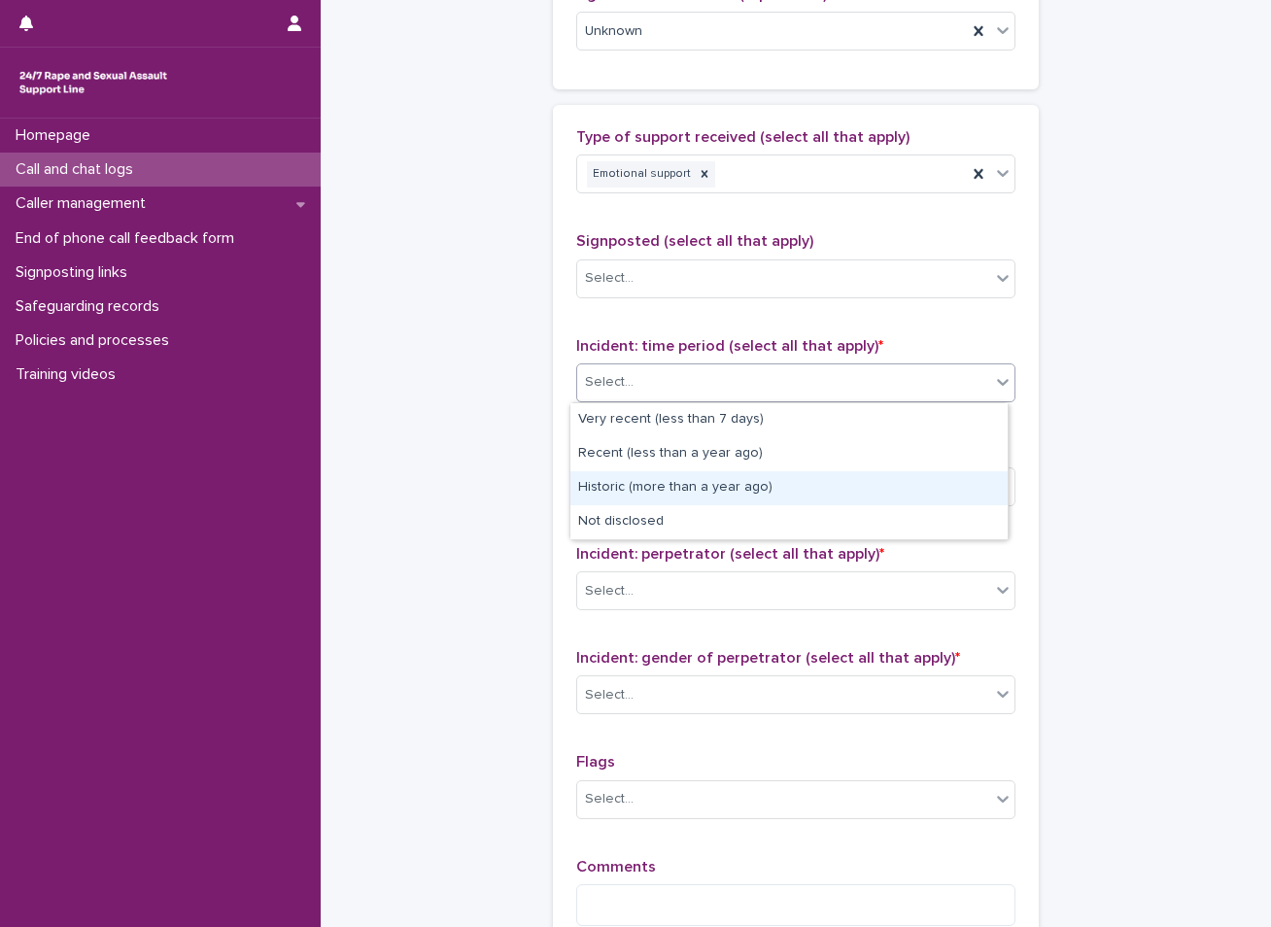
click at [640, 485] on div "Historic (more than a year ago)" at bounding box center [788, 488] width 437 height 34
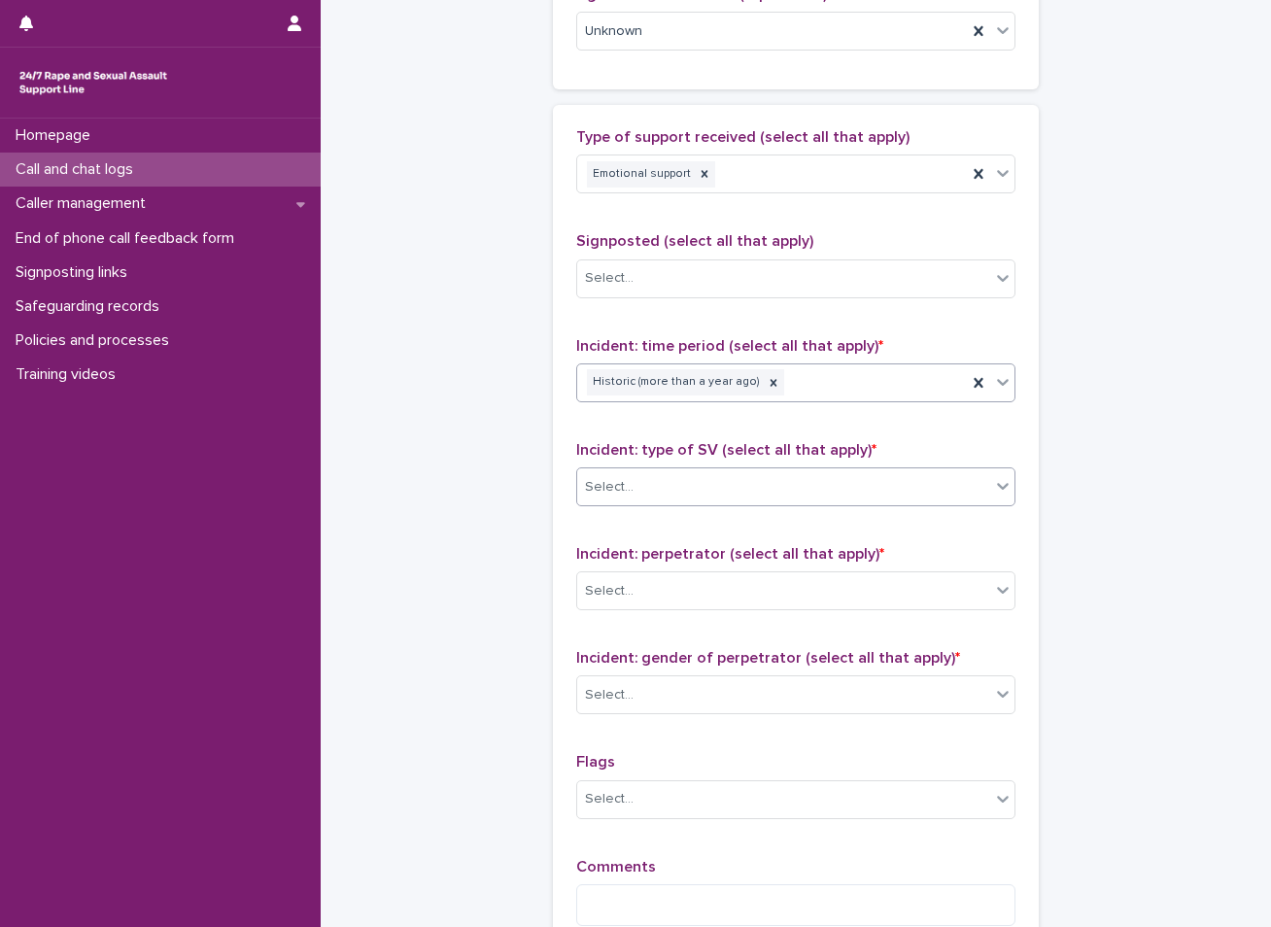
click at [650, 482] on div "Select..." at bounding box center [783, 487] width 413 height 32
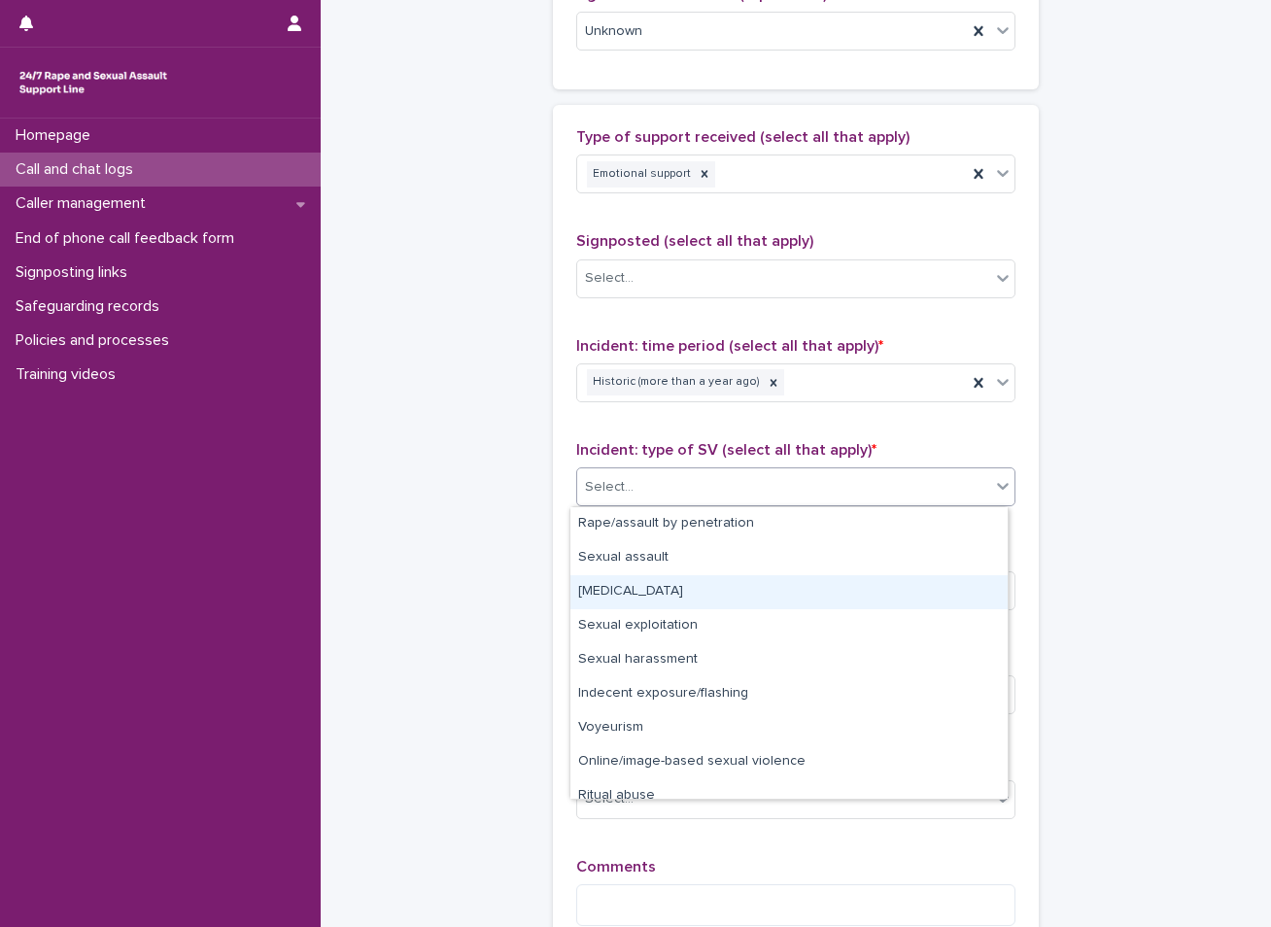
click at [626, 589] on div "Child sexual abuse" at bounding box center [788, 592] width 437 height 34
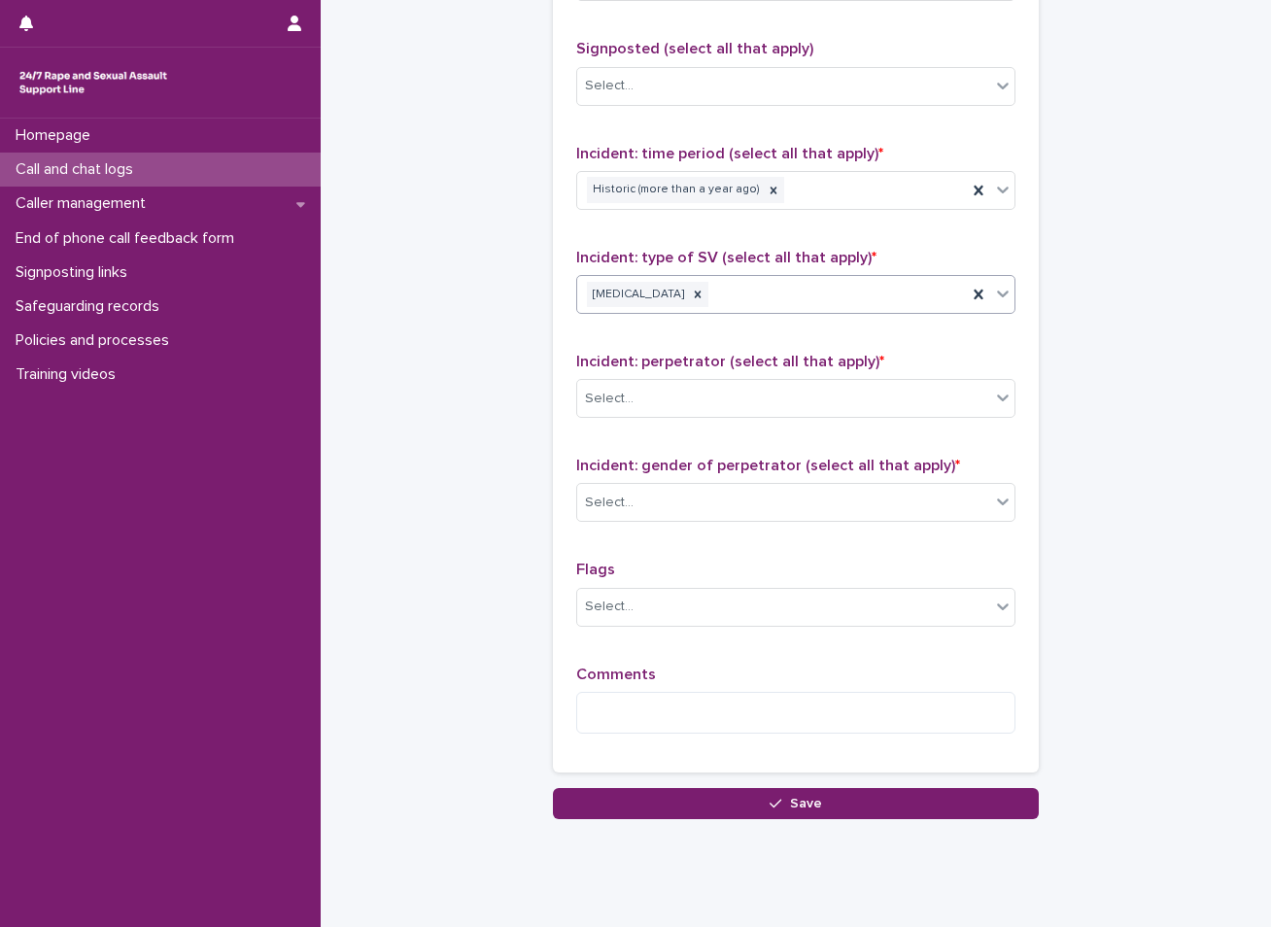
scroll to position [1431, 0]
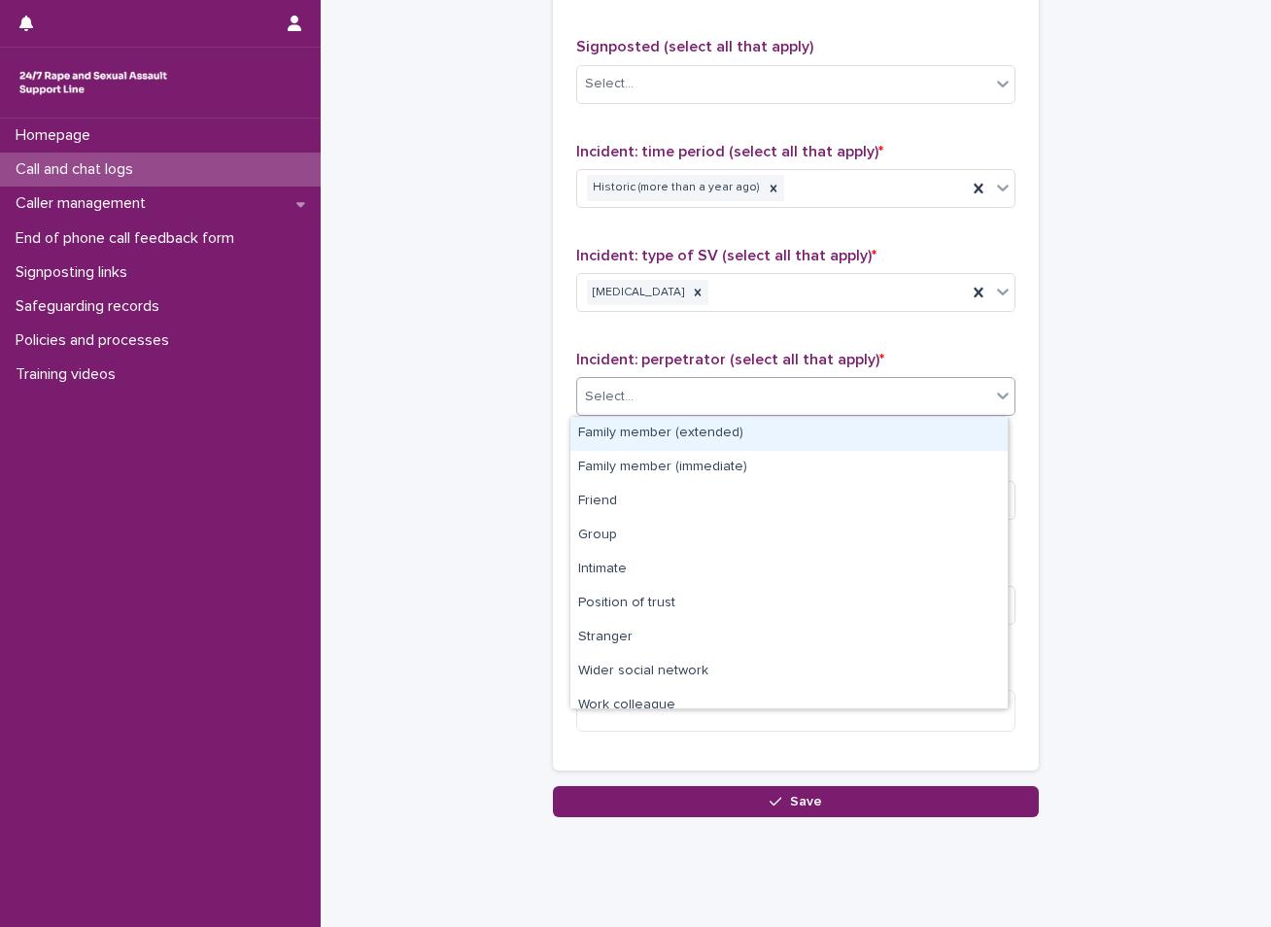
click at [677, 400] on div "Select..." at bounding box center [783, 397] width 413 height 32
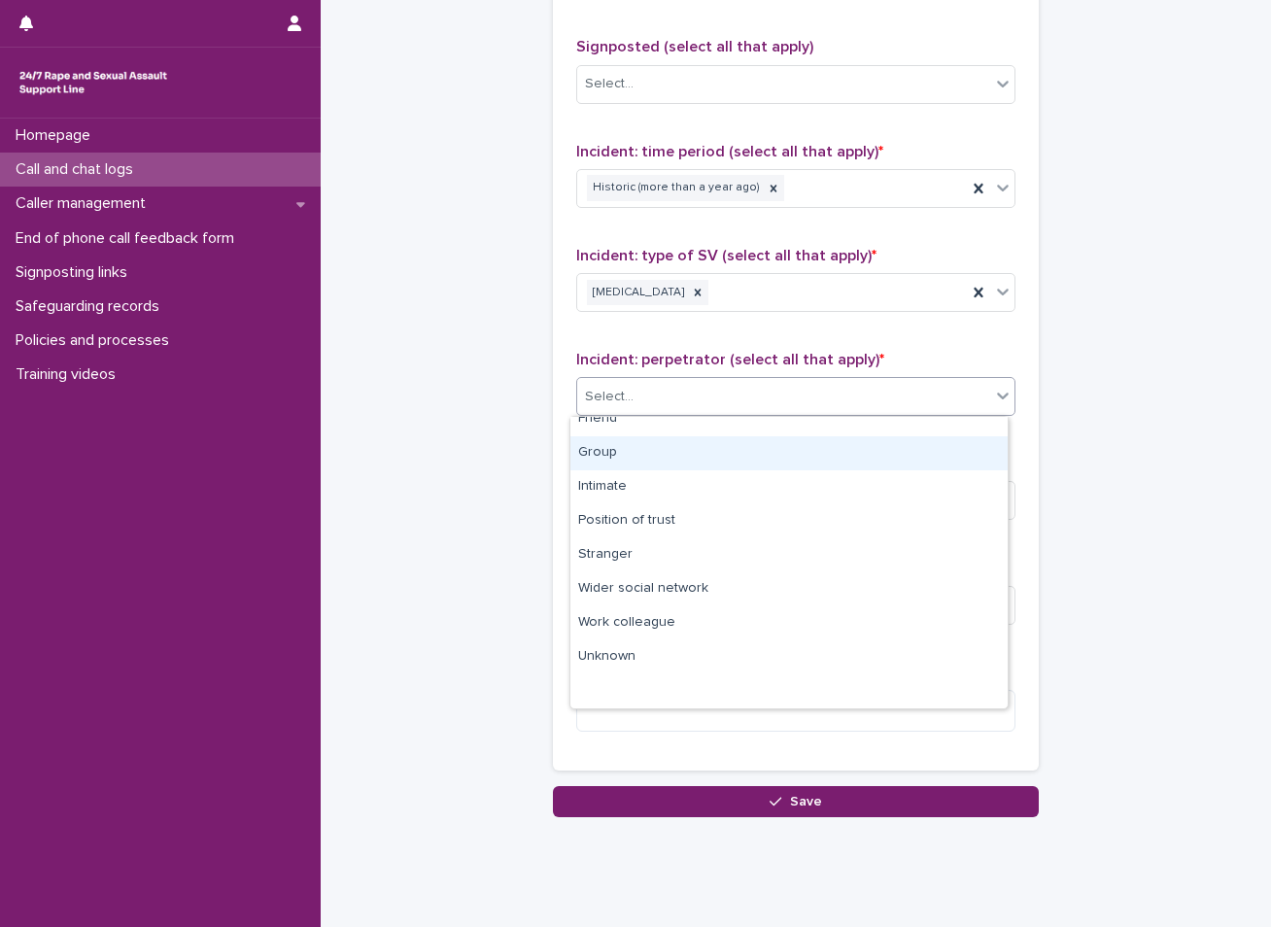
scroll to position [0, 0]
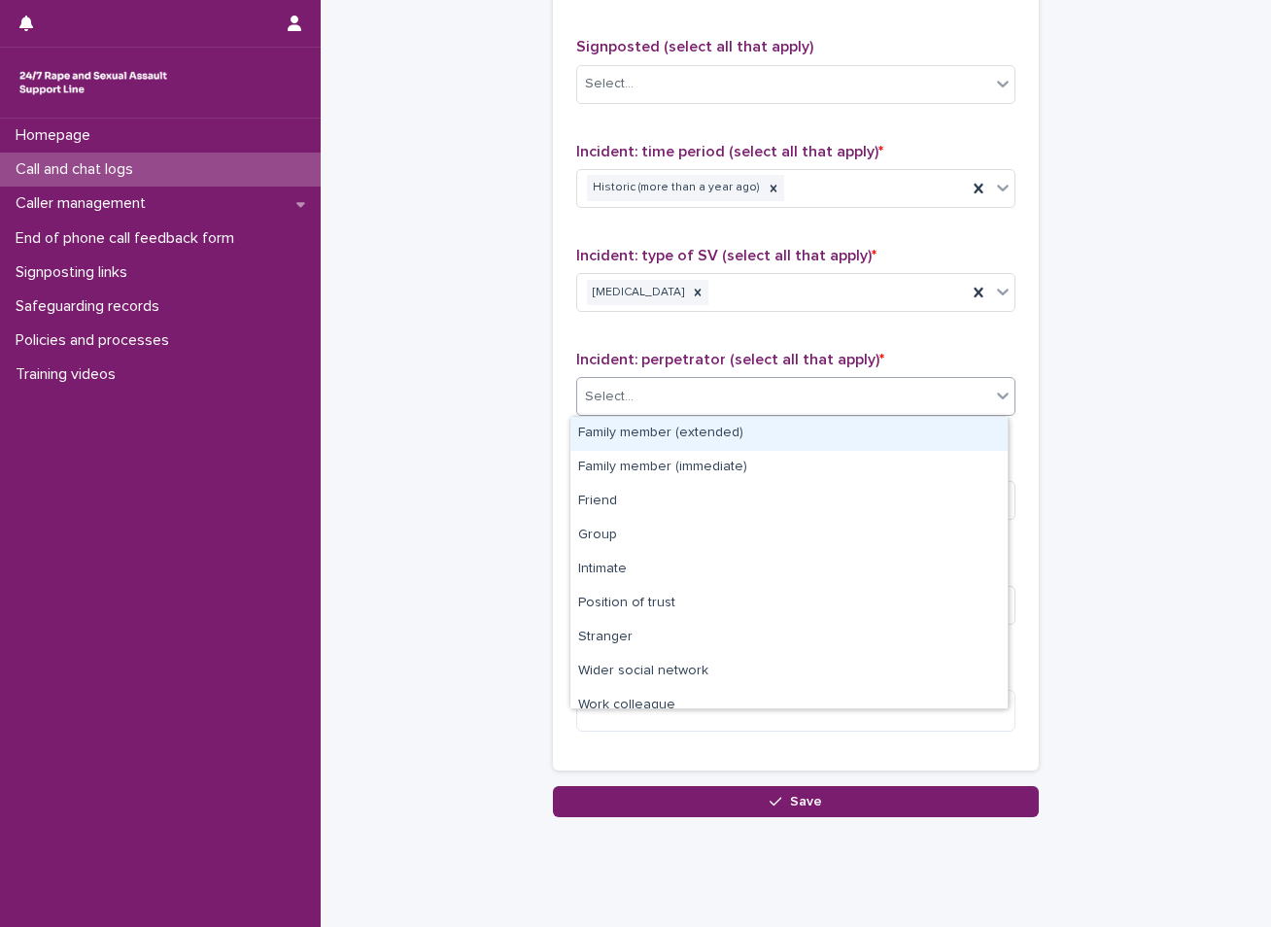
click at [728, 447] on div "Family member (extended)" at bounding box center [788, 434] width 437 height 34
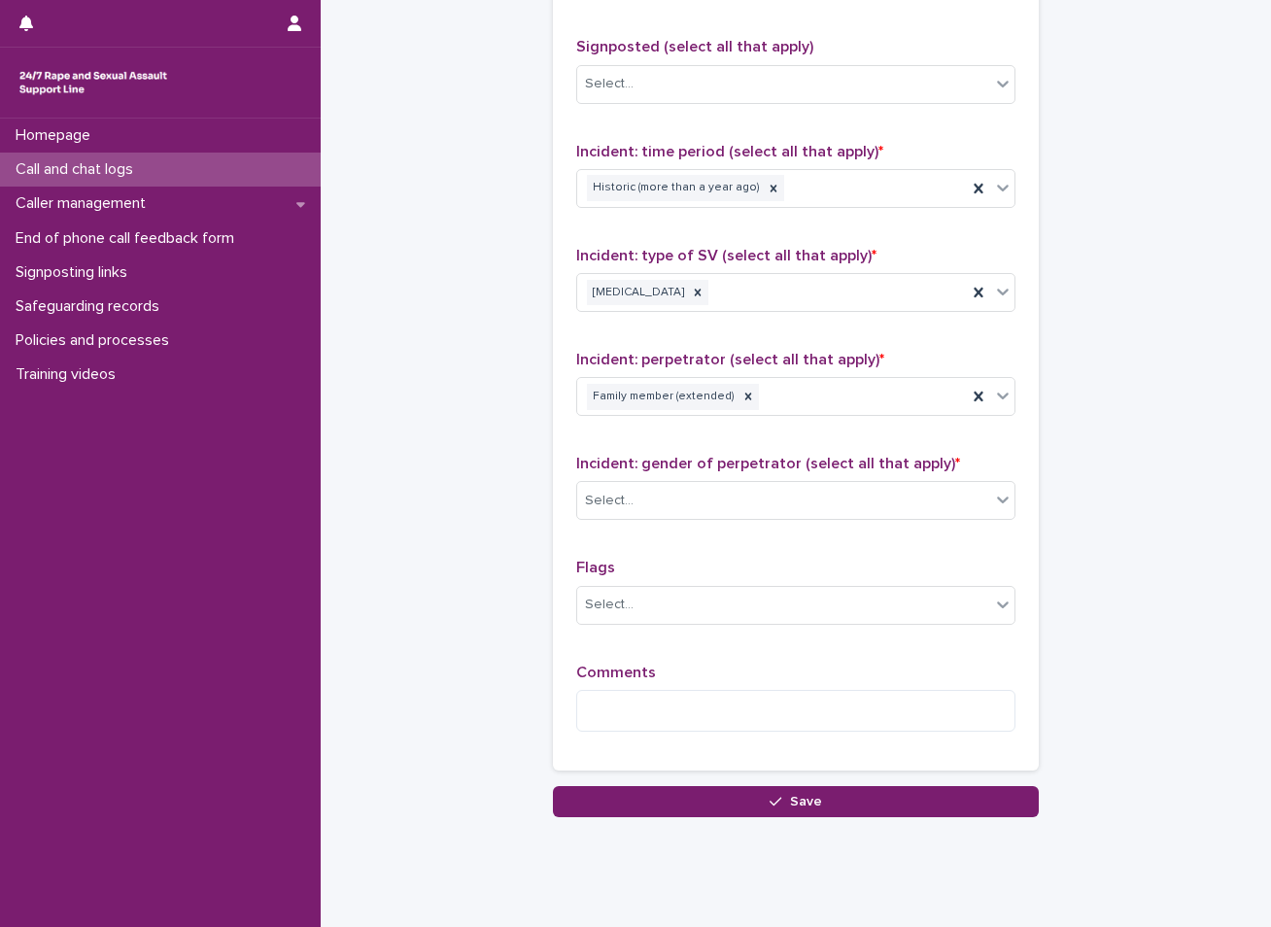
click at [660, 480] on div "Incident: gender of perpetrator (select all that apply) * Select..." at bounding box center [795, 495] width 439 height 81
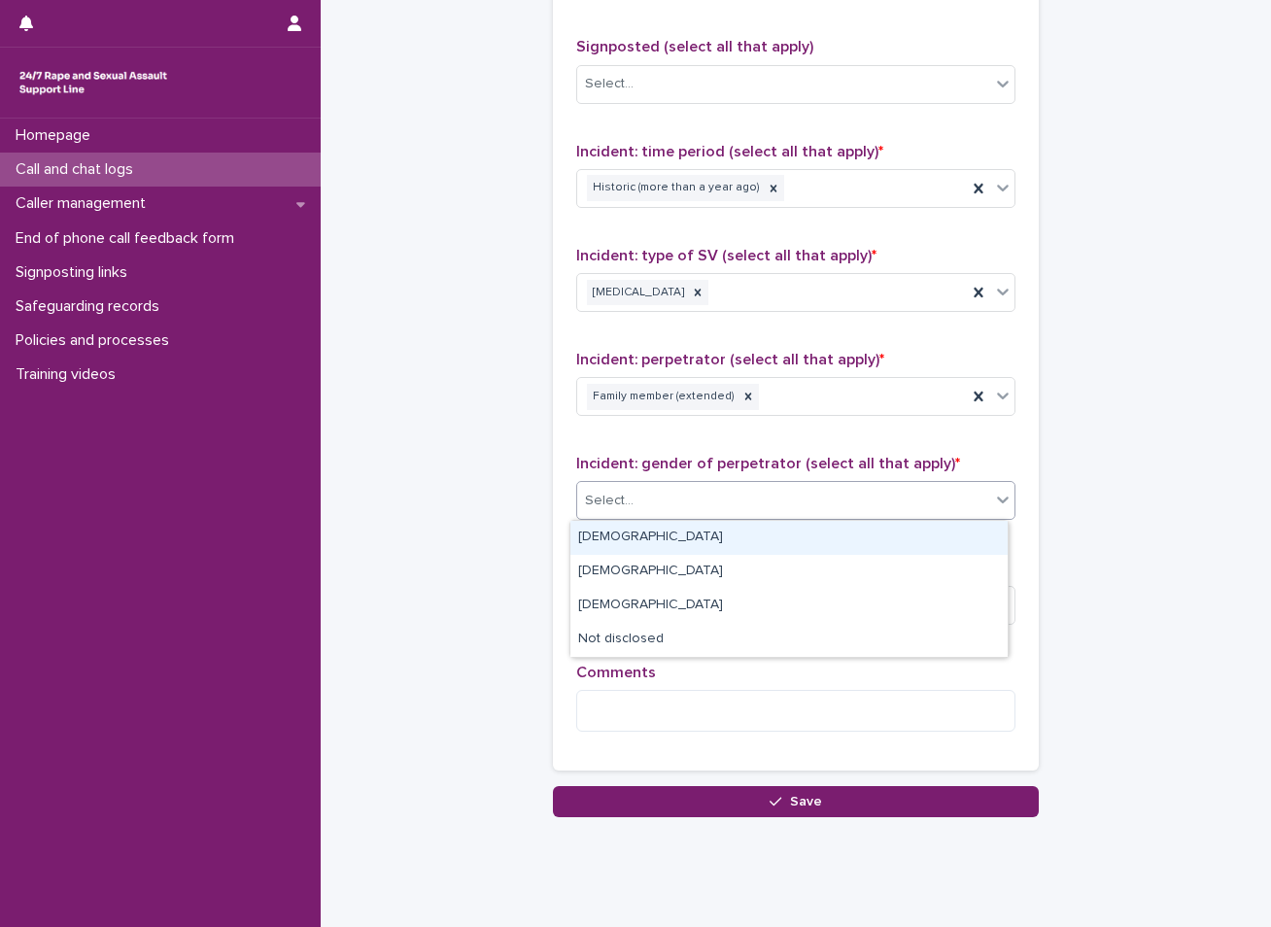
click at [646, 496] on div "Select..." at bounding box center [783, 501] width 413 height 32
click at [604, 544] on div "Male" at bounding box center [788, 538] width 437 height 34
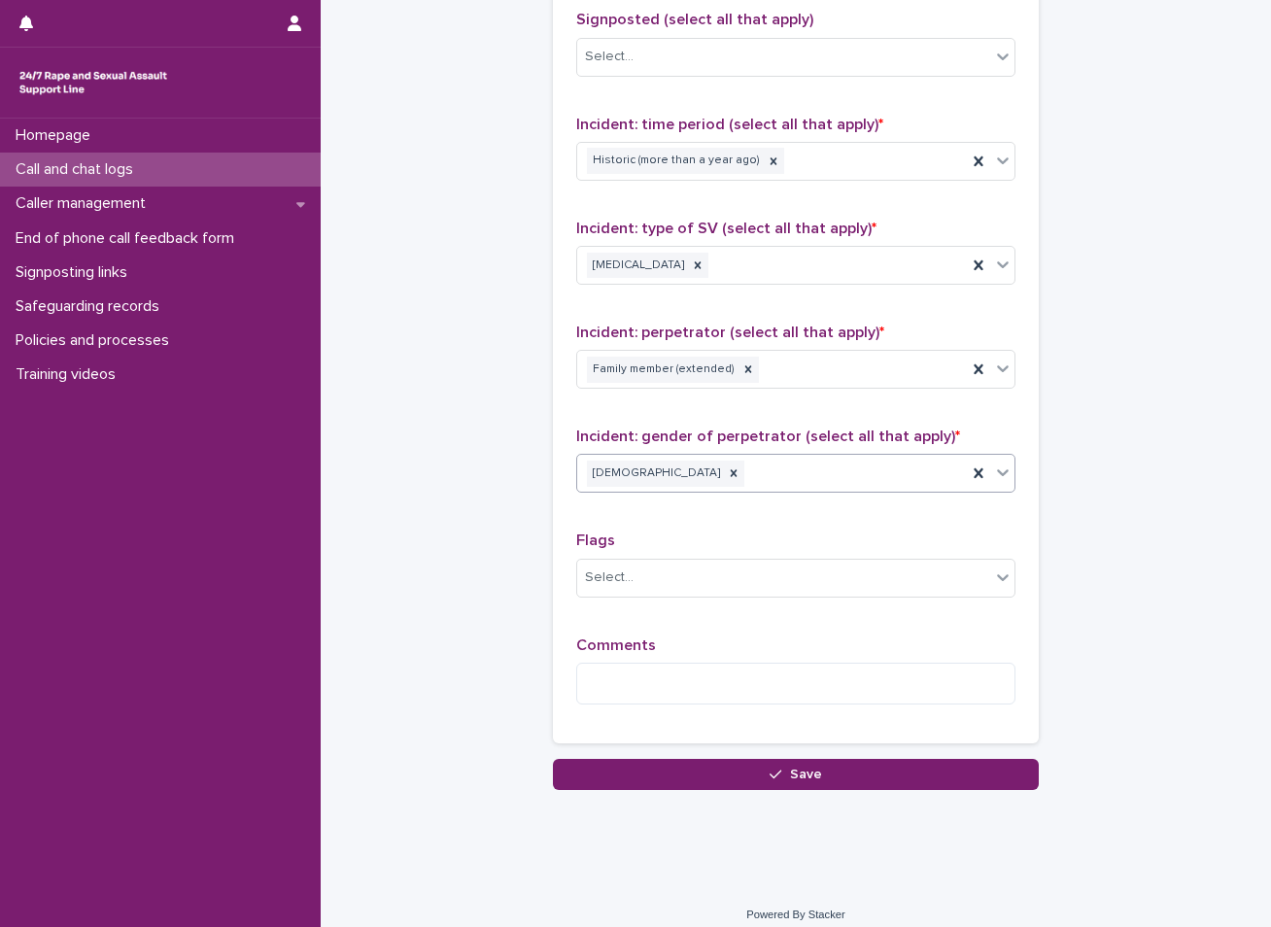
scroll to position [1474, 0]
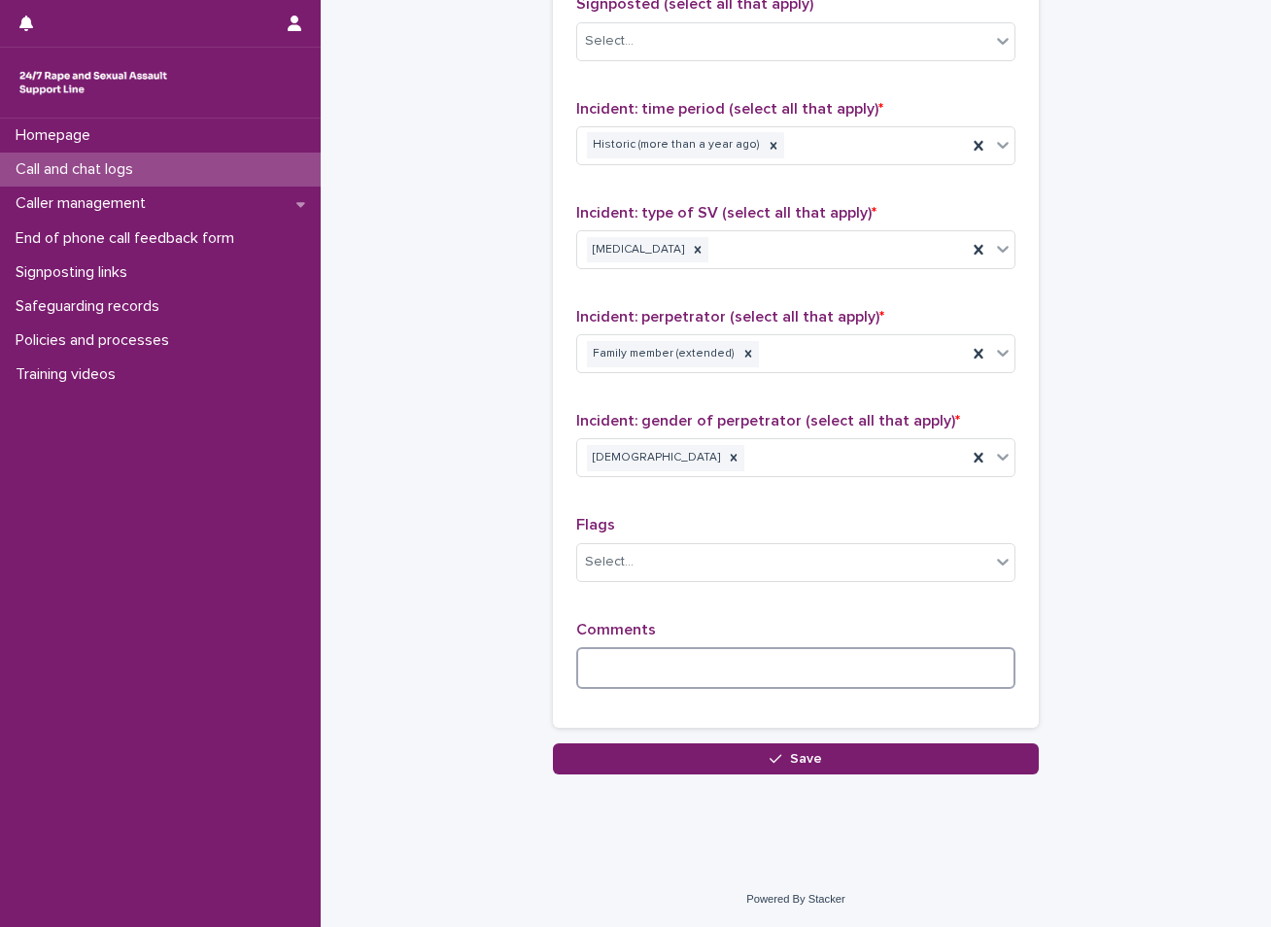
click at [642, 668] on textarea at bounding box center [795, 668] width 439 height 42
click at [621, 659] on textarea at bounding box center [795, 668] width 439 height 42
type textarea "*"
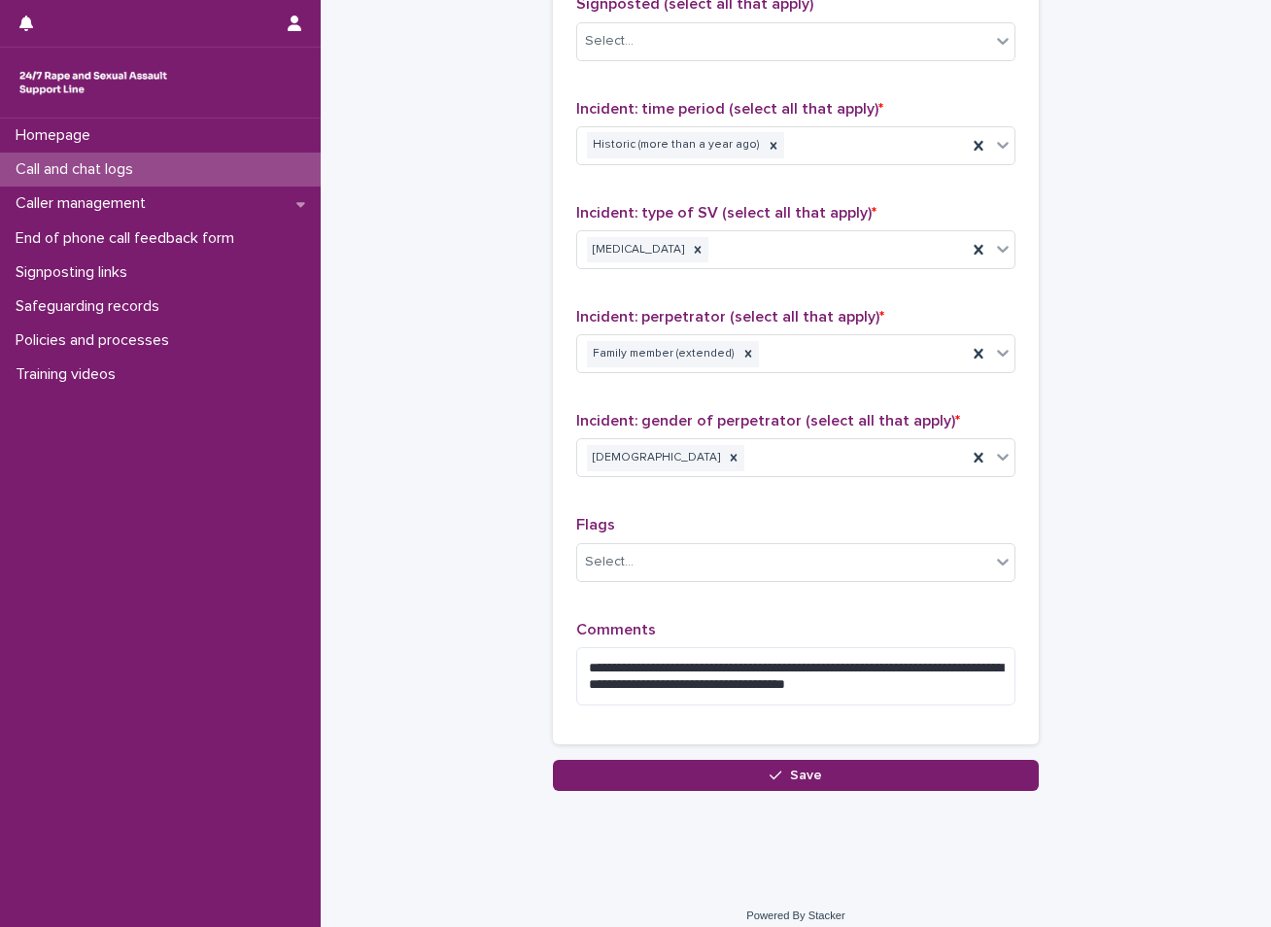
drag, startPoint x: 827, startPoint y: 684, endPoint x: 1107, endPoint y: 622, distance: 286.7
click at [813, 682] on textarea "**********" at bounding box center [795, 676] width 439 height 58
paste textarea "**********"
click at [988, 690] on textarea "**********" at bounding box center [795, 676] width 439 height 58
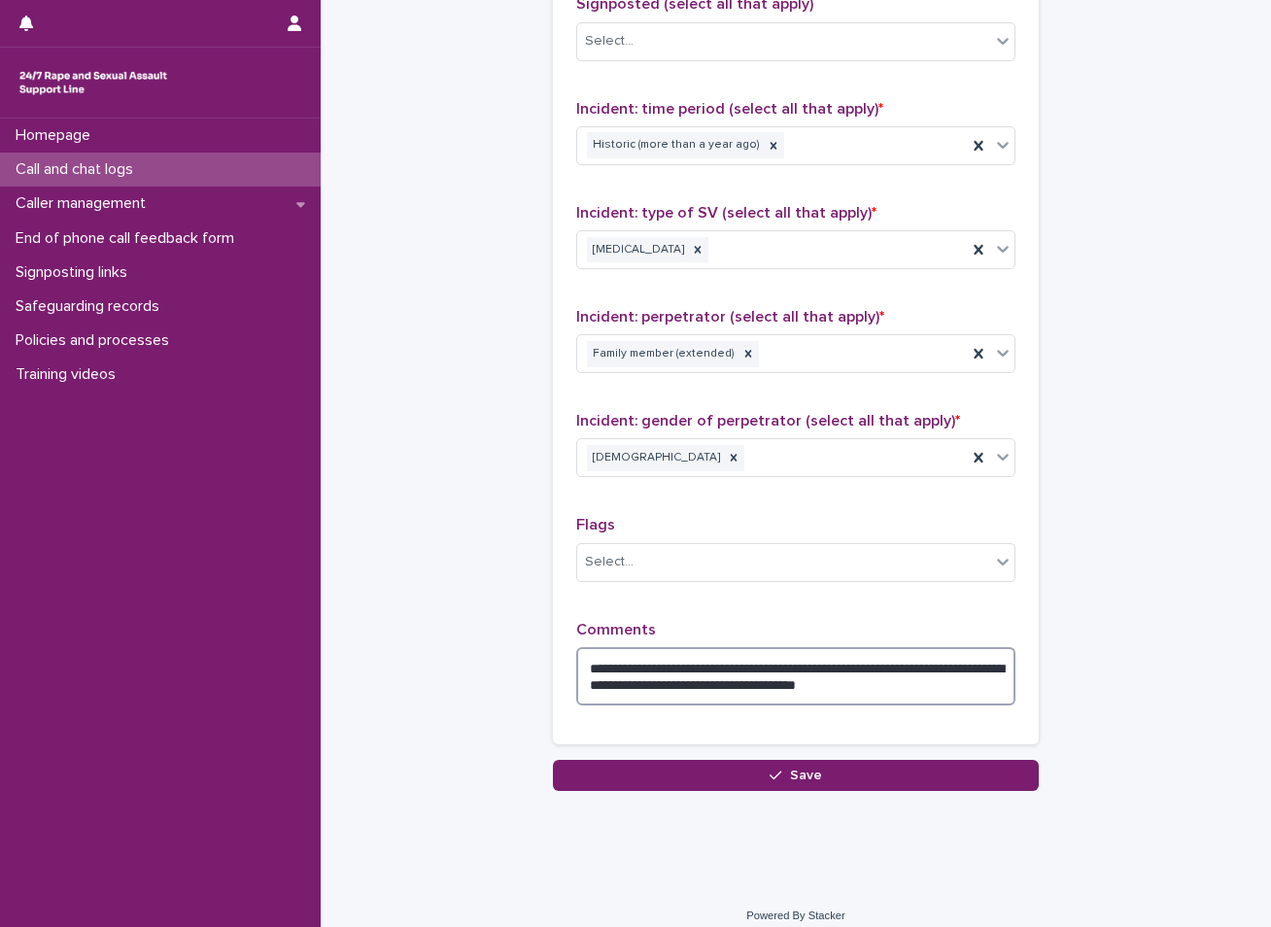
click at [946, 685] on textarea "**********" at bounding box center [795, 676] width 439 height 58
click at [992, 686] on textarea "**********" at bounding box center [795, 676] width 439 height 58
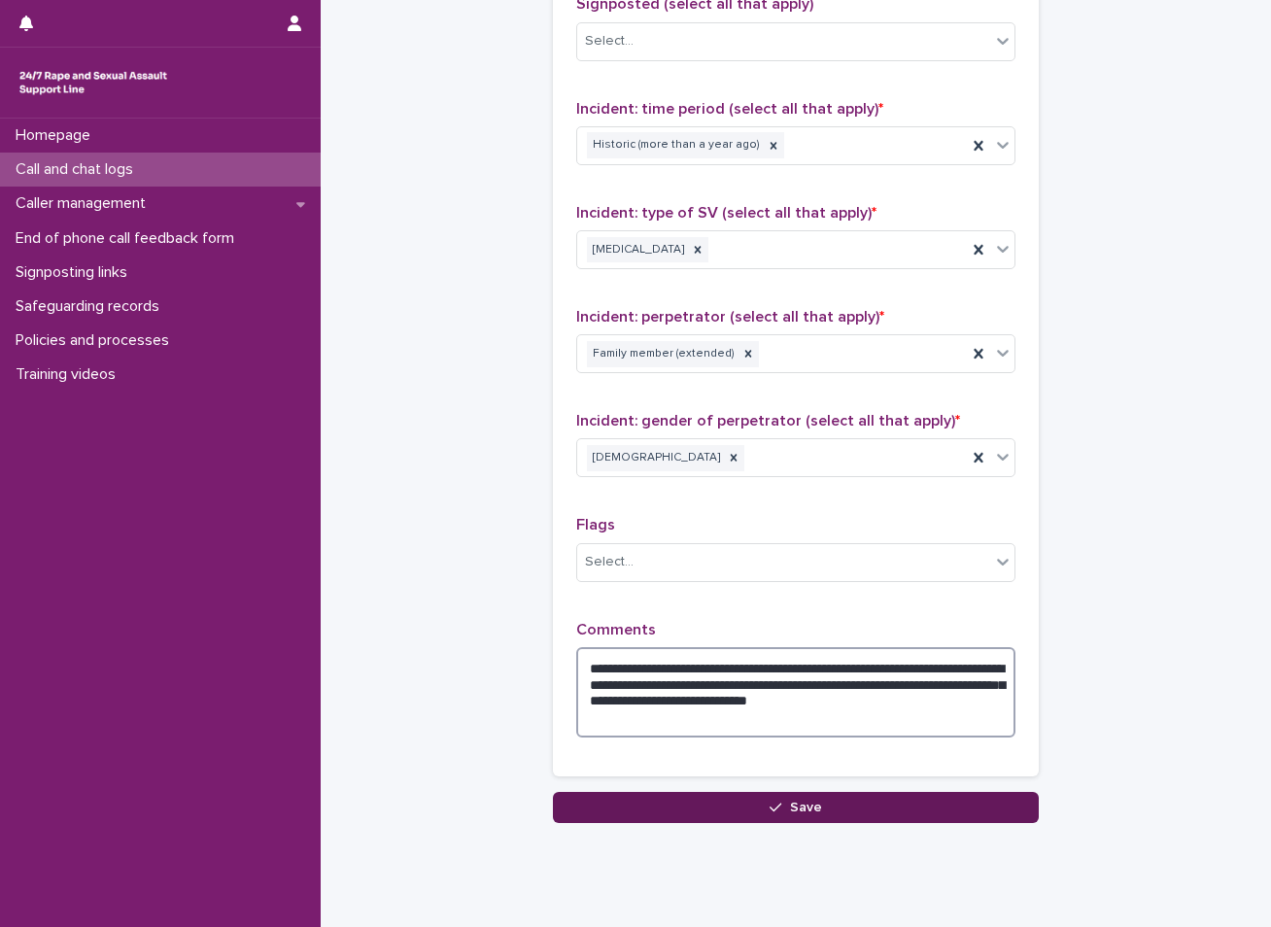
type textarea "**********"
click at [804, 806] on span "Save" at bounding box center [806, 808] width 32 height 14
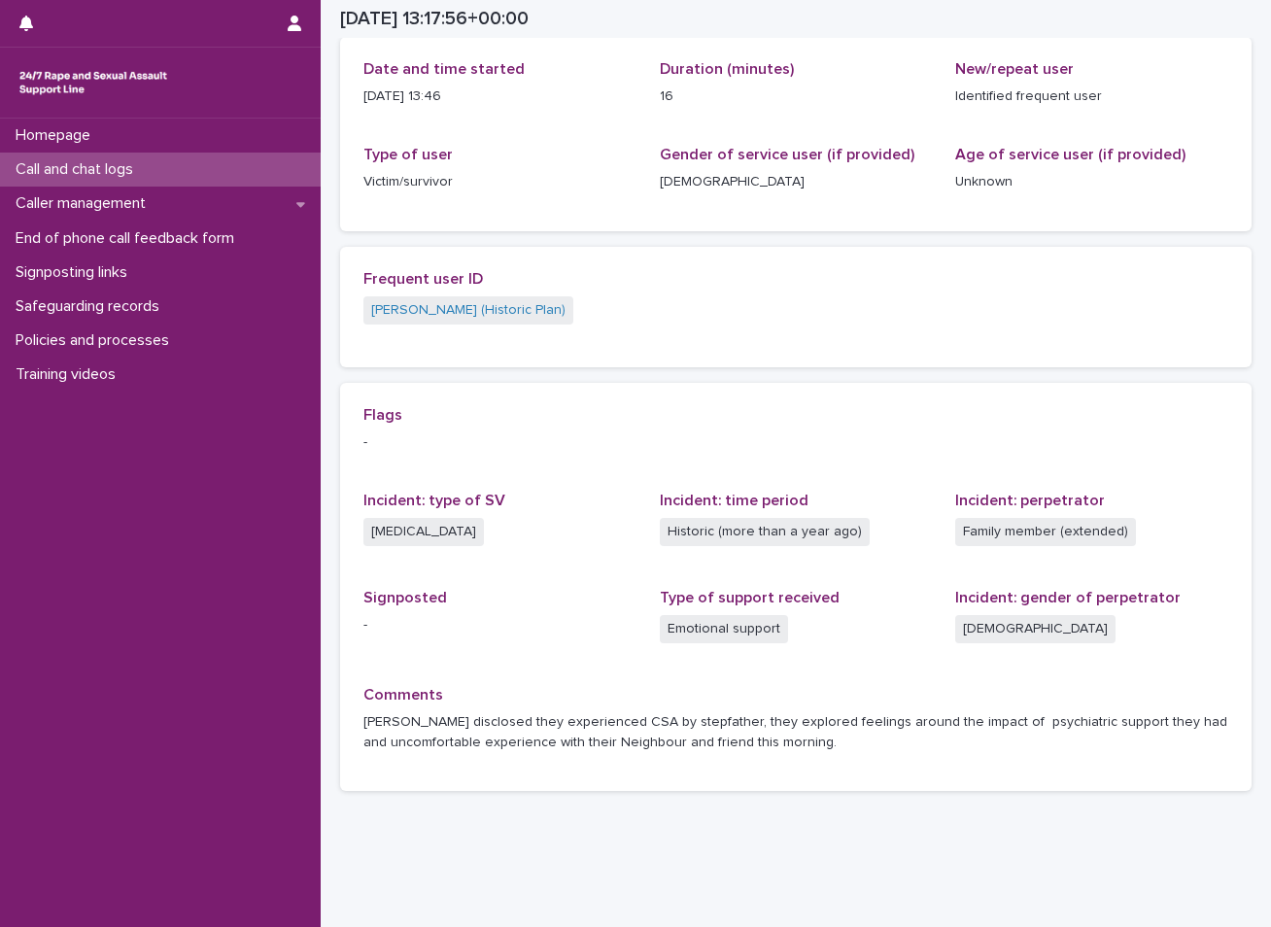
scroll to position [261, 0]
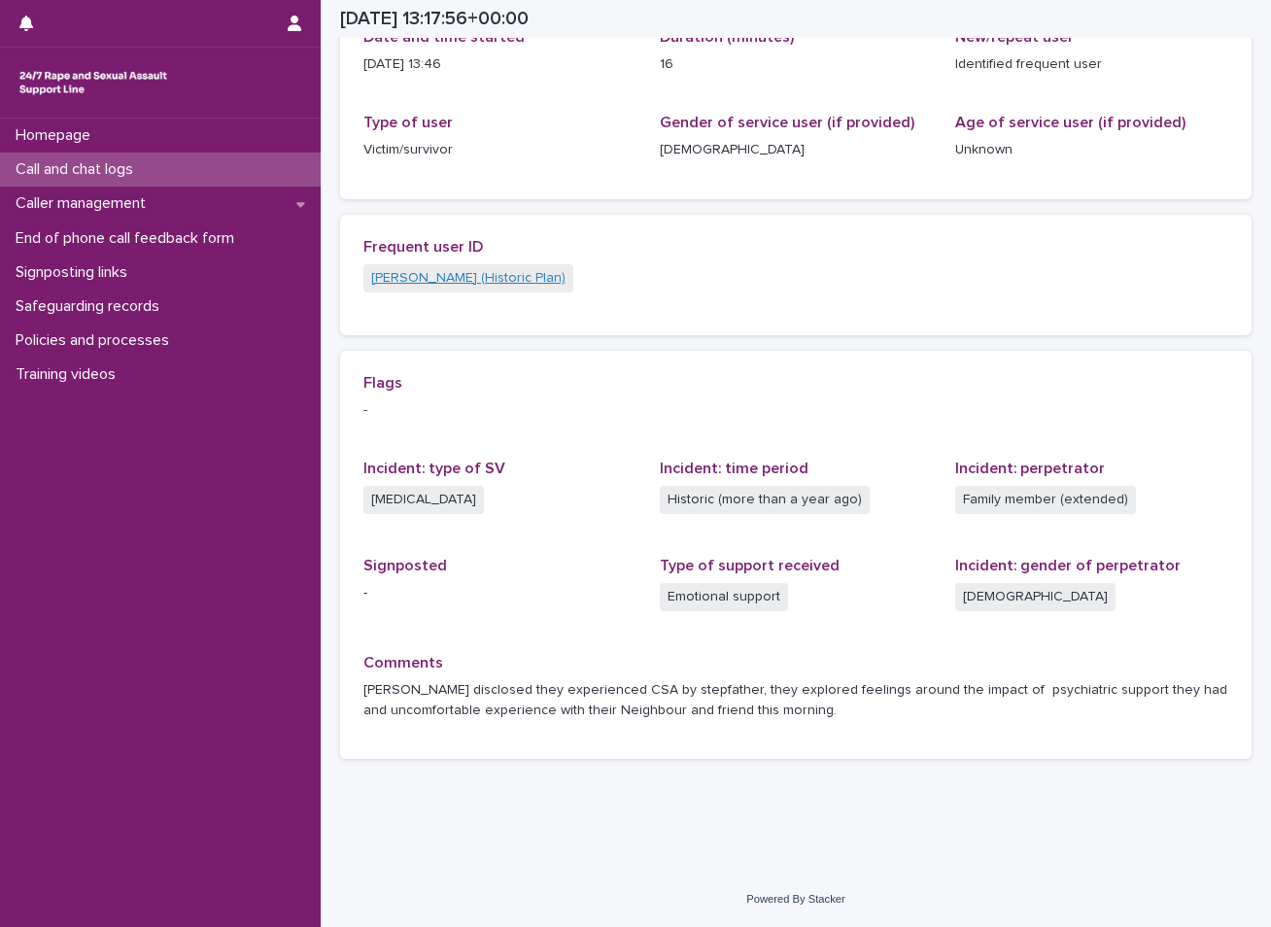
click at [432, 283] on link "[PERSON_NAME] (Historic Plan)" at bounding box center [468, 278] width 194 height 20
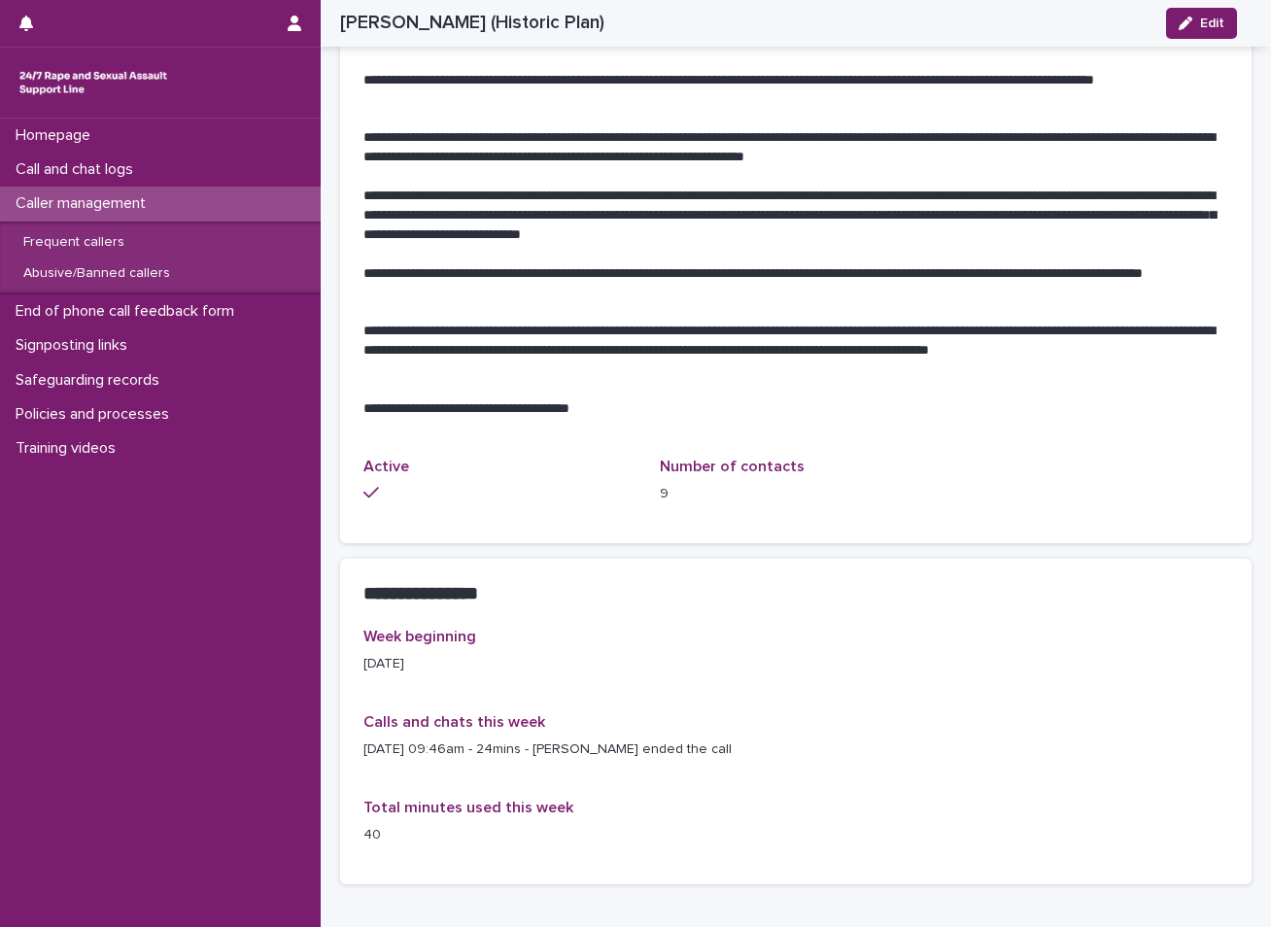
scroll to position [916, 0]
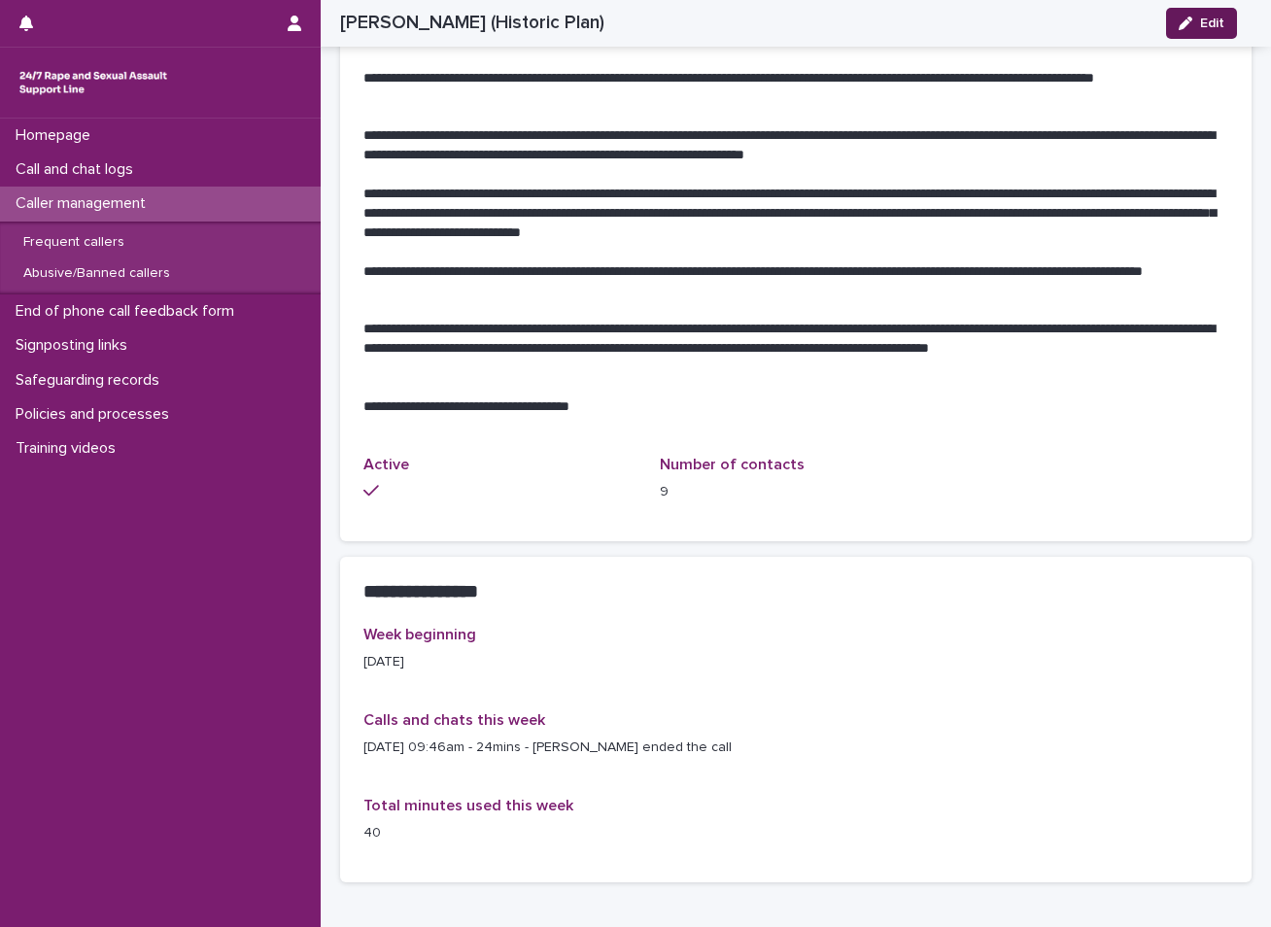
click at [1196, 20] on div "button" at bounding box center [1189, 24] width 21 height 14
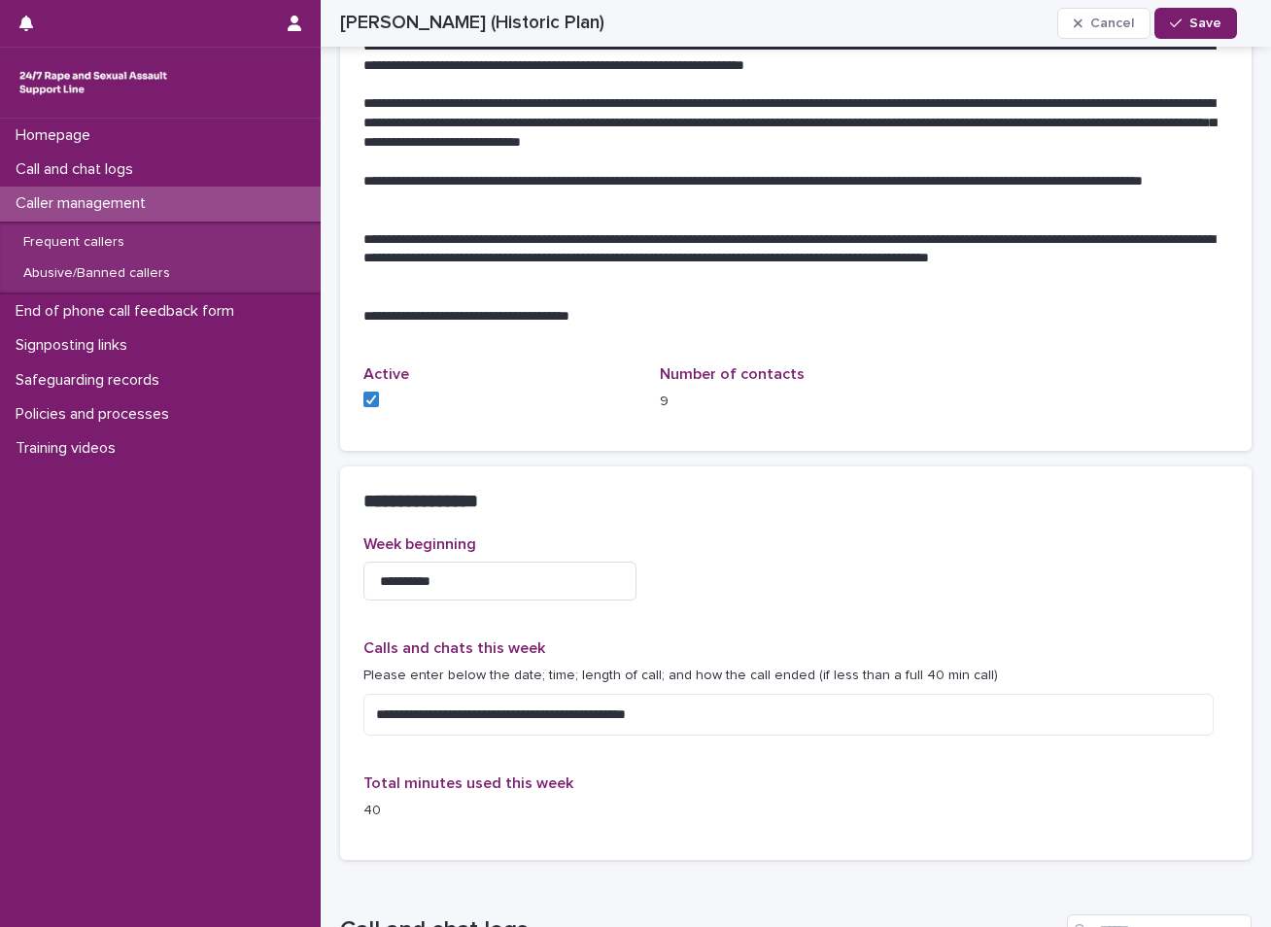
scroll to position [1151, 0]
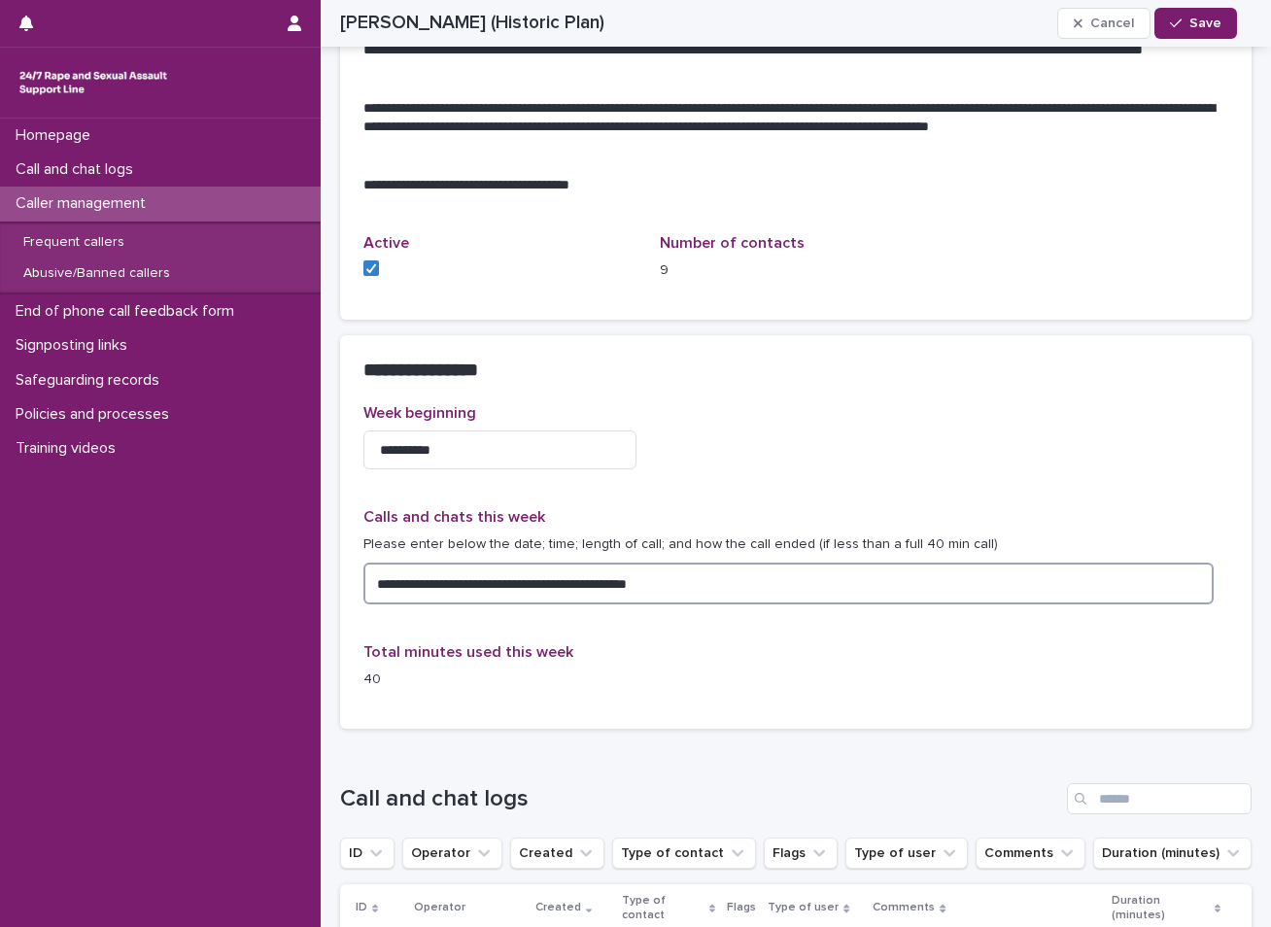
click at [688, 563] on textarea "**********" at bounding box center [788, 584] width 850 height 42
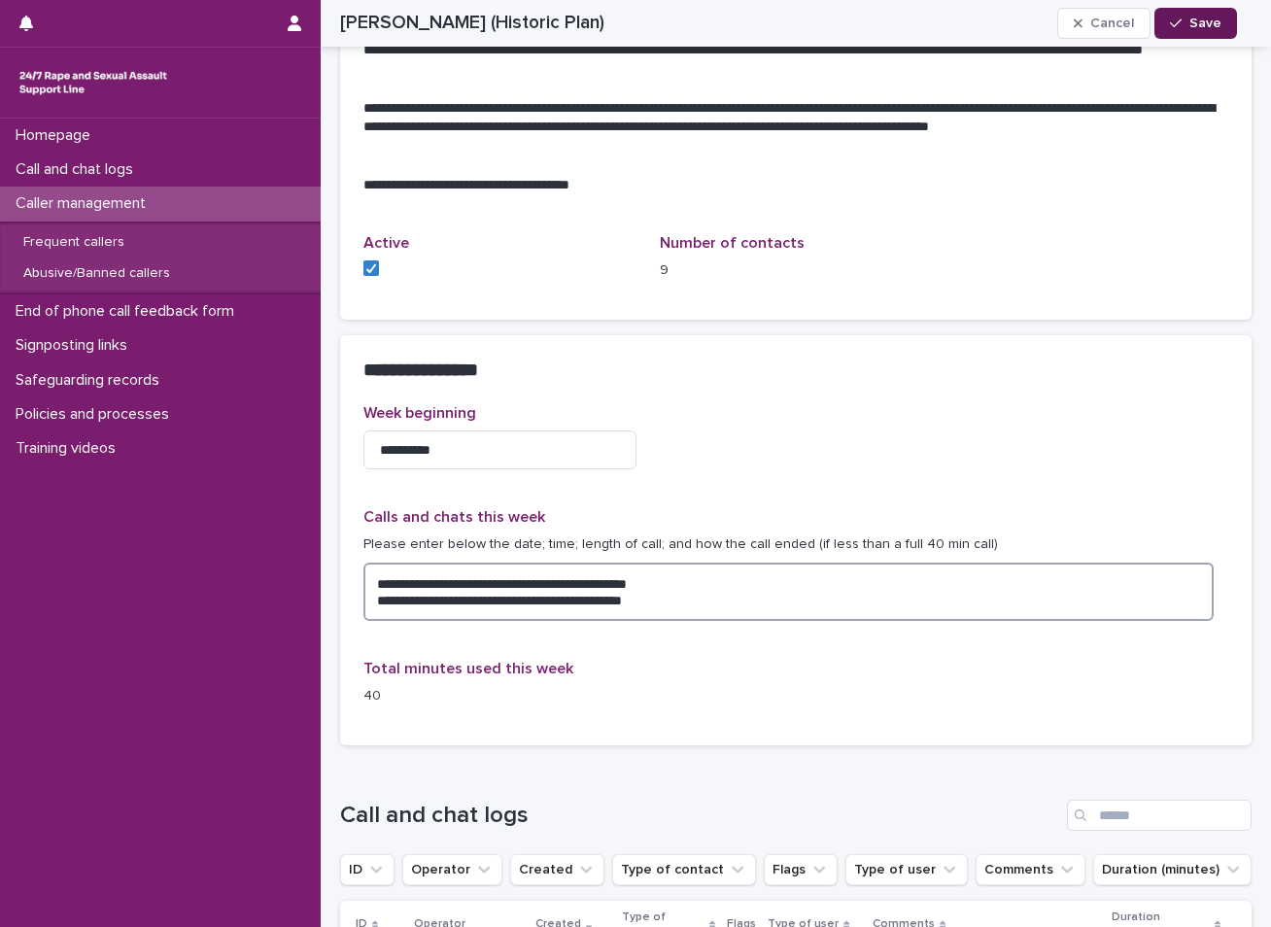
type textarea "**********"
click at [1187, 17] on div "button" at bounding box center [1179, 24] width 19 height 14
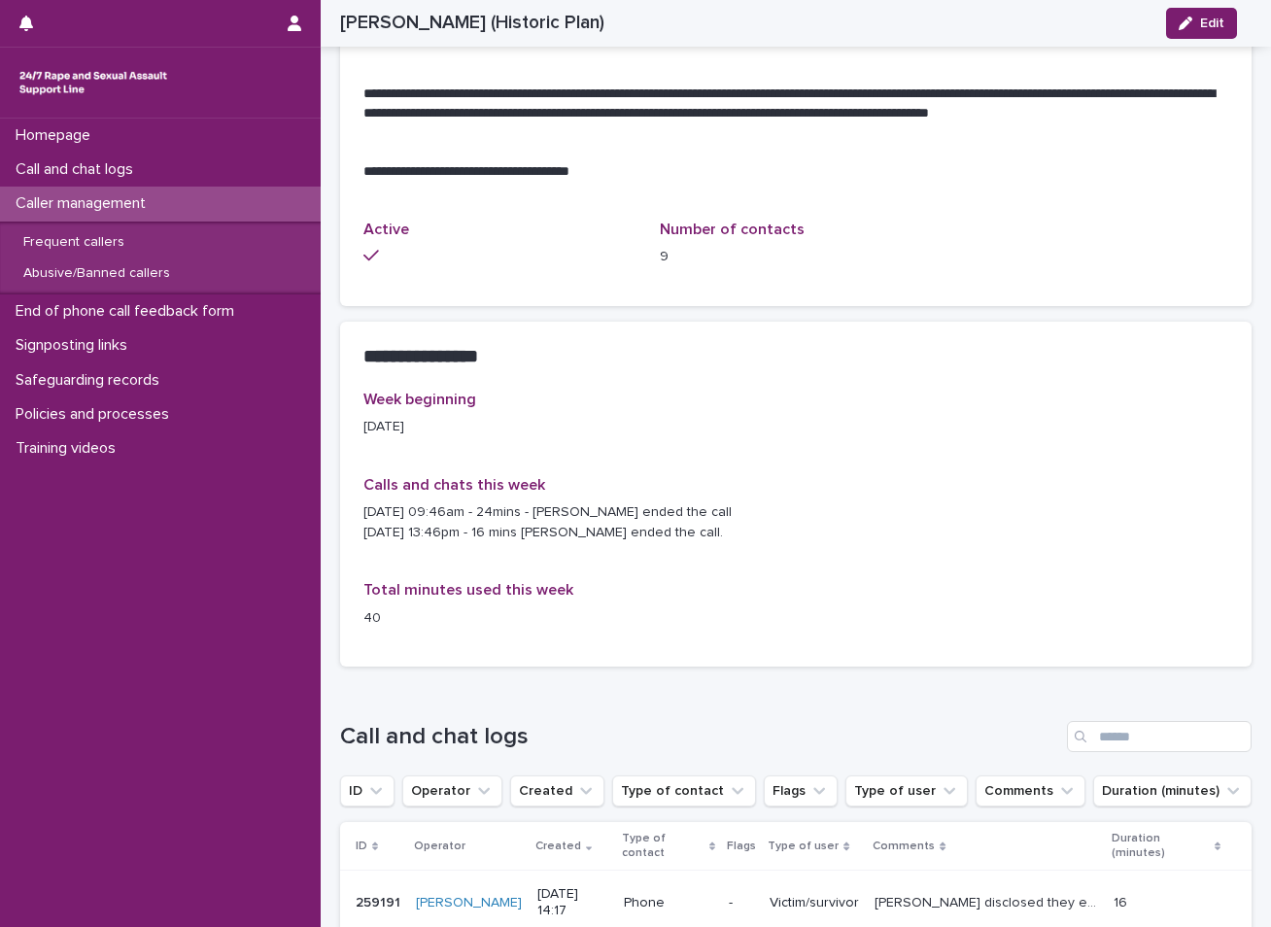
scroll to position [1112, 0]
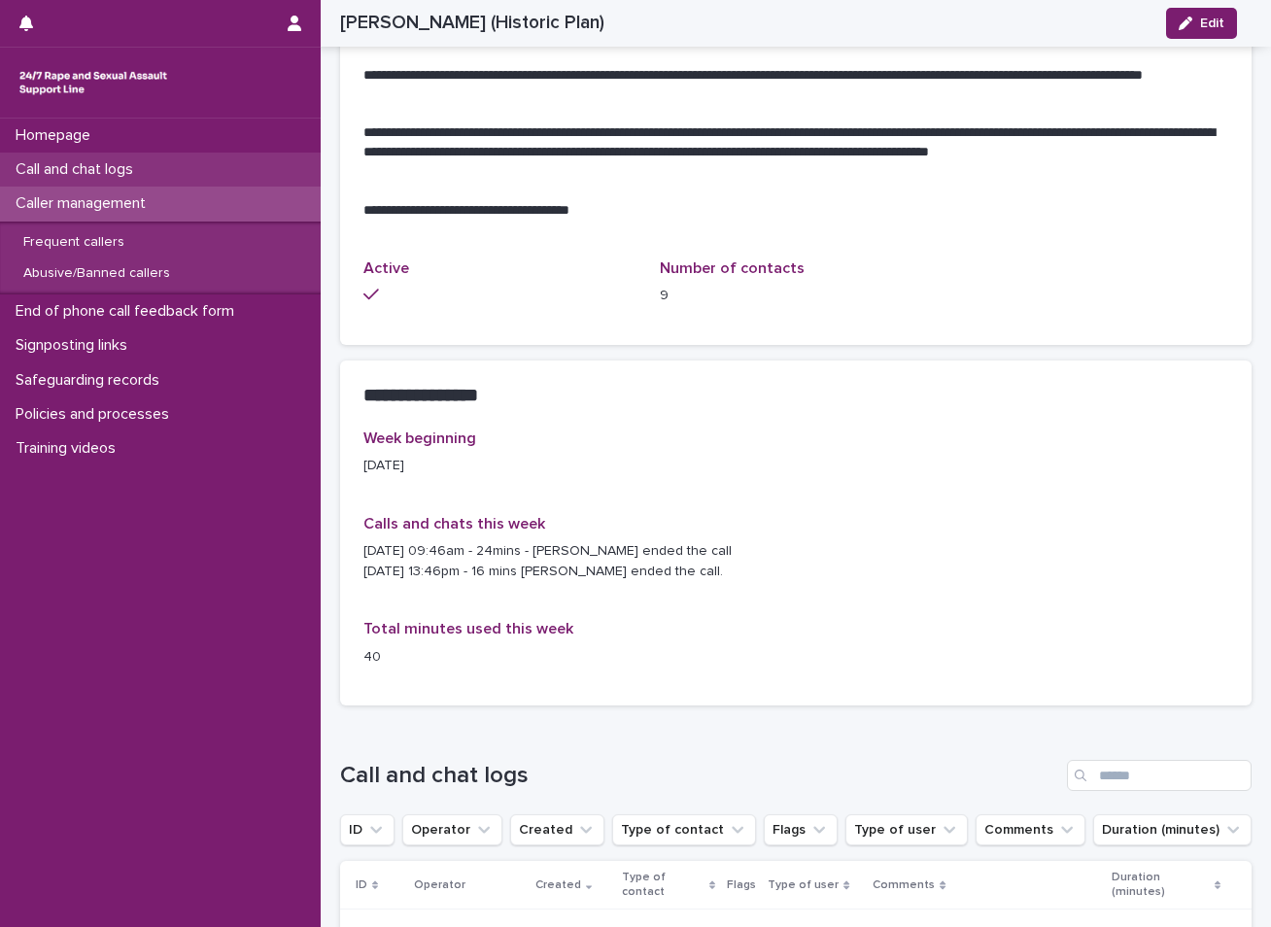
click at [148, 164] on p "Call and chat logs" at bounding box center [78, 169] width 141 height 18
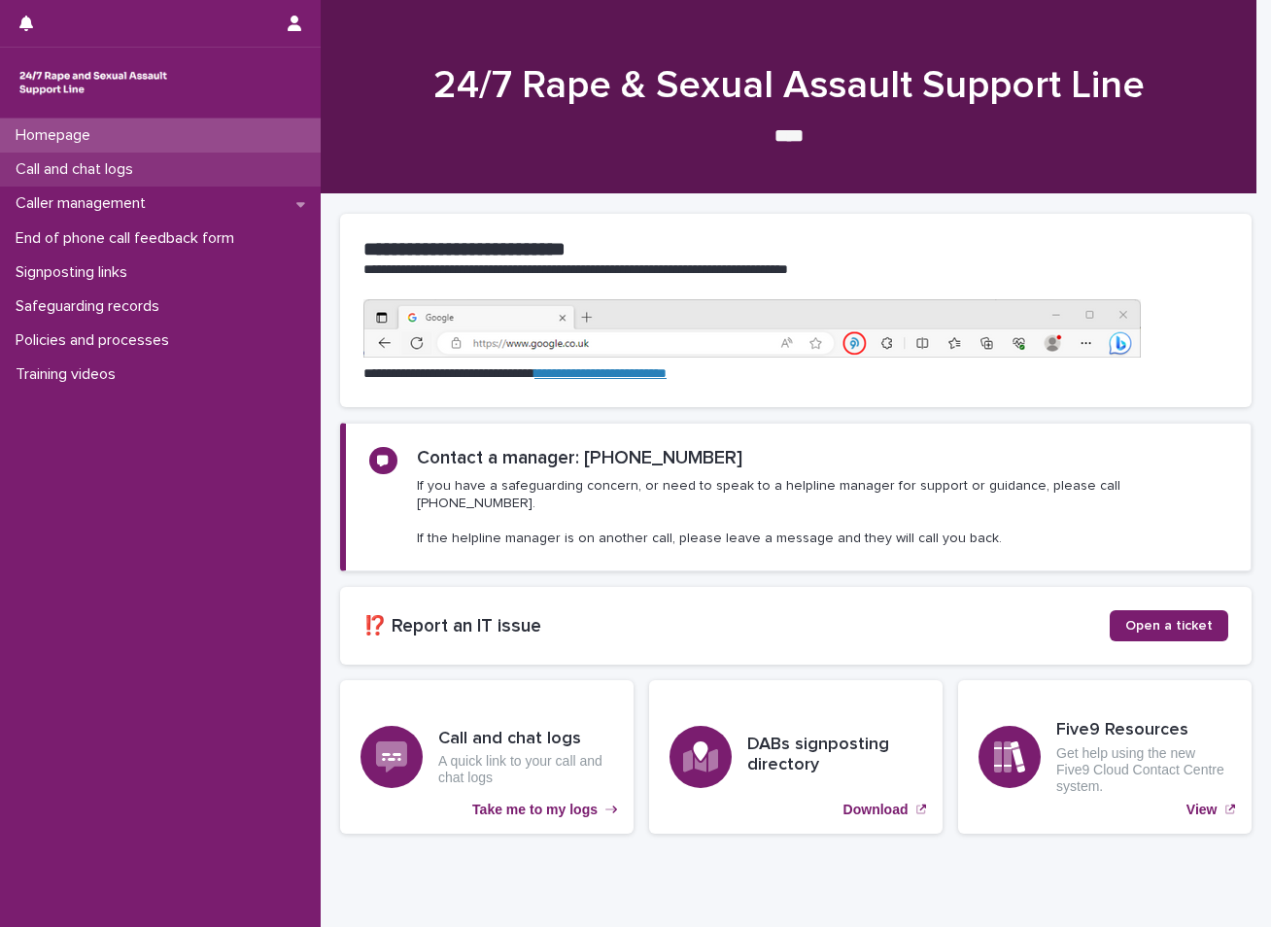
click at [97, 168] on p "Call and chat logs" at bounding box center [78, 169] width 141 height 18
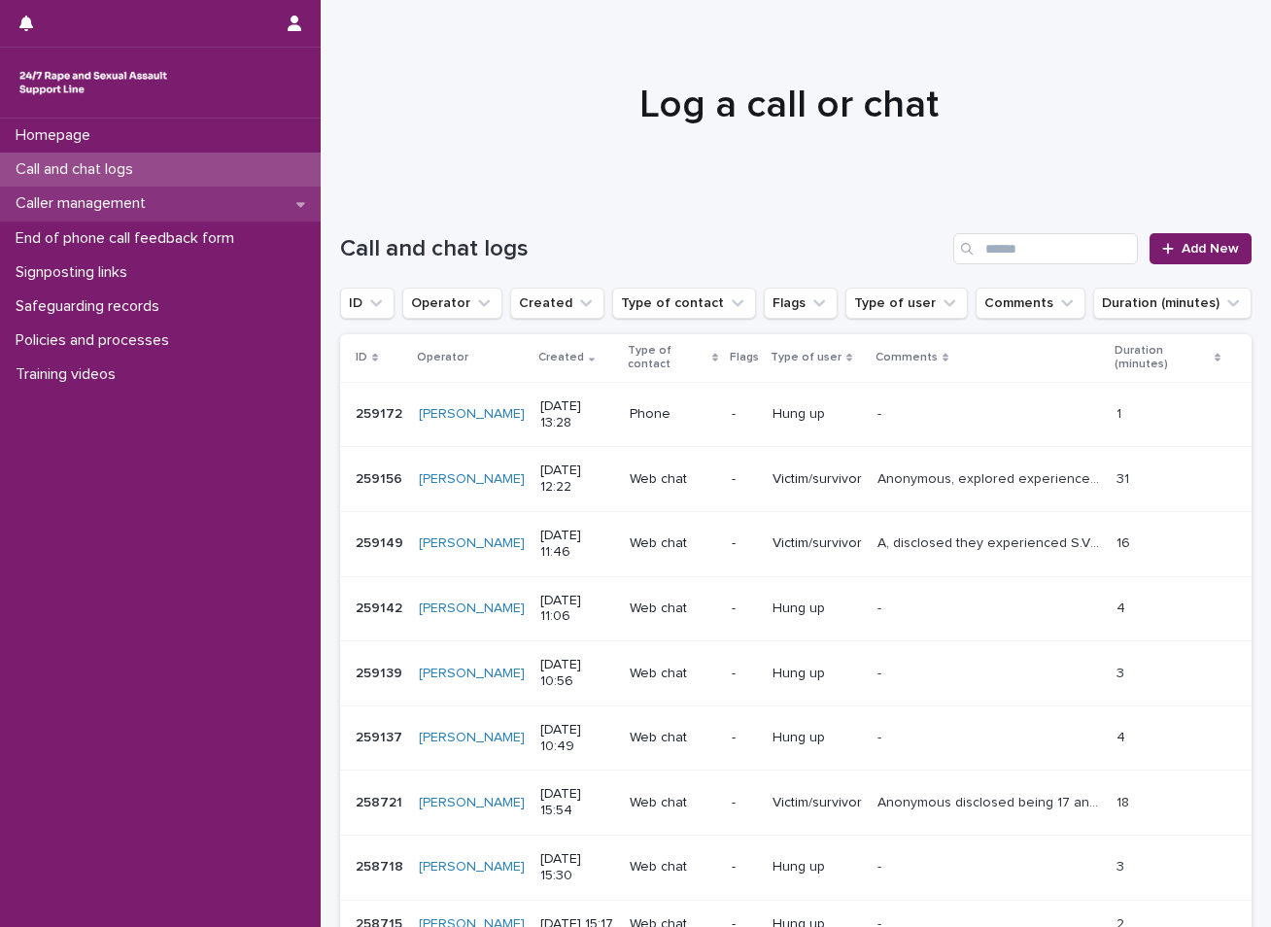
click at [128, 209] on p "Caller management" at bounding box center [85, 203] width 154 height 18
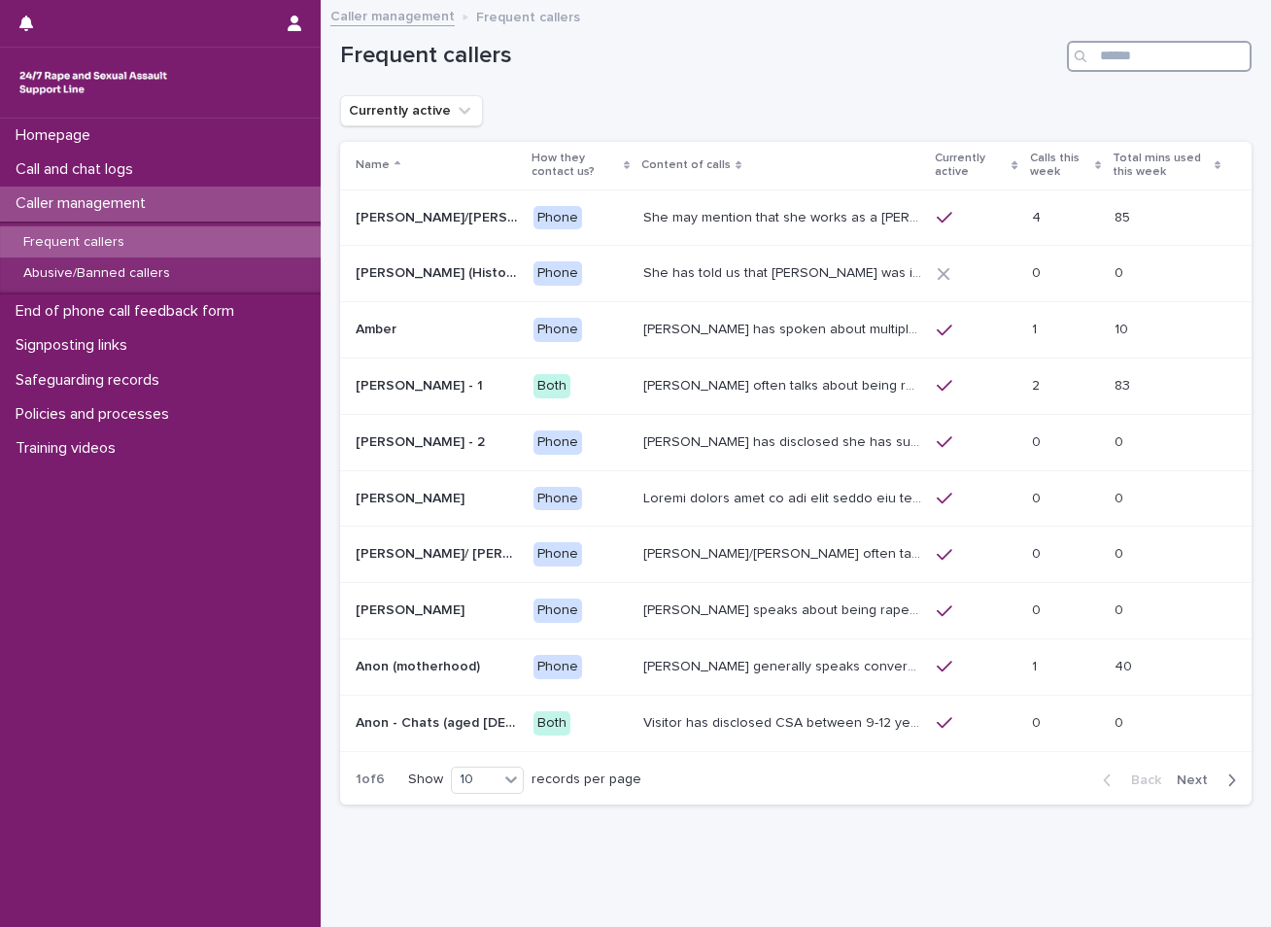
click at [1137, 58] on input "Search" at bounding box center [1159, 56] width 185 height 31
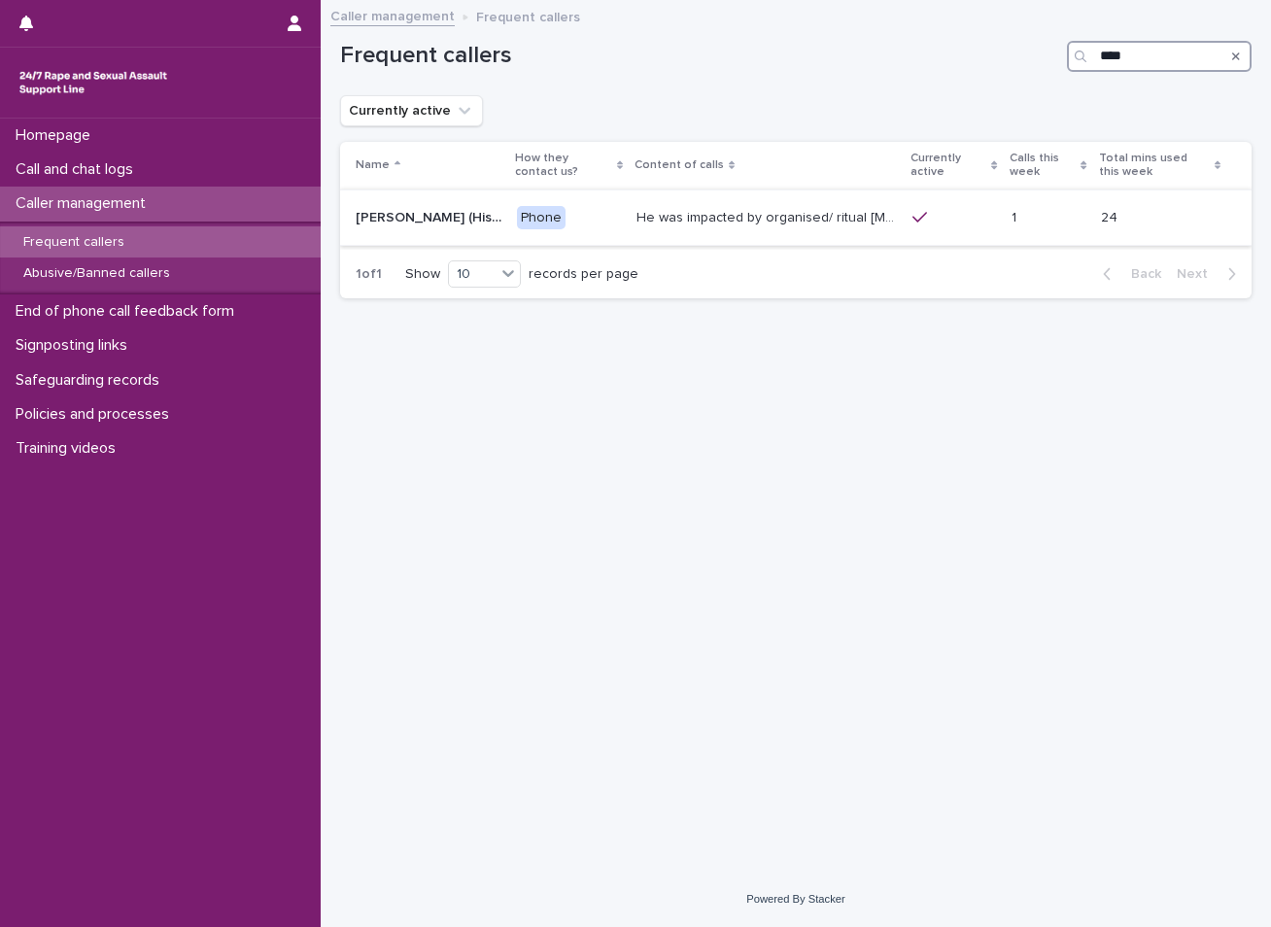
type input "****"
click at [675, 210] on p "He was impacted by organised/ ritual [MEDICAL_DATA] and was sexually abused by …" at bounding box center [767, 216] width 263 height 20
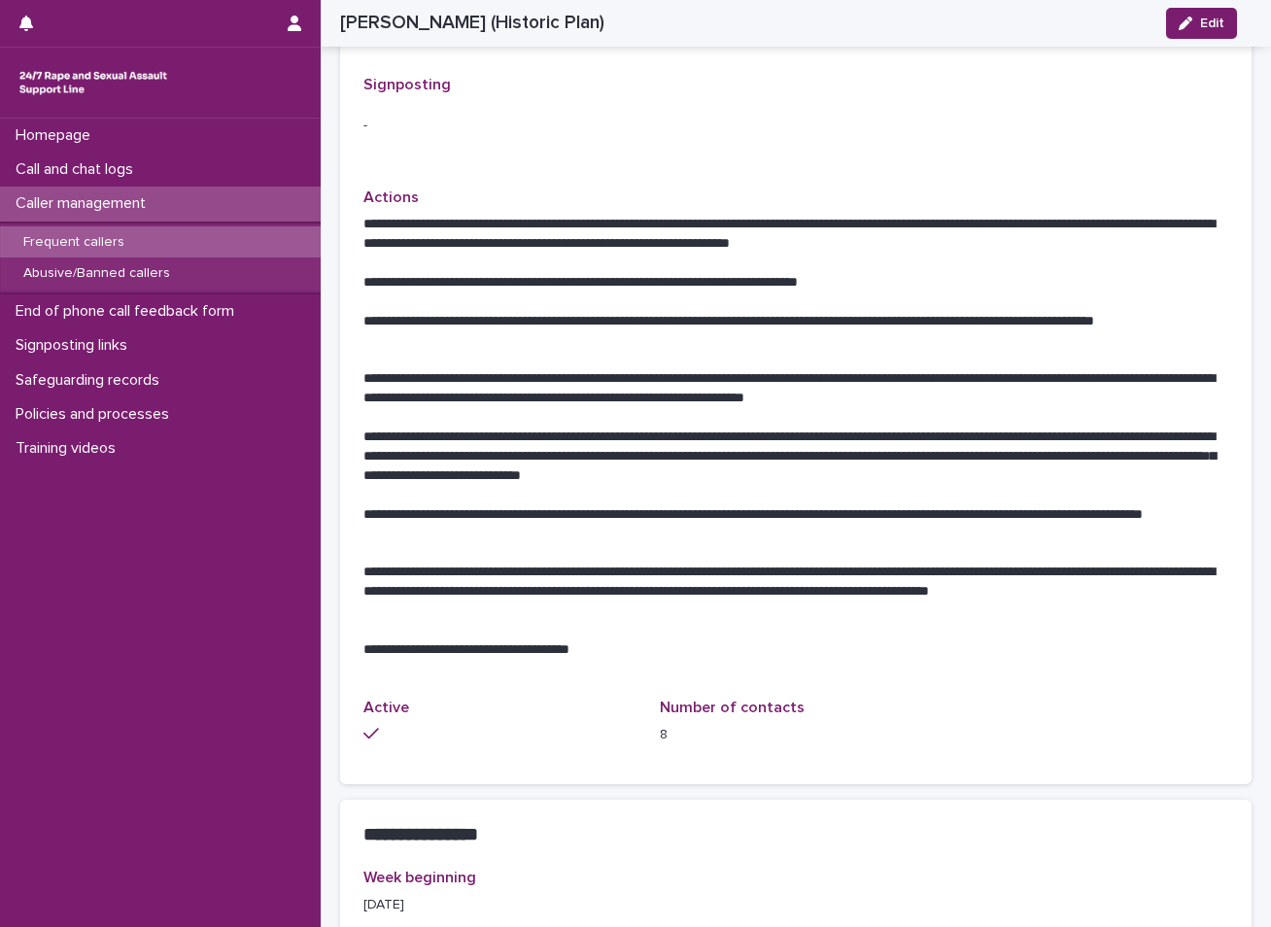
scroll to position [680, 0]
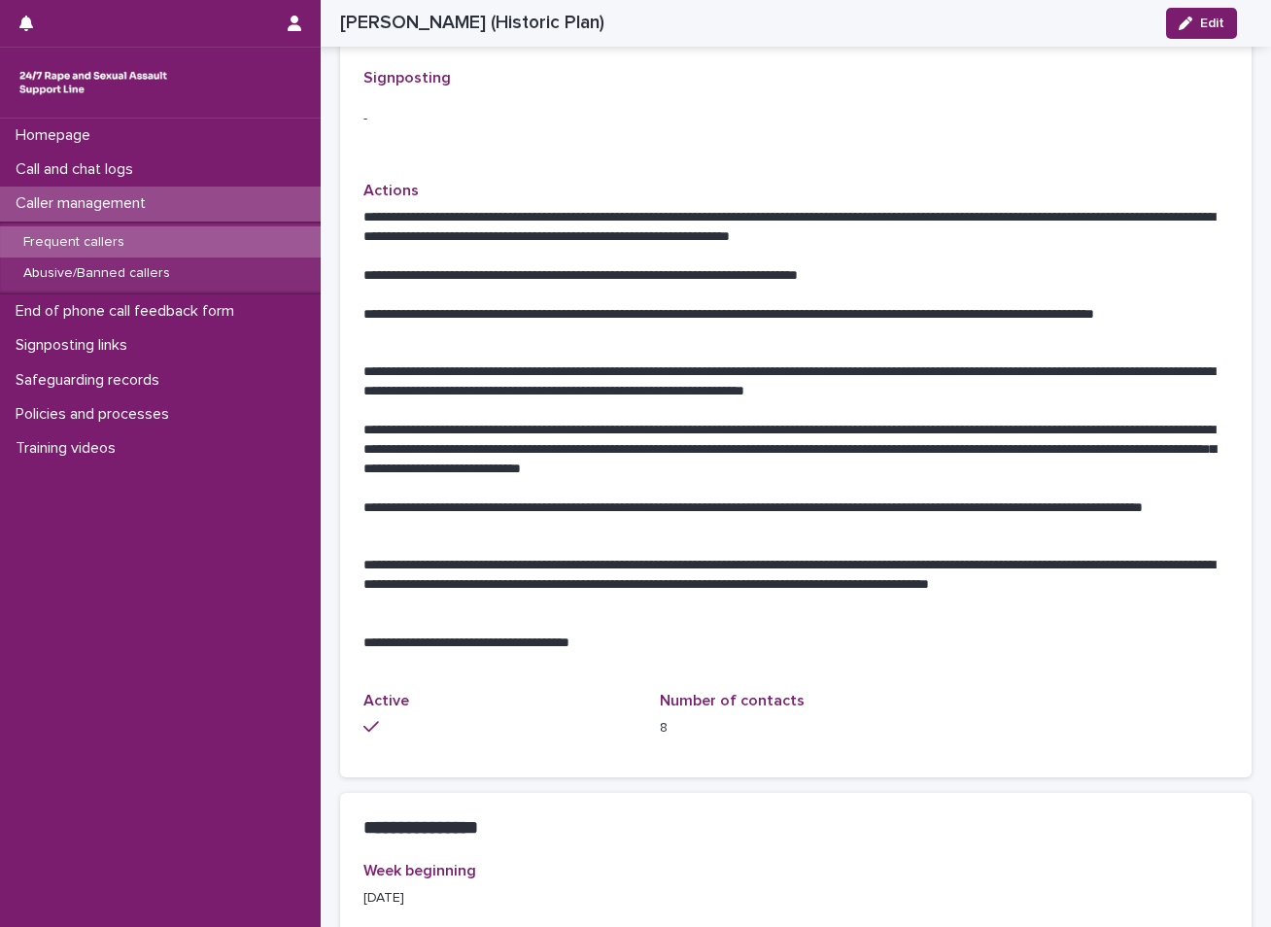
click at [185, 212] on div "Caller management" at bounding box center [160, 204] width 321 height 34
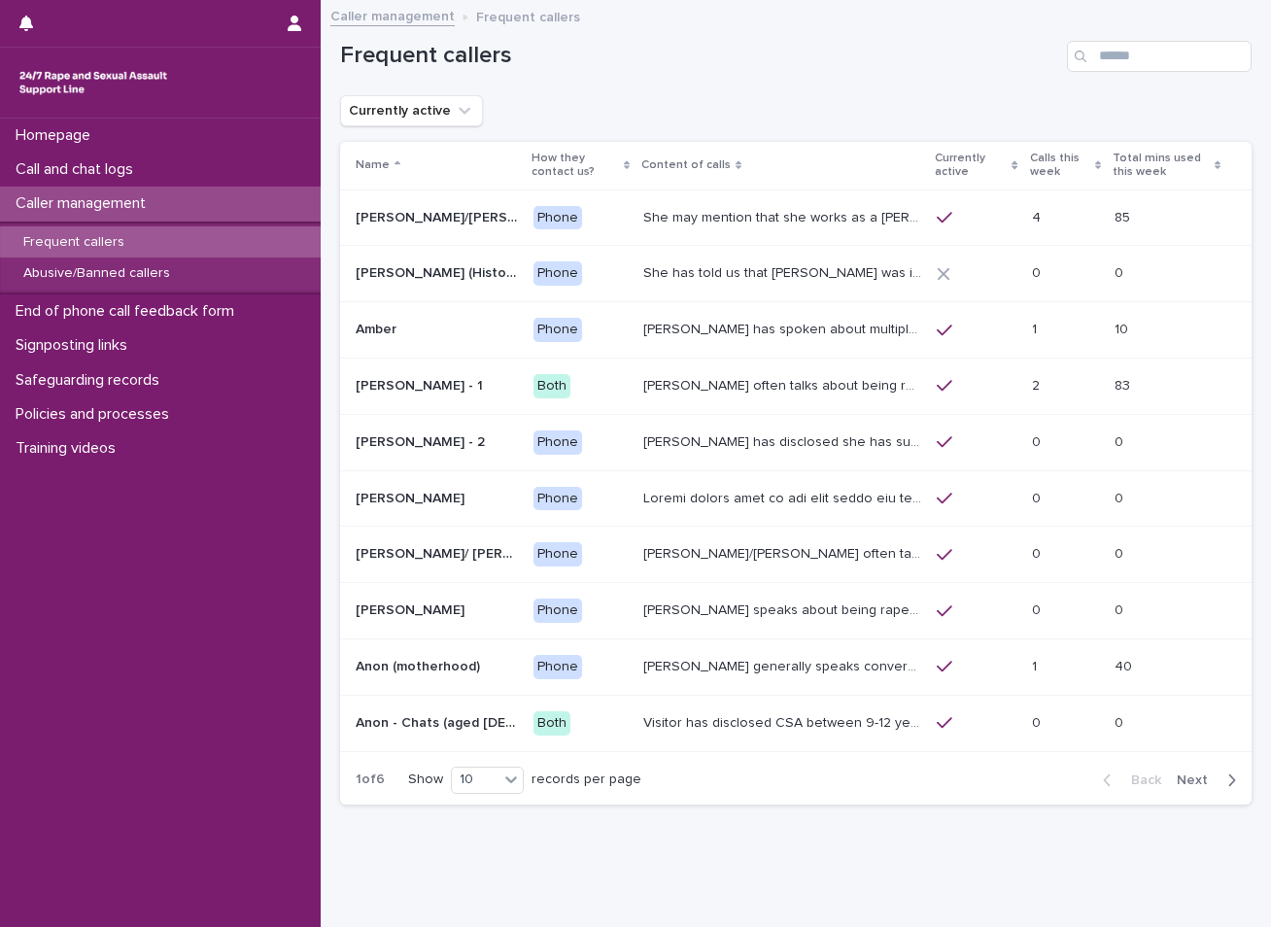
click at [168, 242] on div "Frequent callers" at bounding box center [160, 242] width 321 height 32
click at [185, 210] on div "Caller management" at bounding box center [160, 204] width 321 height 34
click at [165, 174] on div "Call and chat logs" at bounding box center [160, 170] width 321 height 34
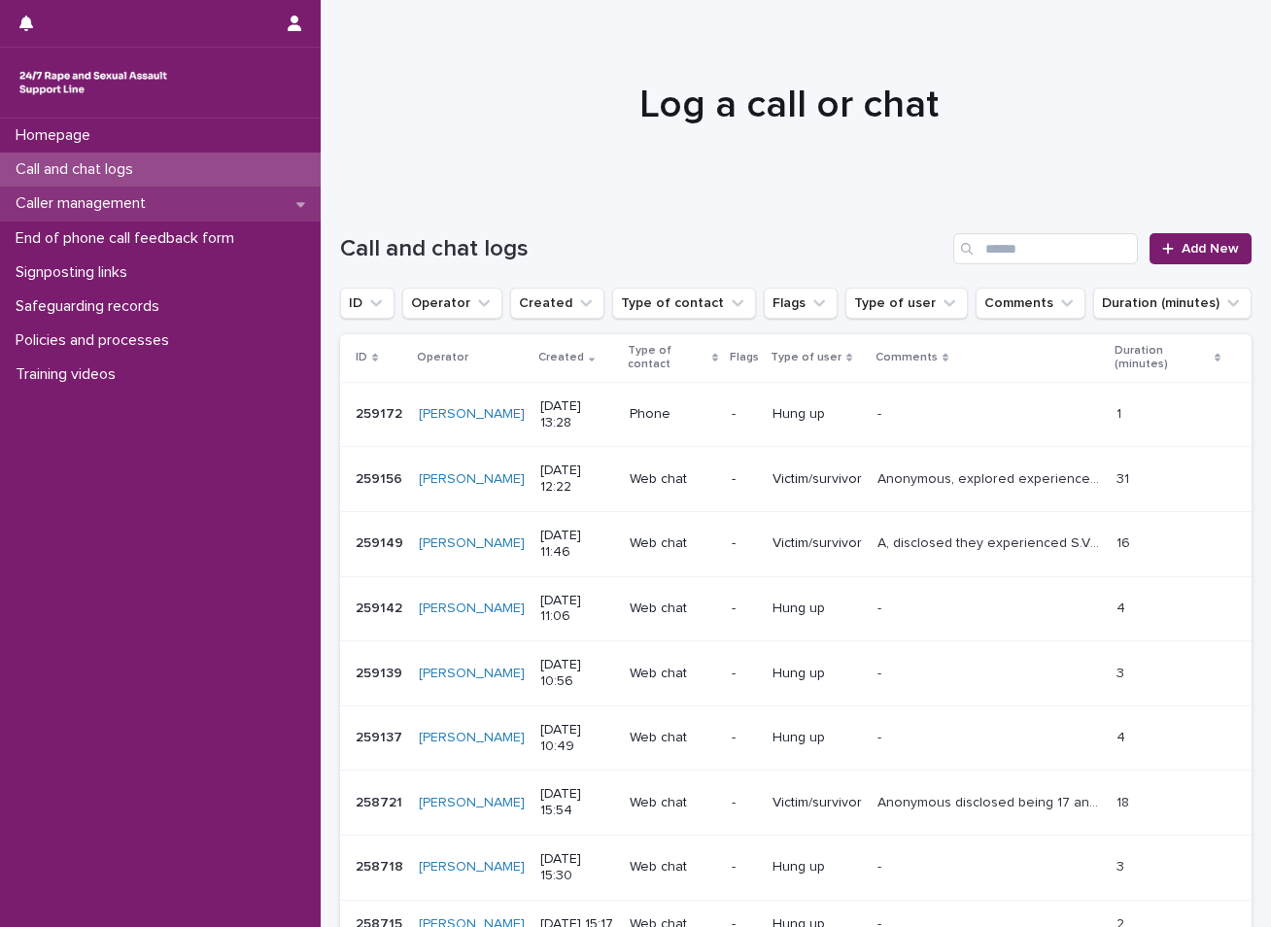
click at [118, 197] on p "Caller management" at bounding box center [85, 203] width 154 height 18
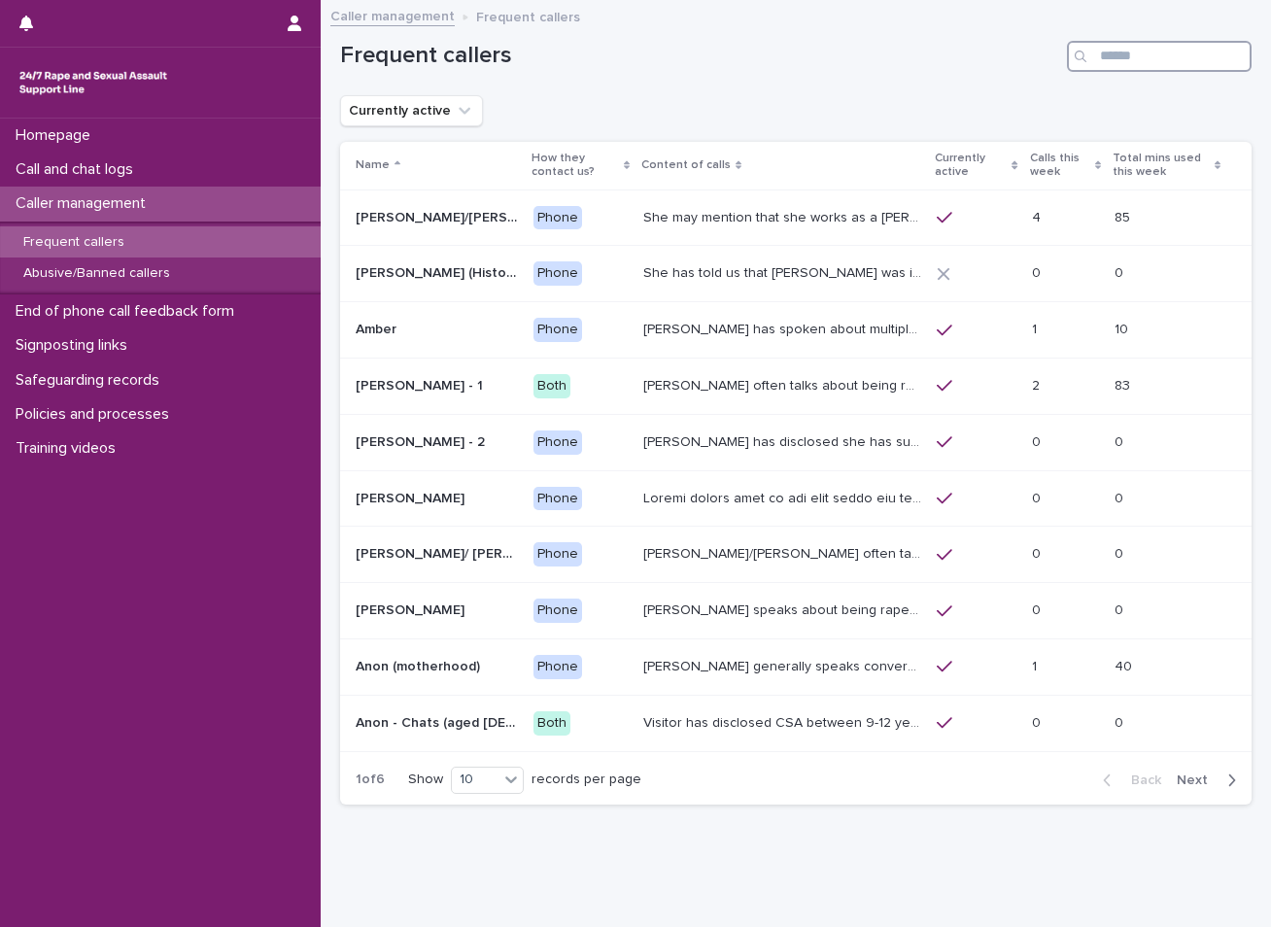
click at [1147, 51] on input "Search" at bounding box center [1159, 56] width 185 height 31
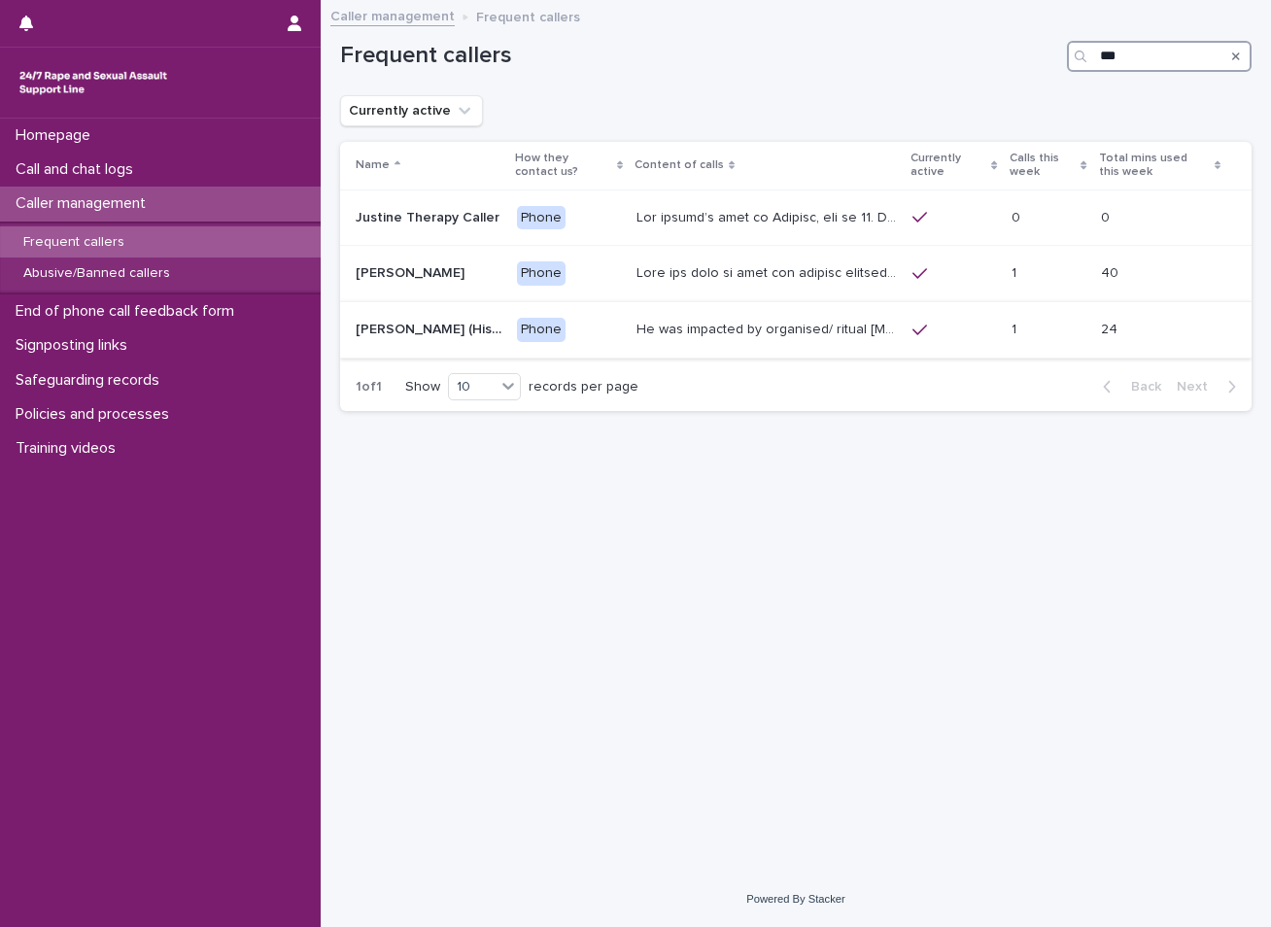
type input "***"
click at [712, 331] on p "He was impacted by organised/ ritual [MEDICAL_DATA] and was sexually abused by …" at bounding box center [767, 328] width 263 height 20
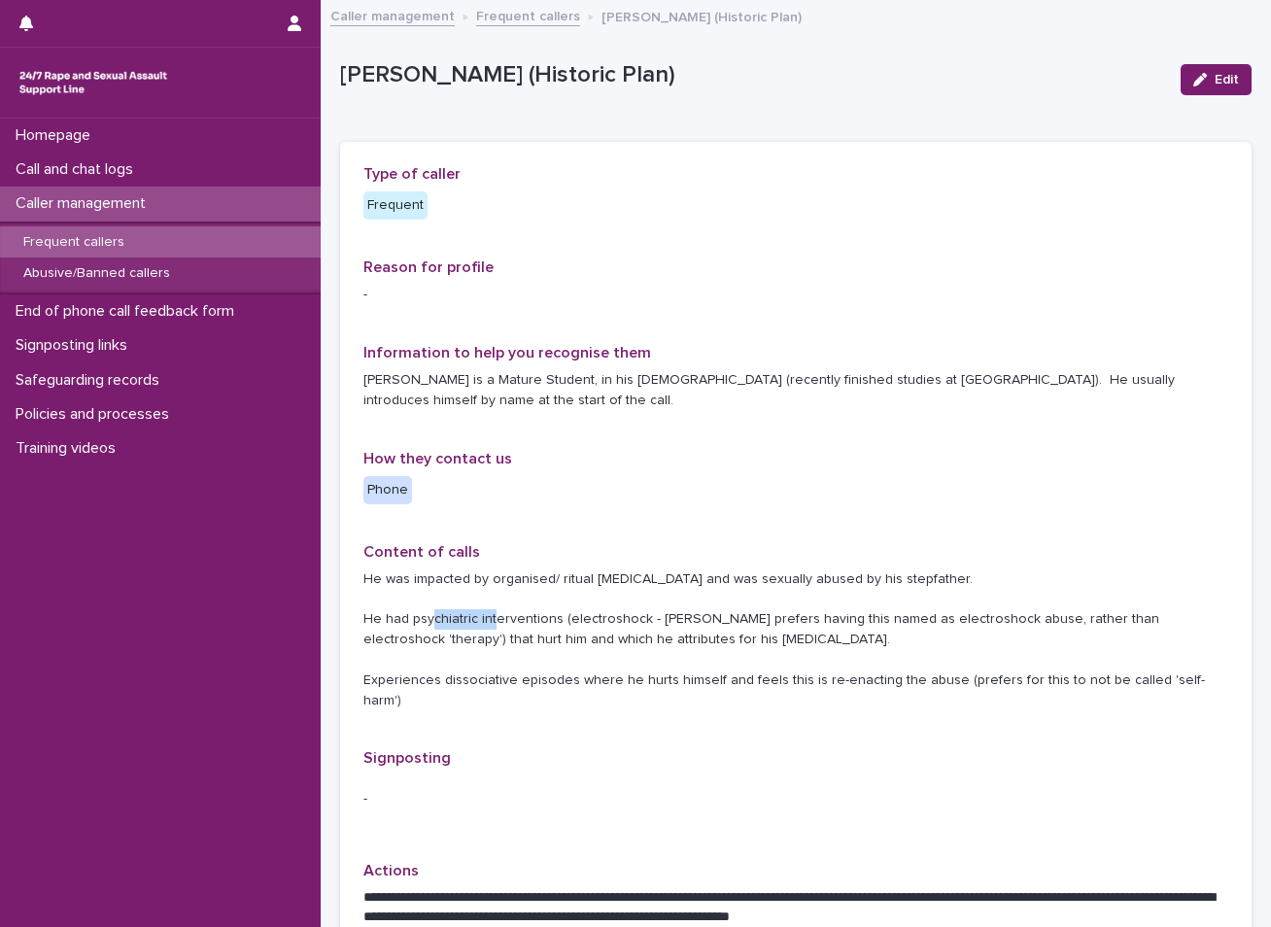
drag, startPoint x: 408, startPoint y: 599, endPoint x: 474, endPoint y: 599, distance: 66.1
click at [474, 599] on p "He was impacted by organised/ ritual [MEDICAL_DATA] and was sexually abused by …" at bounding box center [795, 640] width 865 height 142
copy p "psychiatric"
click at [181, 211] on div "Caller management" at bounding box center [160, 204] width 321 height 34
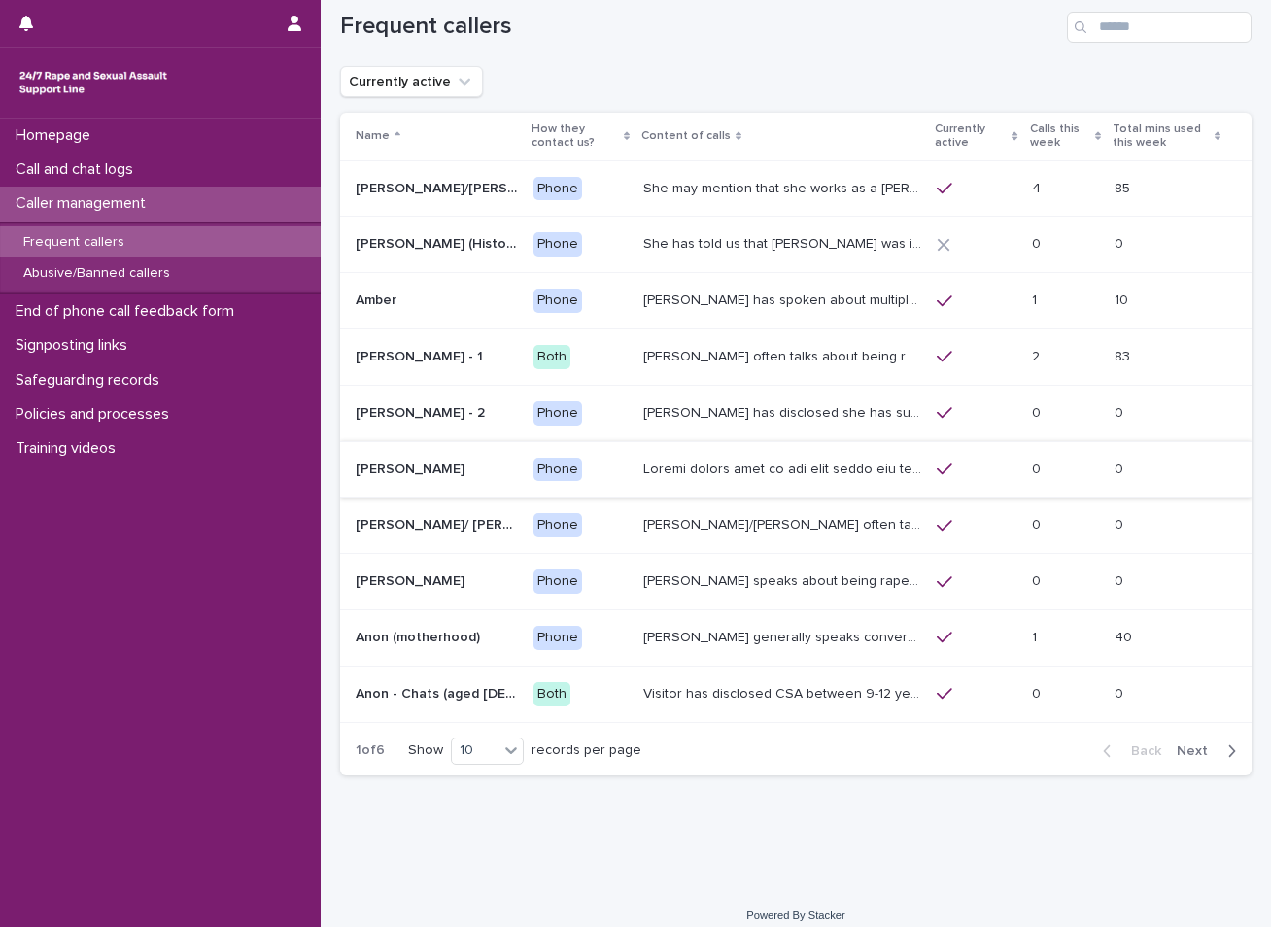
scroll to position [45, 0]
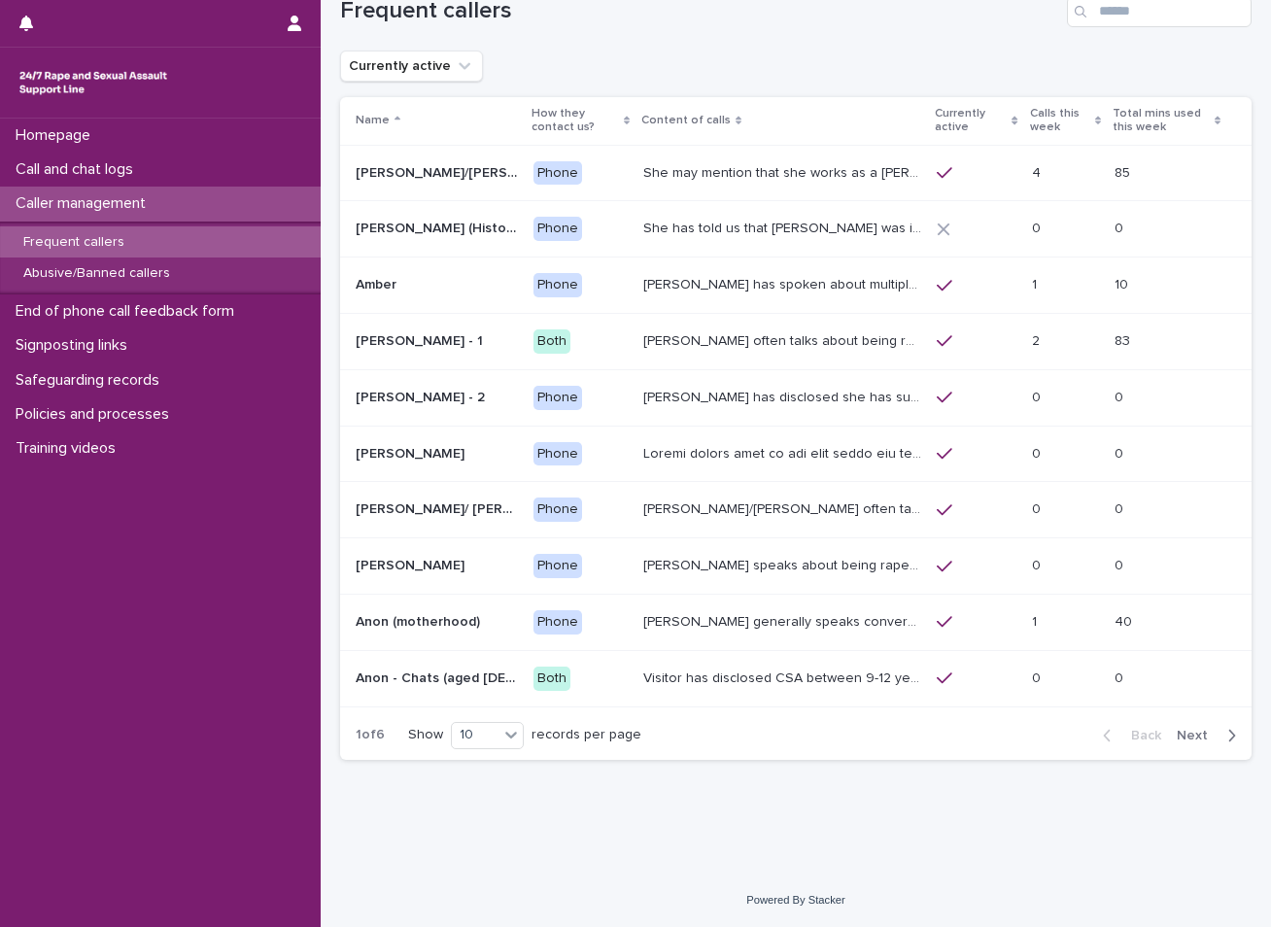
click at [1186, 734] on span "Next" at bounding box center [1198, 736] width 43 height 14
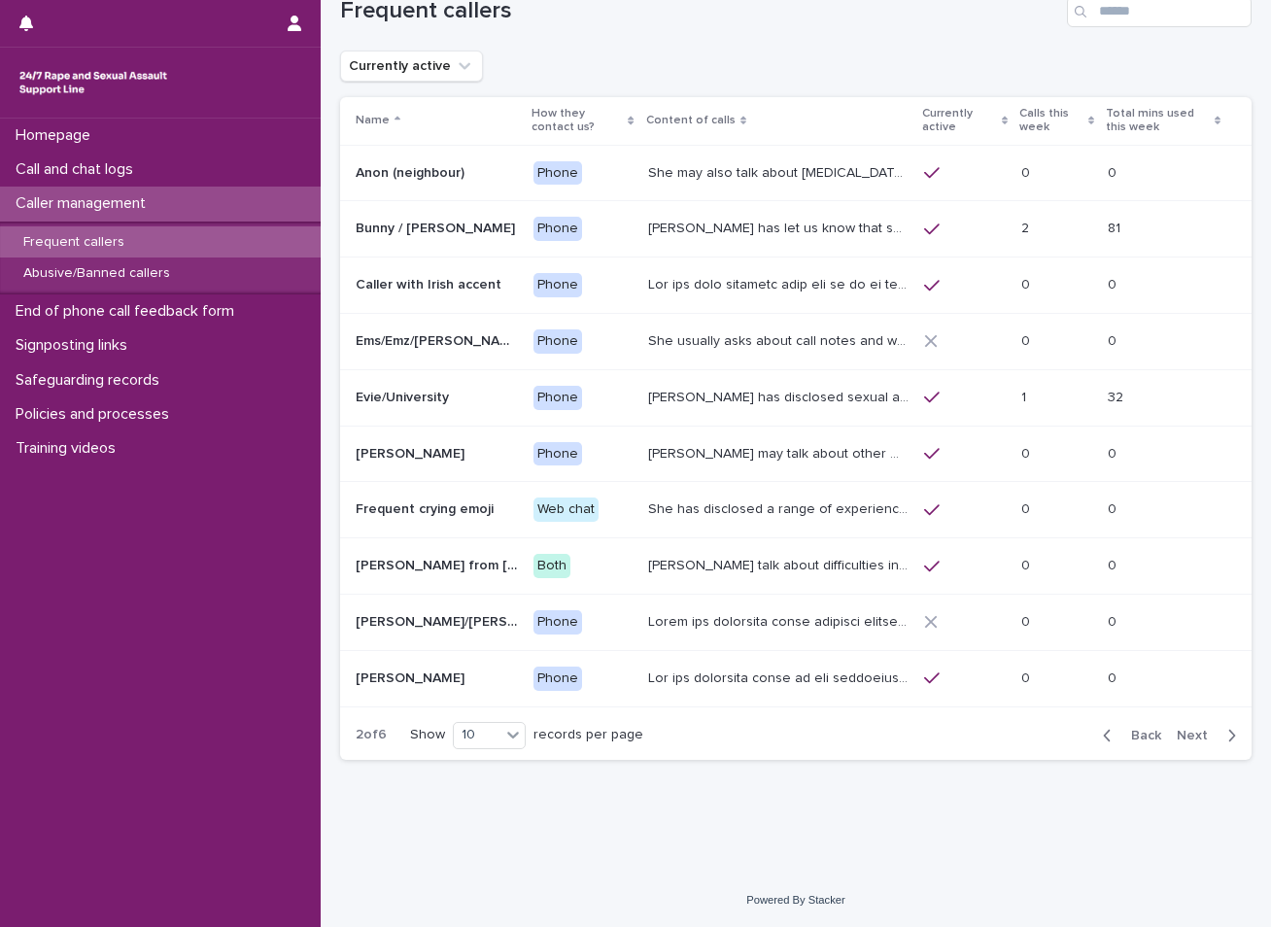
click at [1188, 734] on span "Next" at bounding box center [1198, 736] width 43 height 14
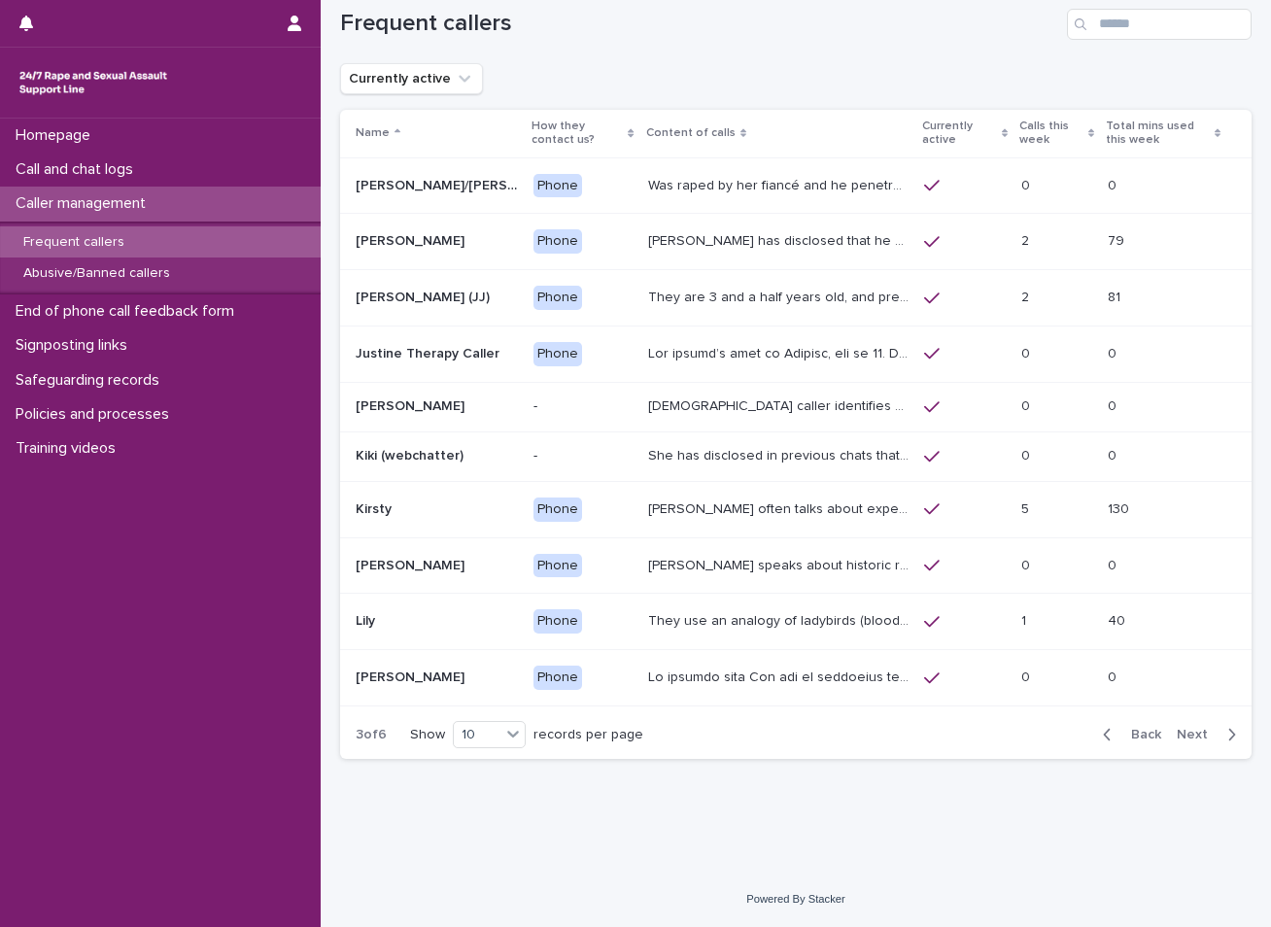
scroll to position [32, 0]
click at [1188, 734] on span "Next" at bounding box center [1198, 735] width 43 height 14
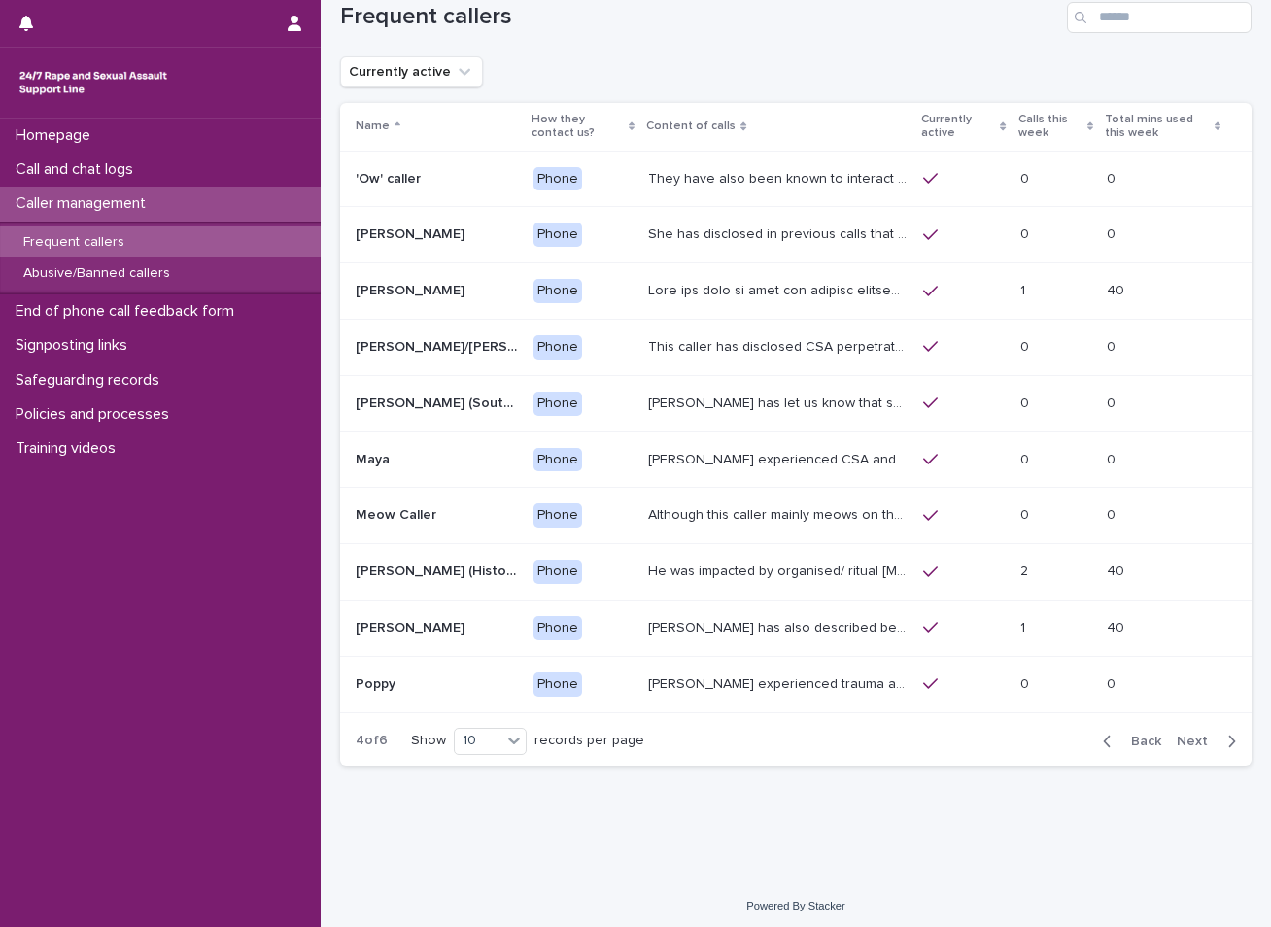
click at [1188, 735] on span "Next" at bounding box center [1198, 742] width 43 height 14
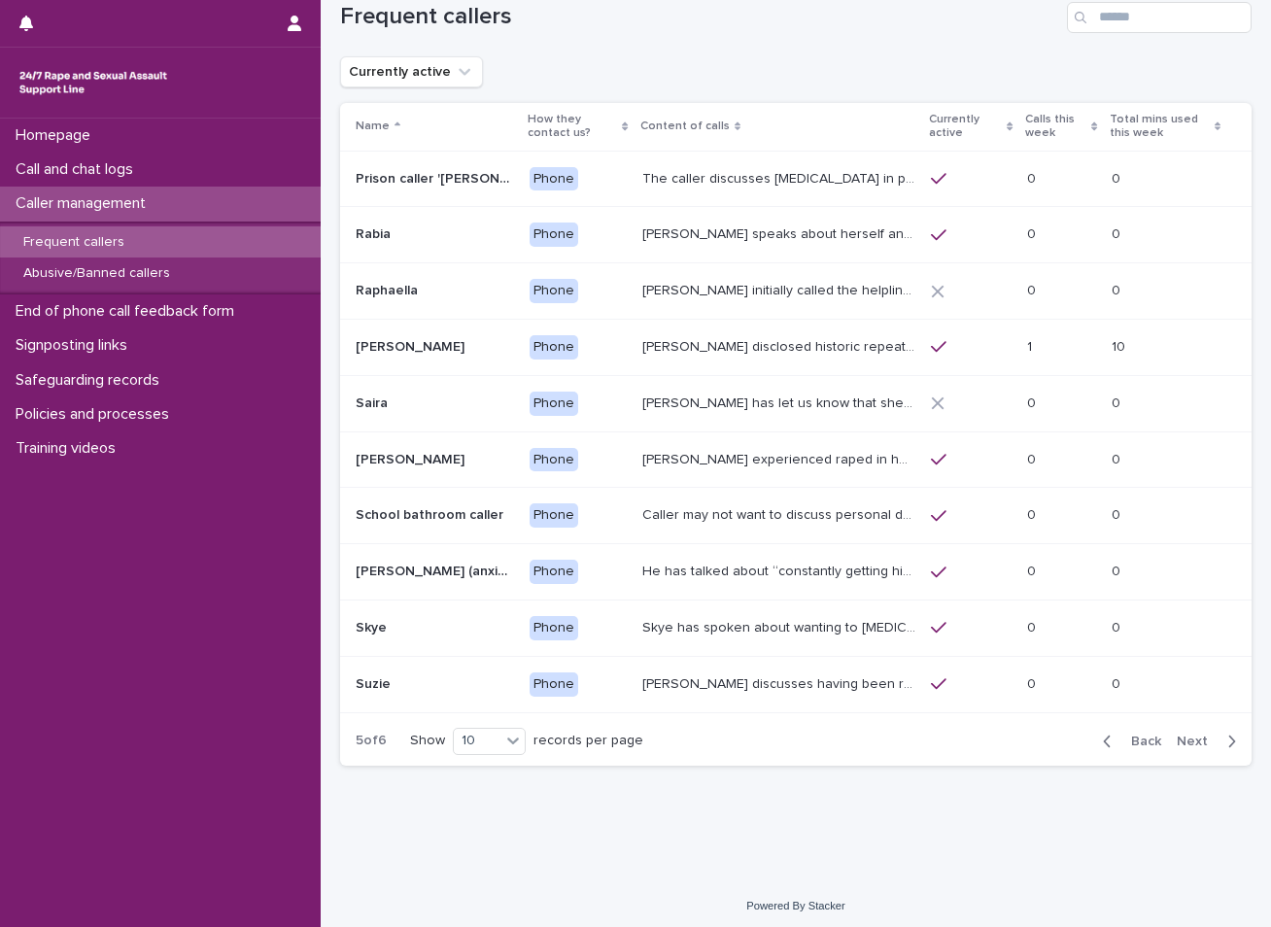
click at [1188, 735] on span "Next" at bounding box center [1198, 742] width 43 height 14
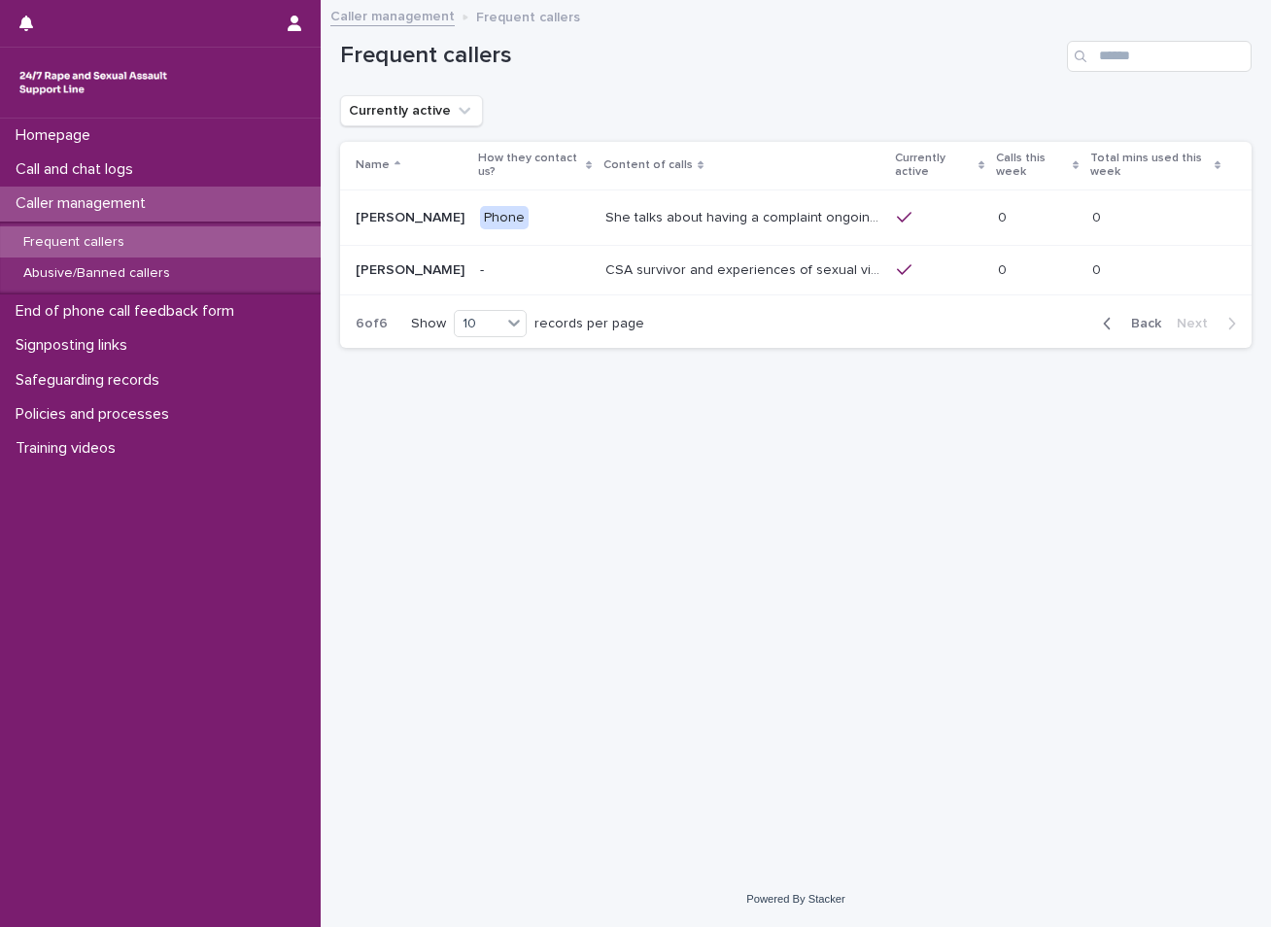
click at [1144, 325] on span "Back" at bounding box center [1140, 324] width 42 height 14
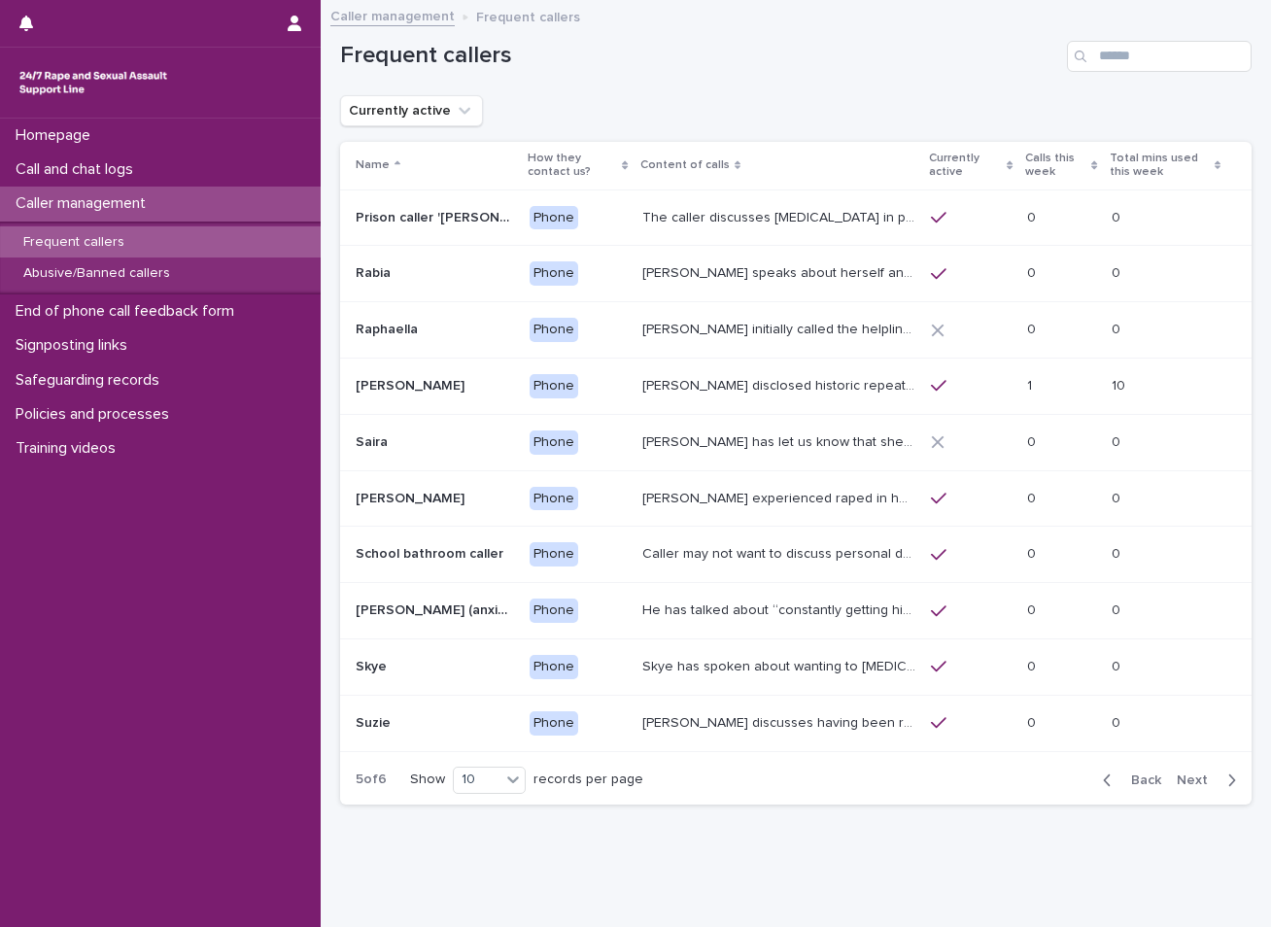
click at [1138, 773] on span "Back" at bounding box center [1140, 780] width 42 height 14
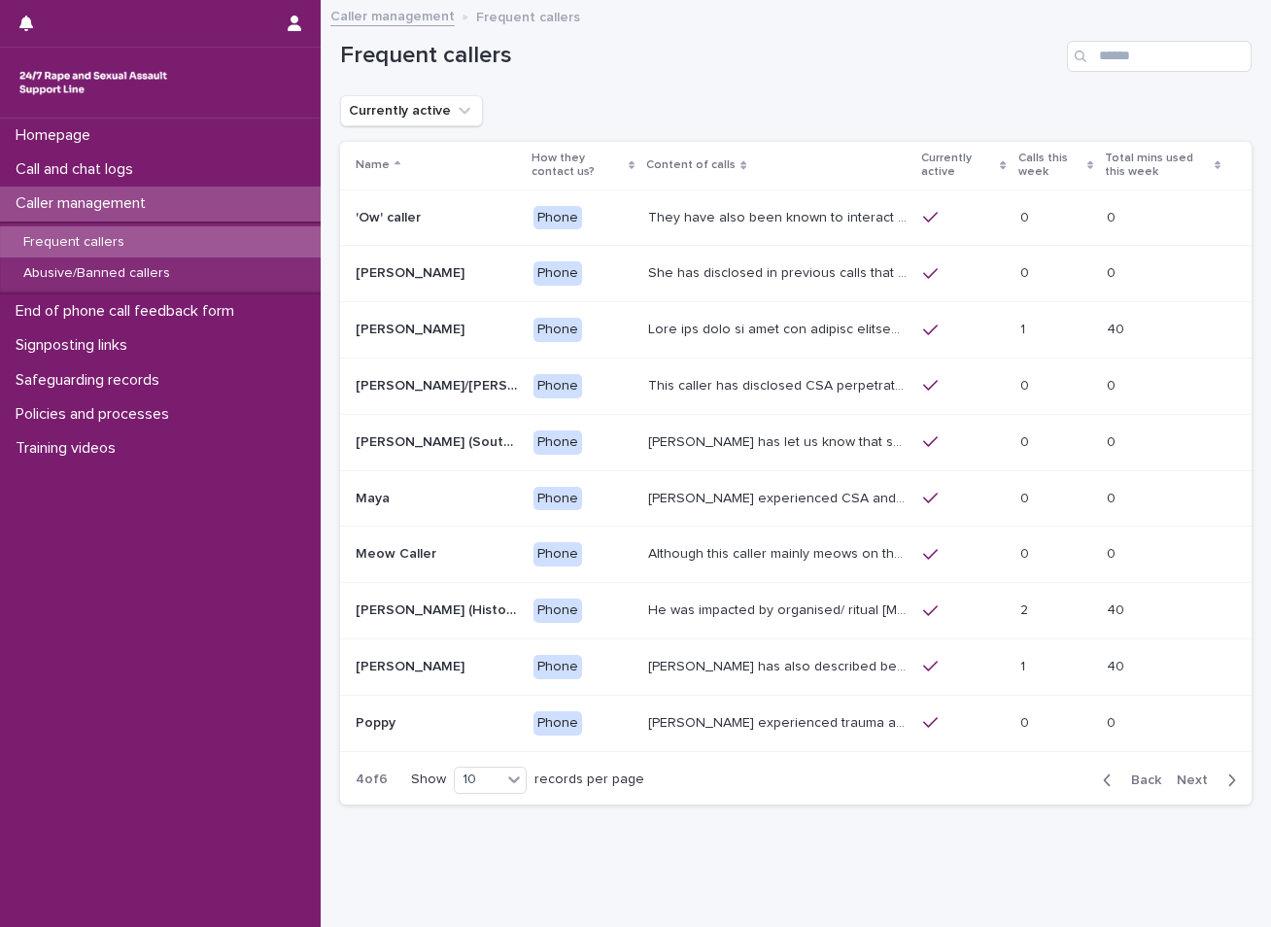
click at [1138, 773] on span "Back" at bounding box center [1140, 780] width 42 height 14
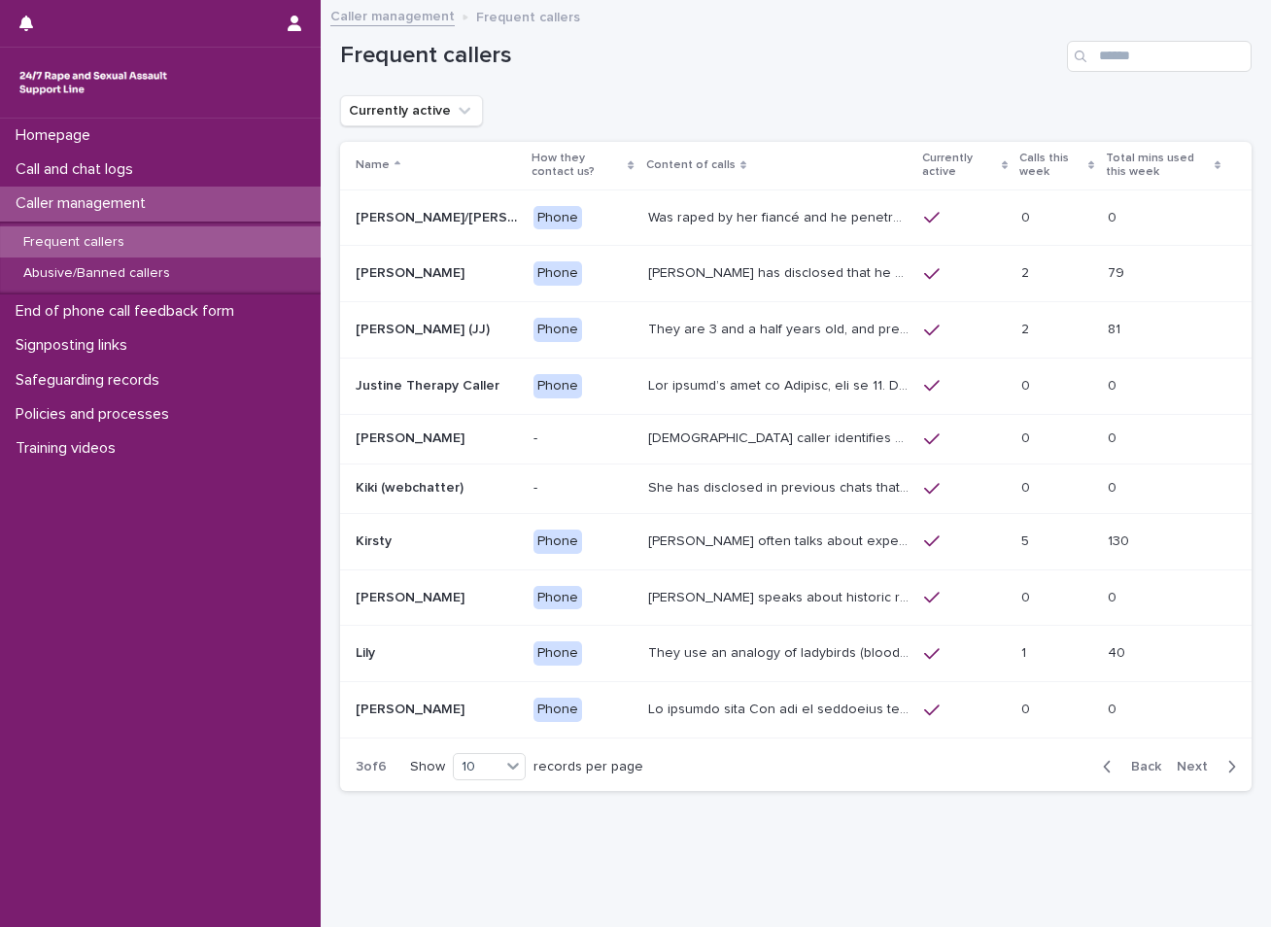
click at [1138, 773] on button "Back" at bounding box center [1128, 766] width 82 height 17
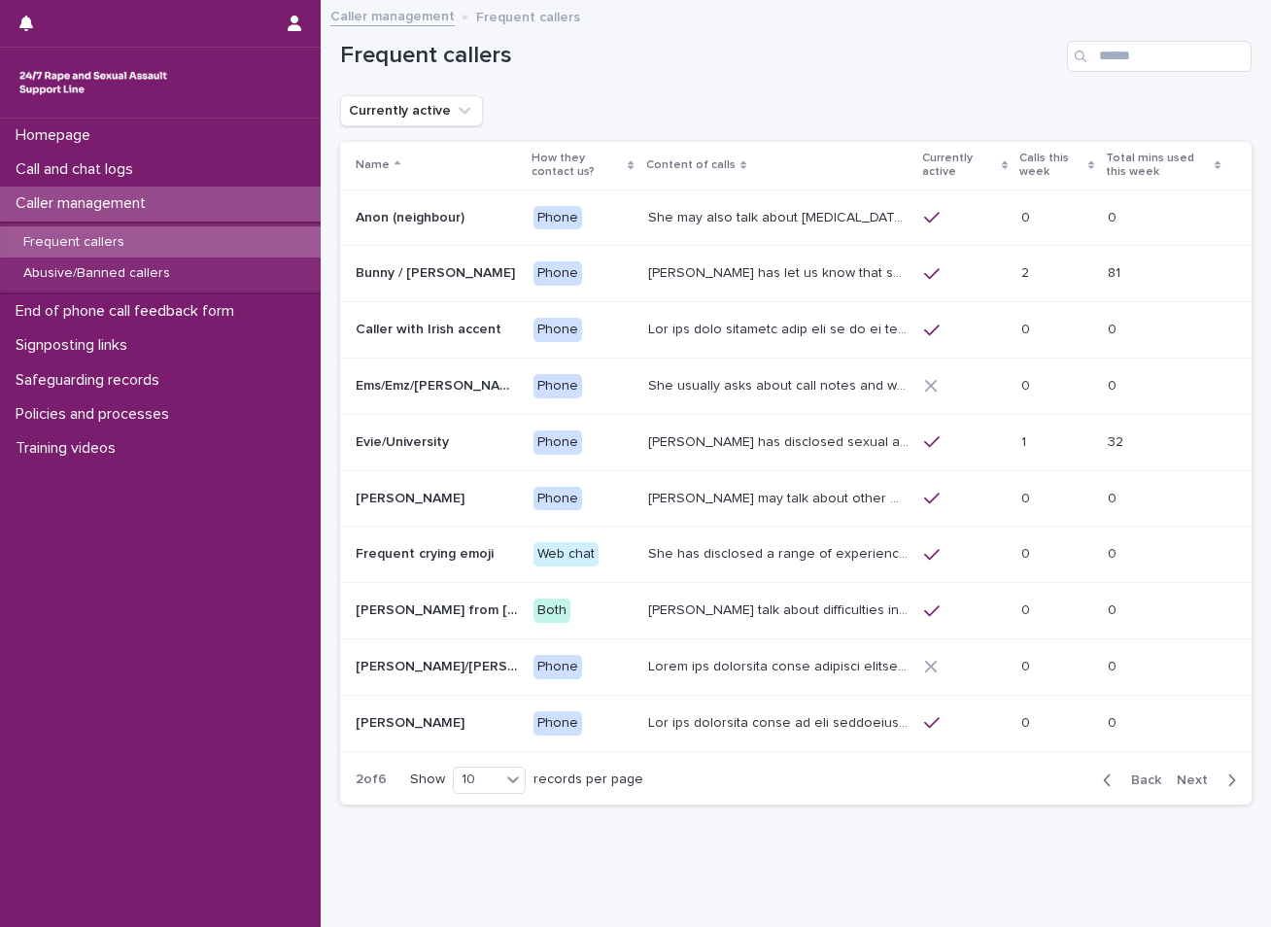
click at [1181, 783] on span "Next" at bounding box center [1198, 780] width 43 height 14
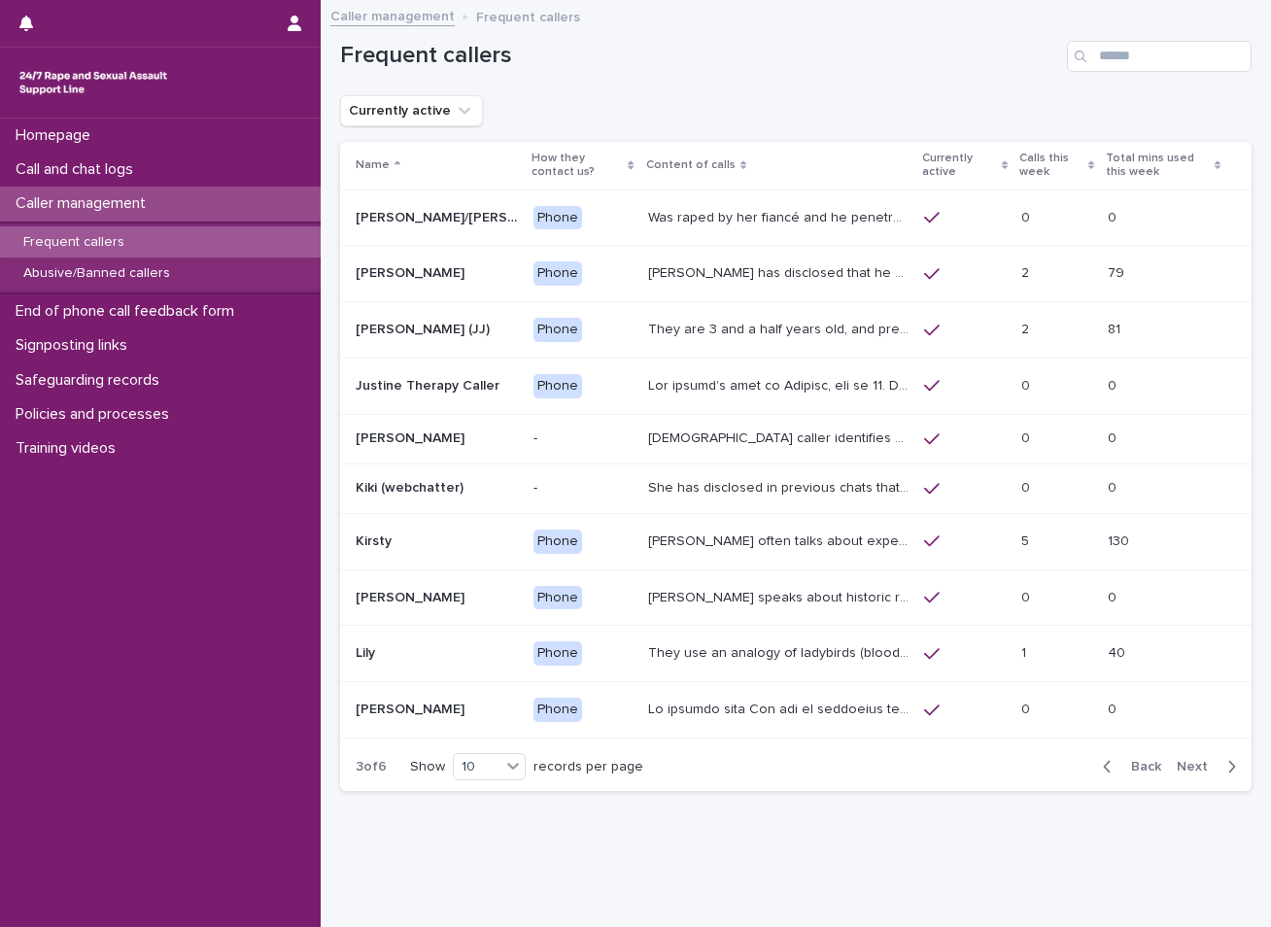
click at [1181, 783] on div "Back Next" at bounding box center [1169, 766] width 164 height 49
click at [1181, 762] on span "Next" at bounding box center [1198, 767] width 43 height 14
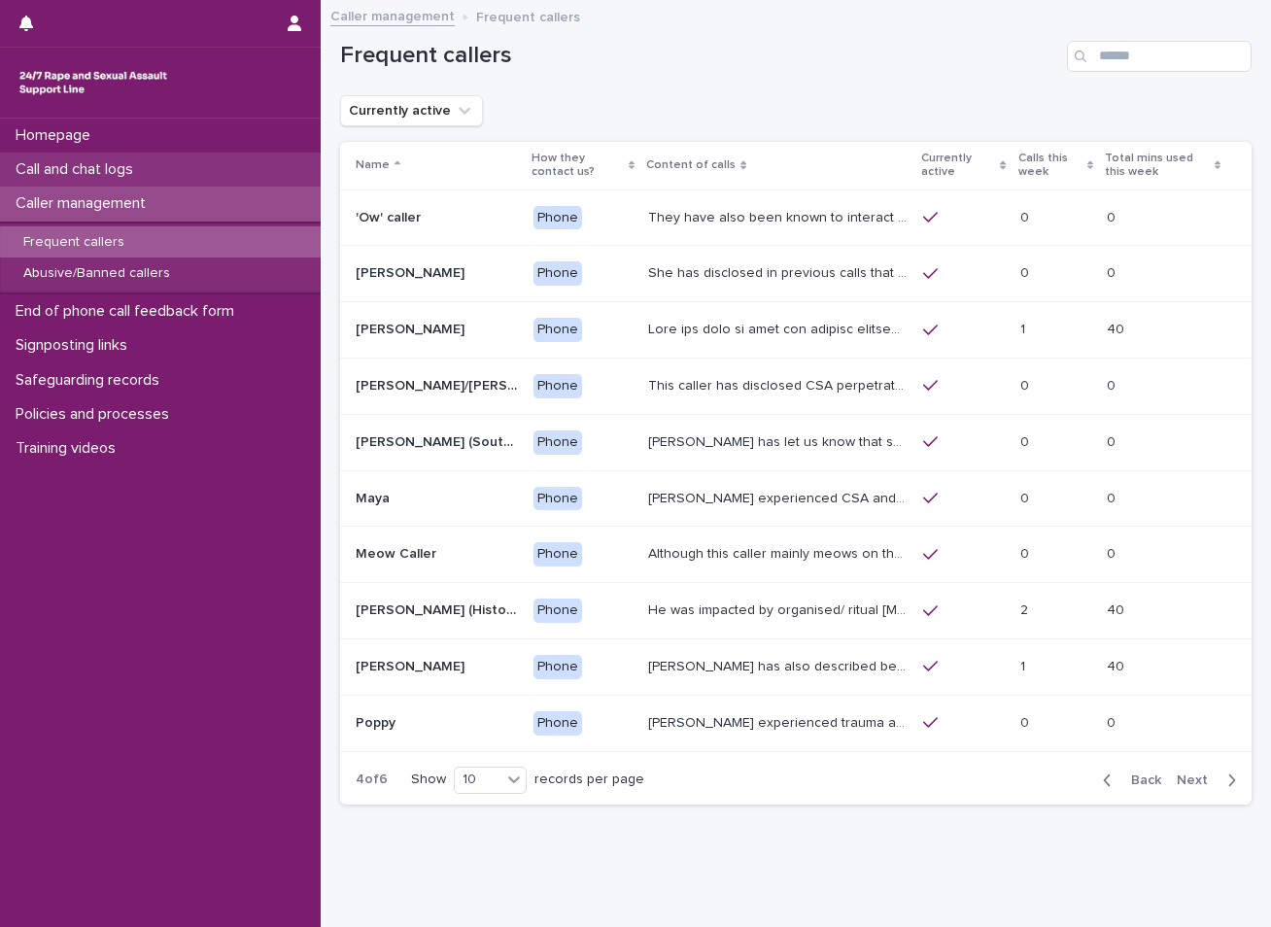
click at [76, 165] on p "Call and chat logs" at bounding box center [78, 169] width 141 height 18
